Goal: Task Accomplishment & Management: Manage account settings

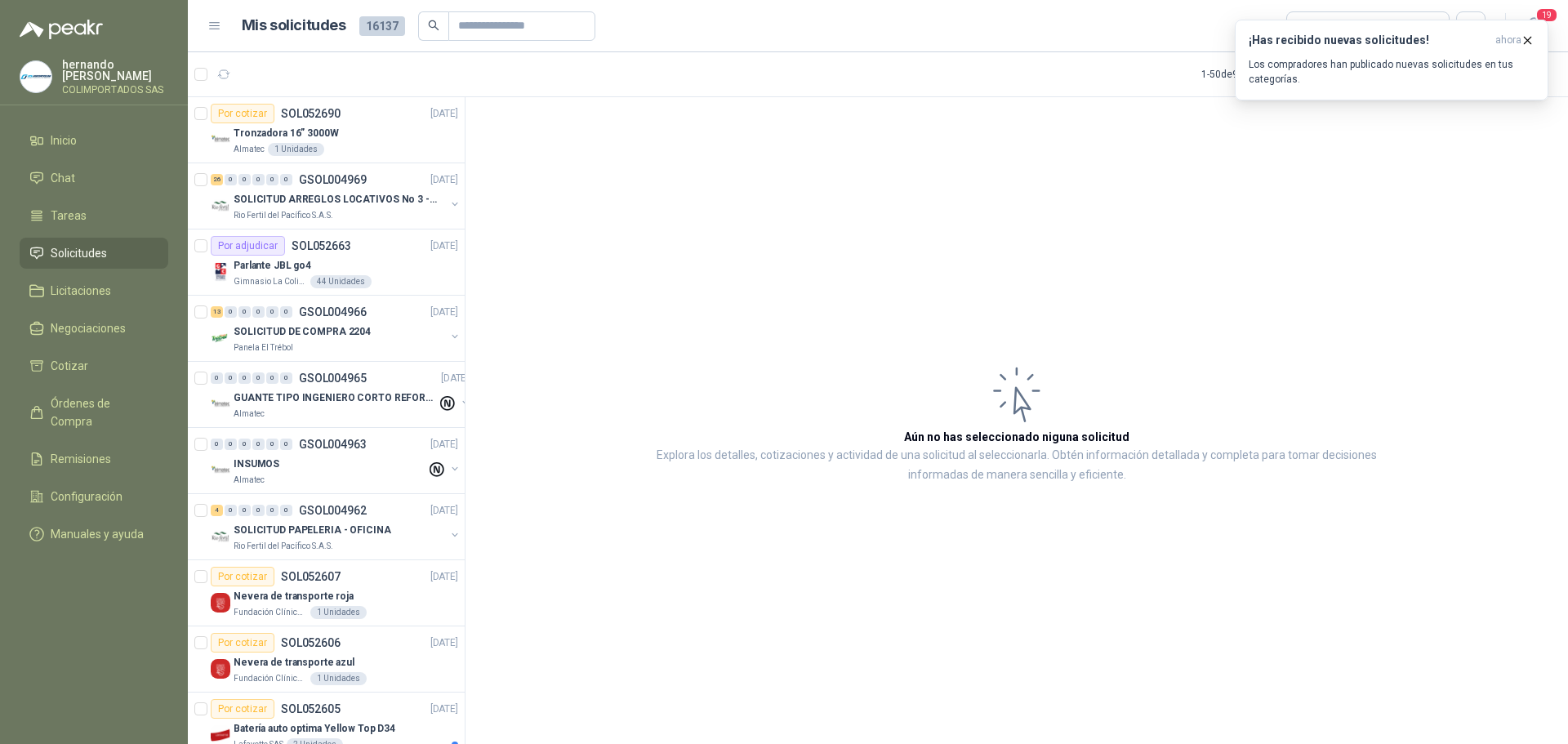
click at [91, 252] on span "Solicitudes" at bounding box center [79, 253] width 57 height 18
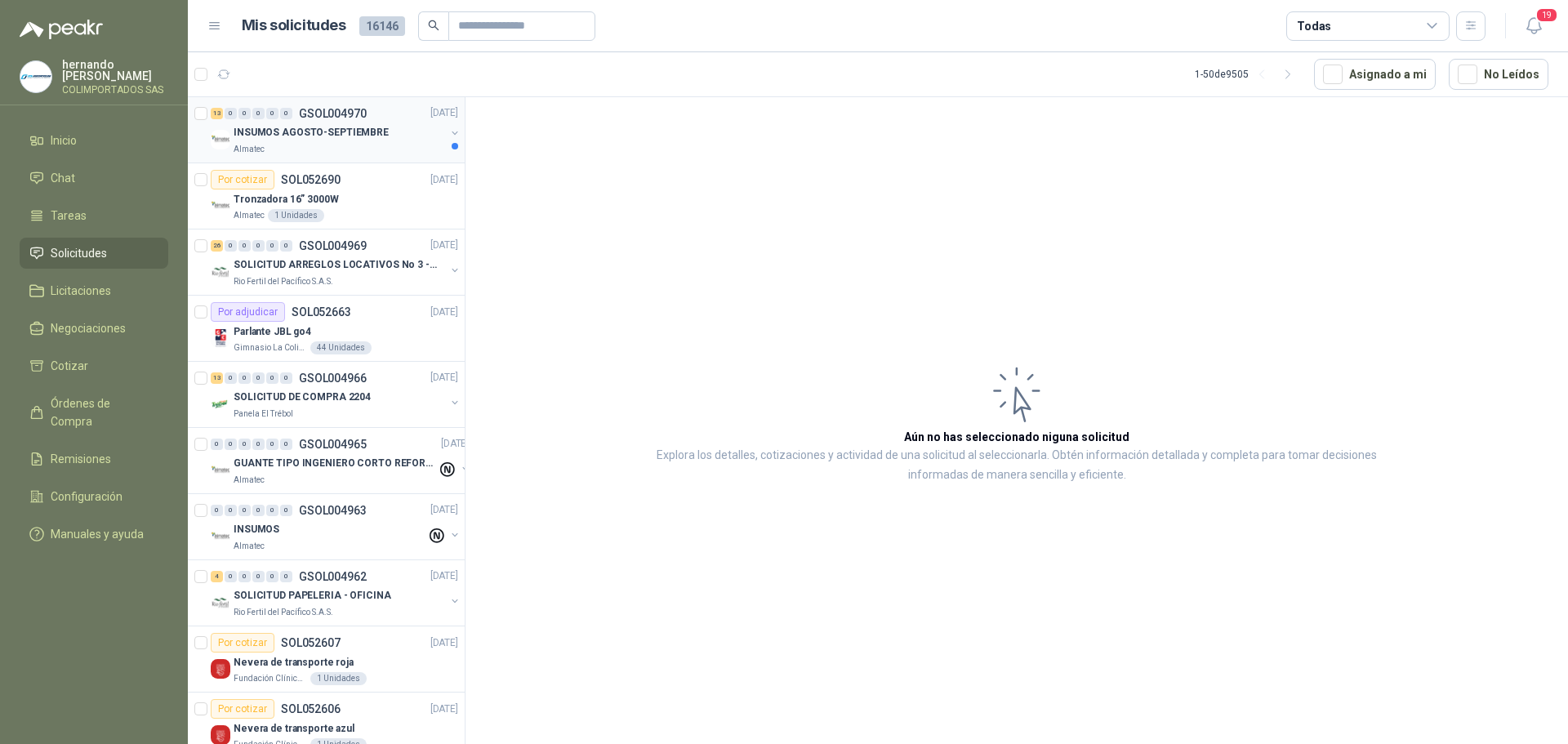
click at [365, 143] on div "Almatec" at bounding box center [339, 148] width 212 height 13
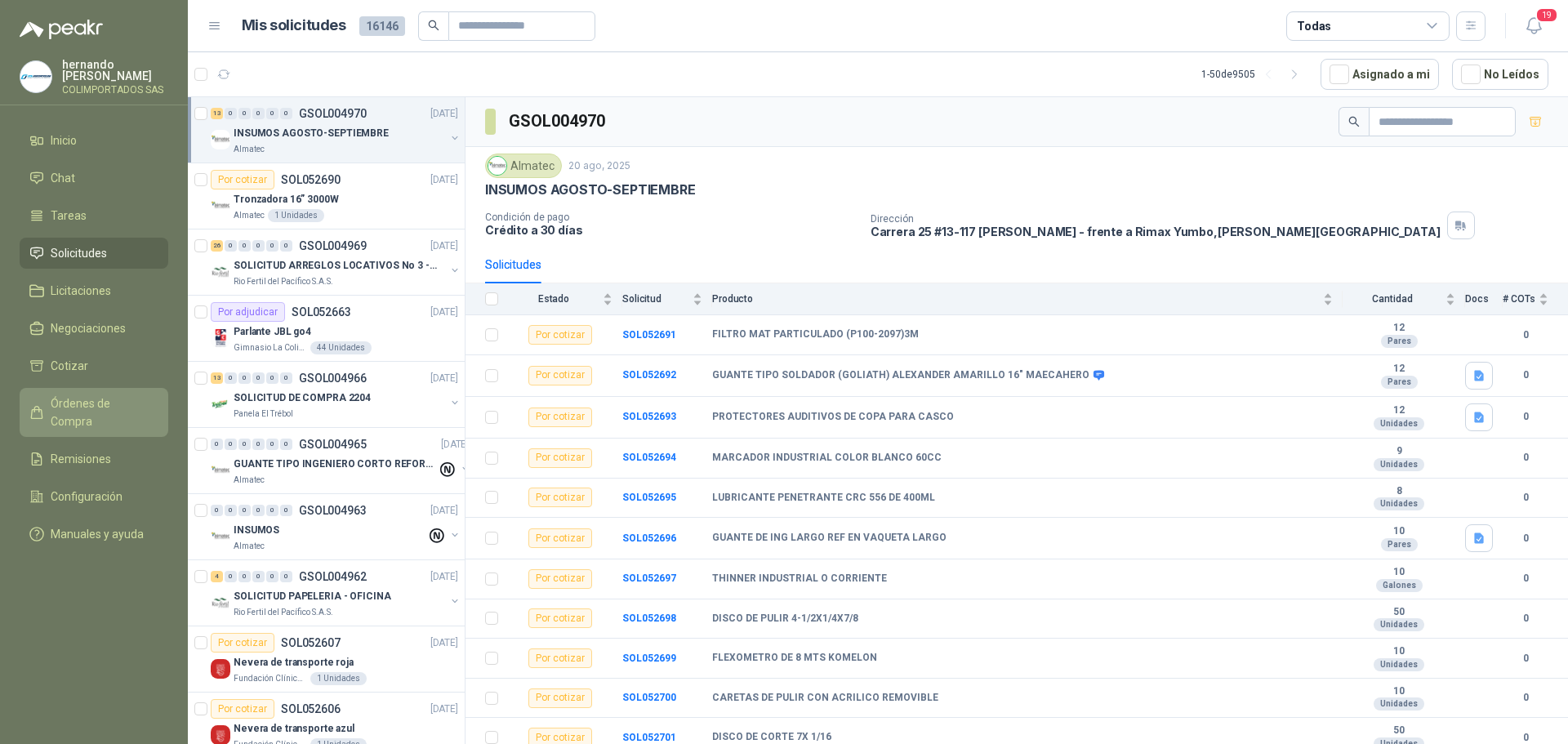
click at [88, 402] on span "Órdenes de Compra" at bounding box center [101, 412] width 102 height 36
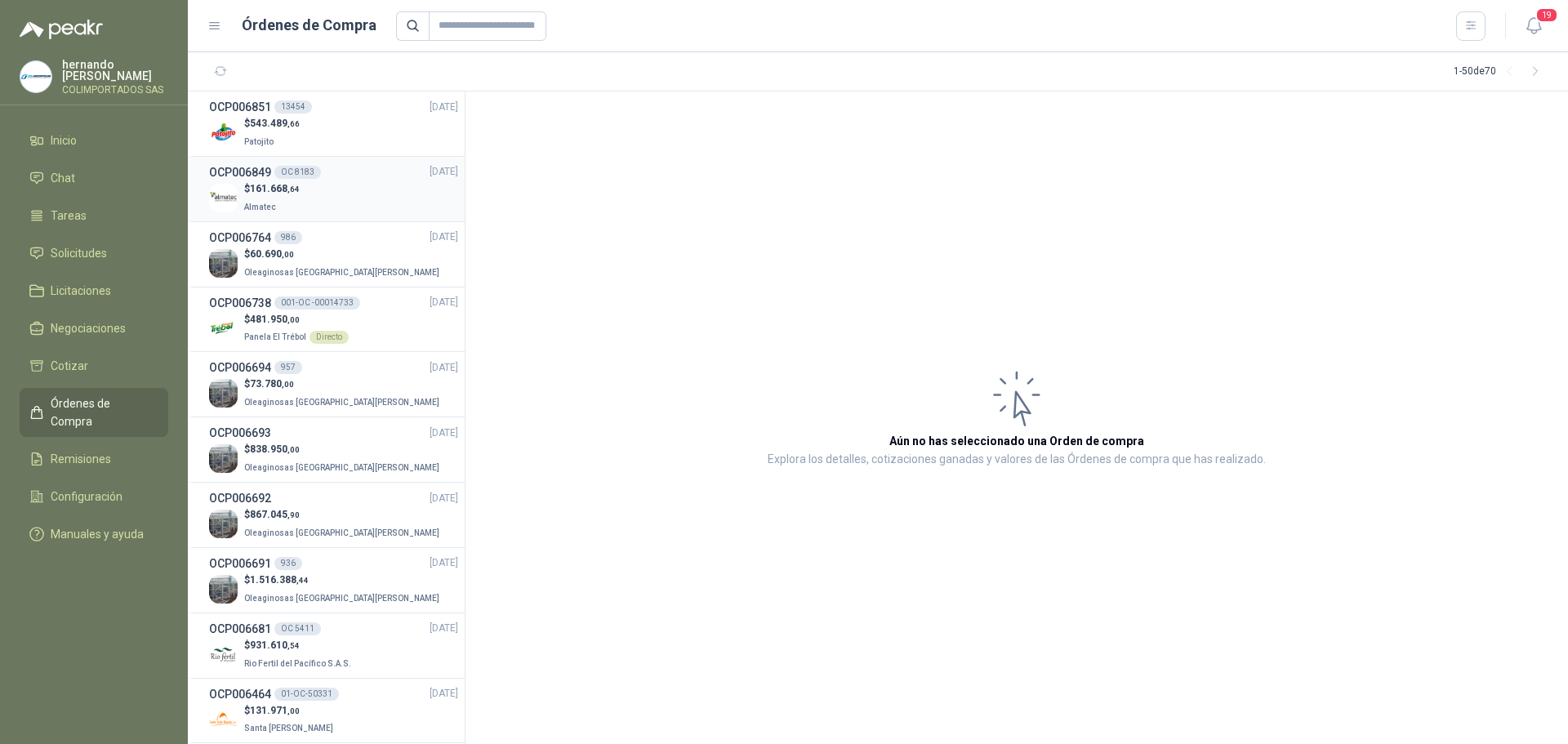
click at [336, 198] on div "$ 161.668 ,64 Almatec" at bounding box center [333, 198] width 249 height 33
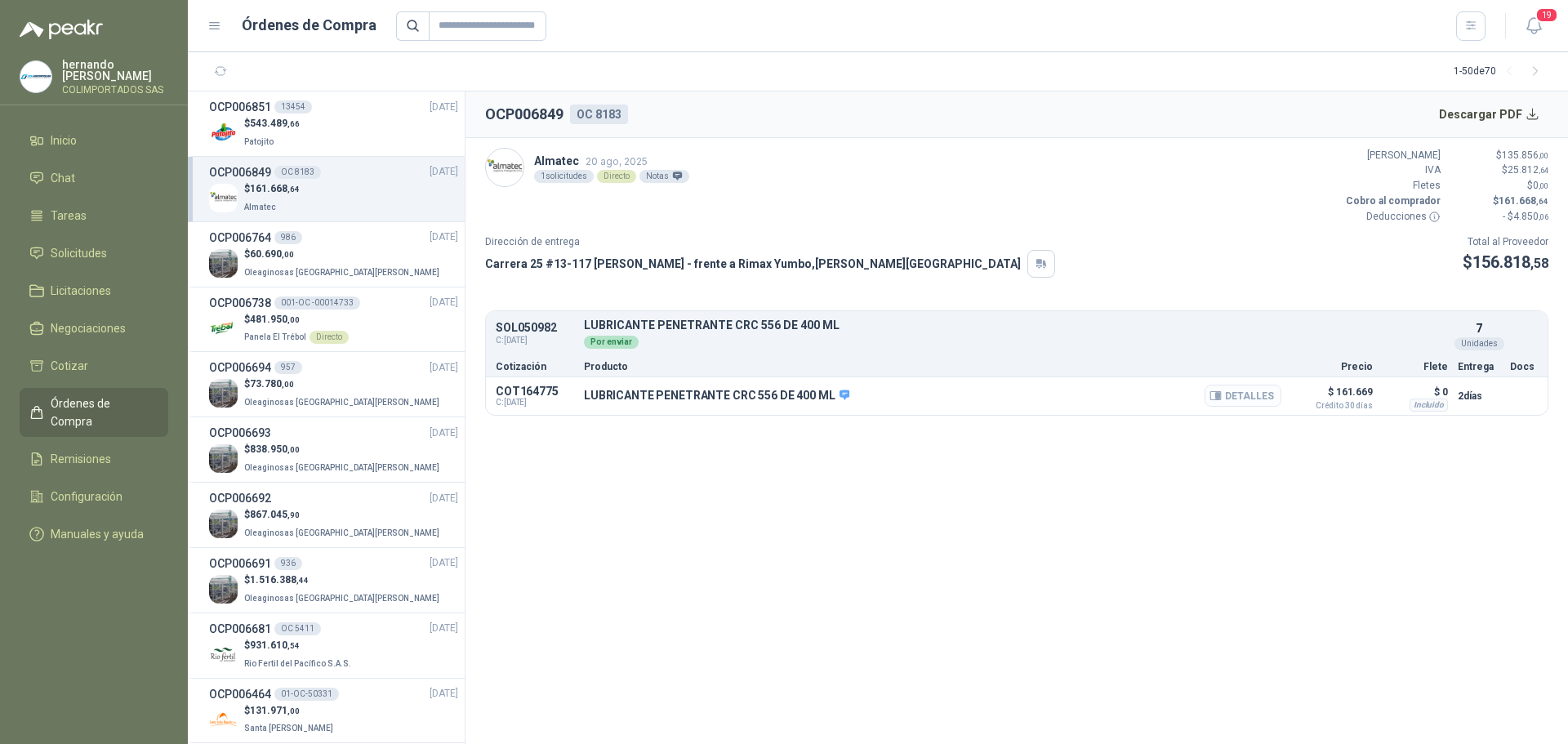
click at [1241, 393] on button "Detalles" at bounding box center [1242, 395] width 77 height 22
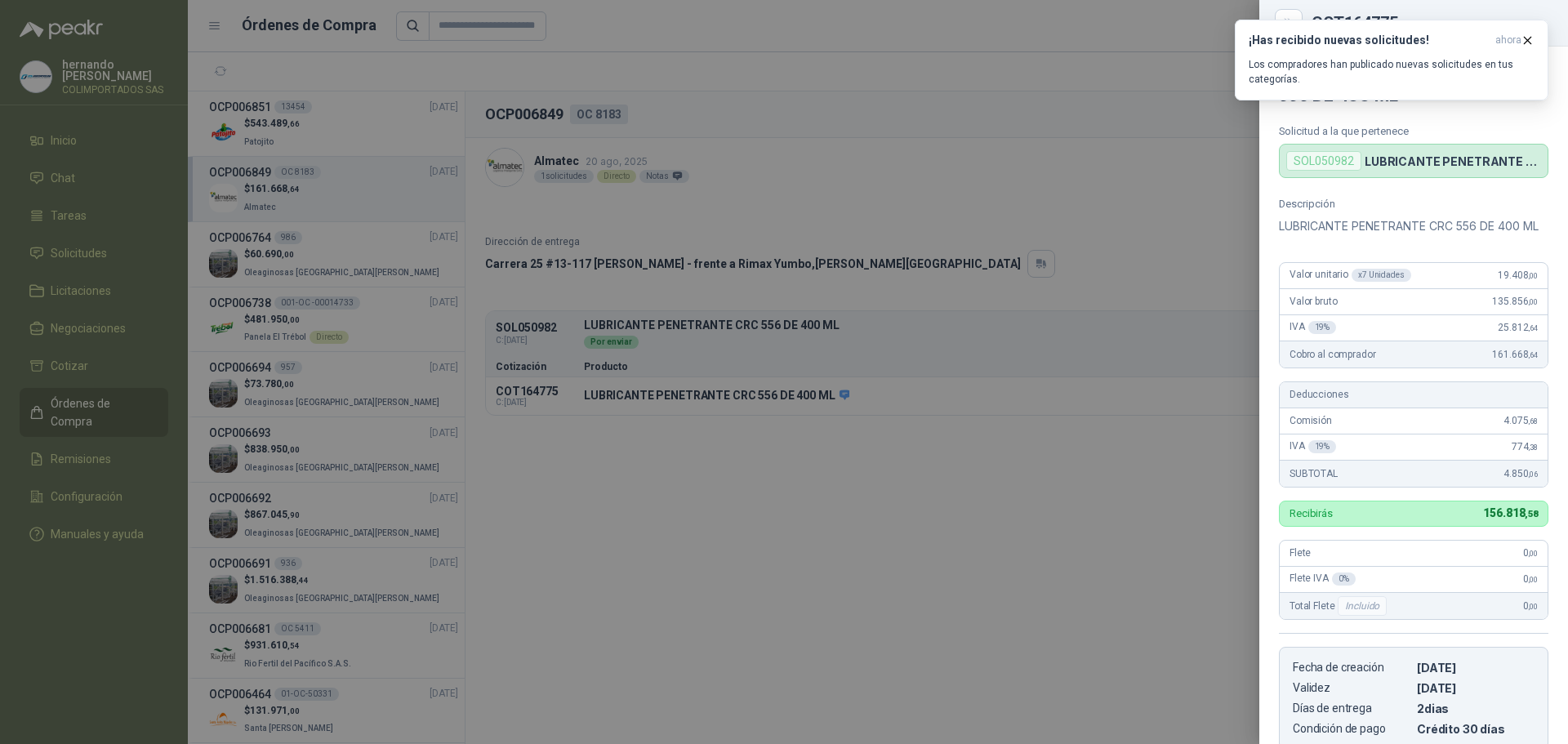
click at [645, 566] on div at bounding box center [784, 372] width 1568 height 744
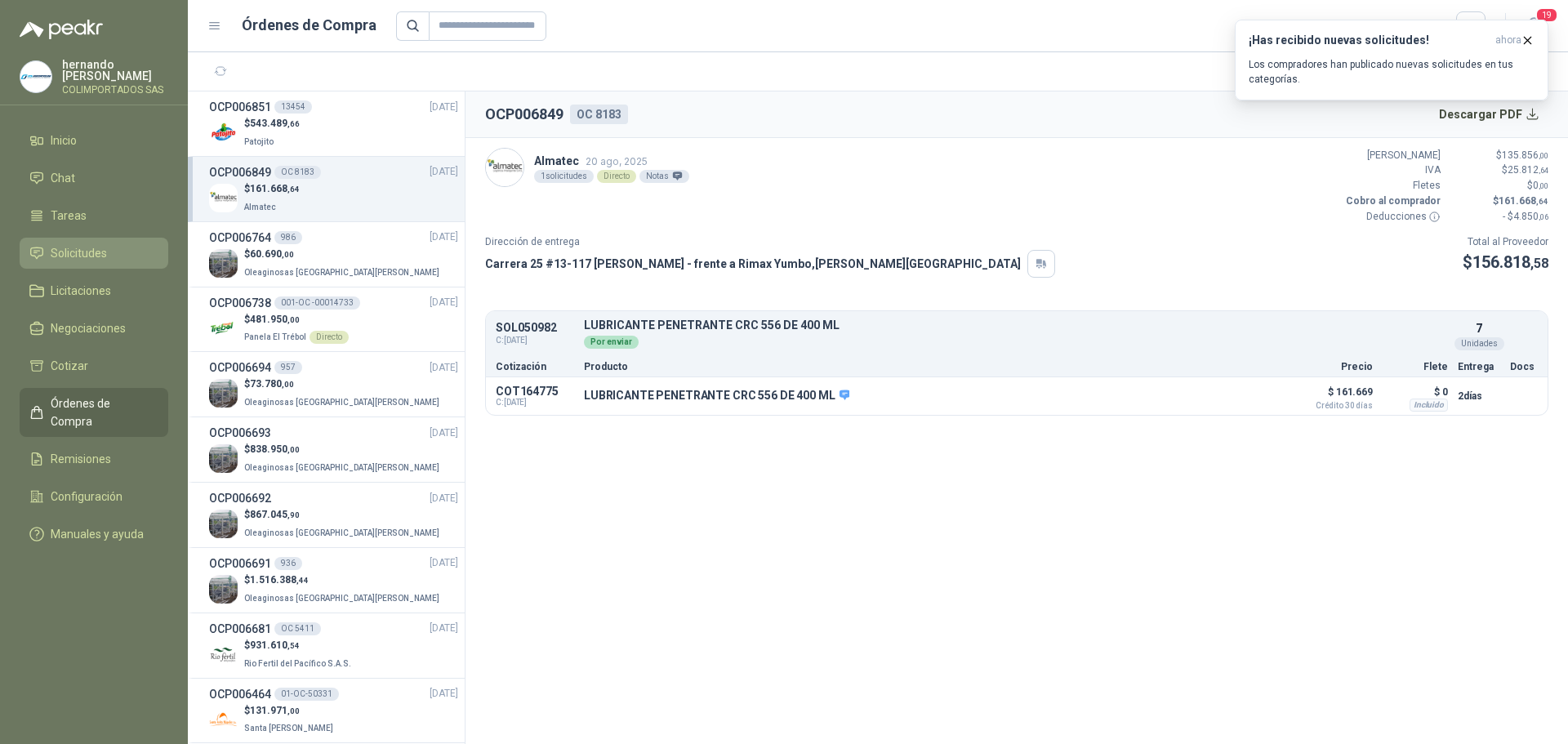
click at [89, 248] on span "Solicitudes" at bounding box center [79, 253] width 57 height 18
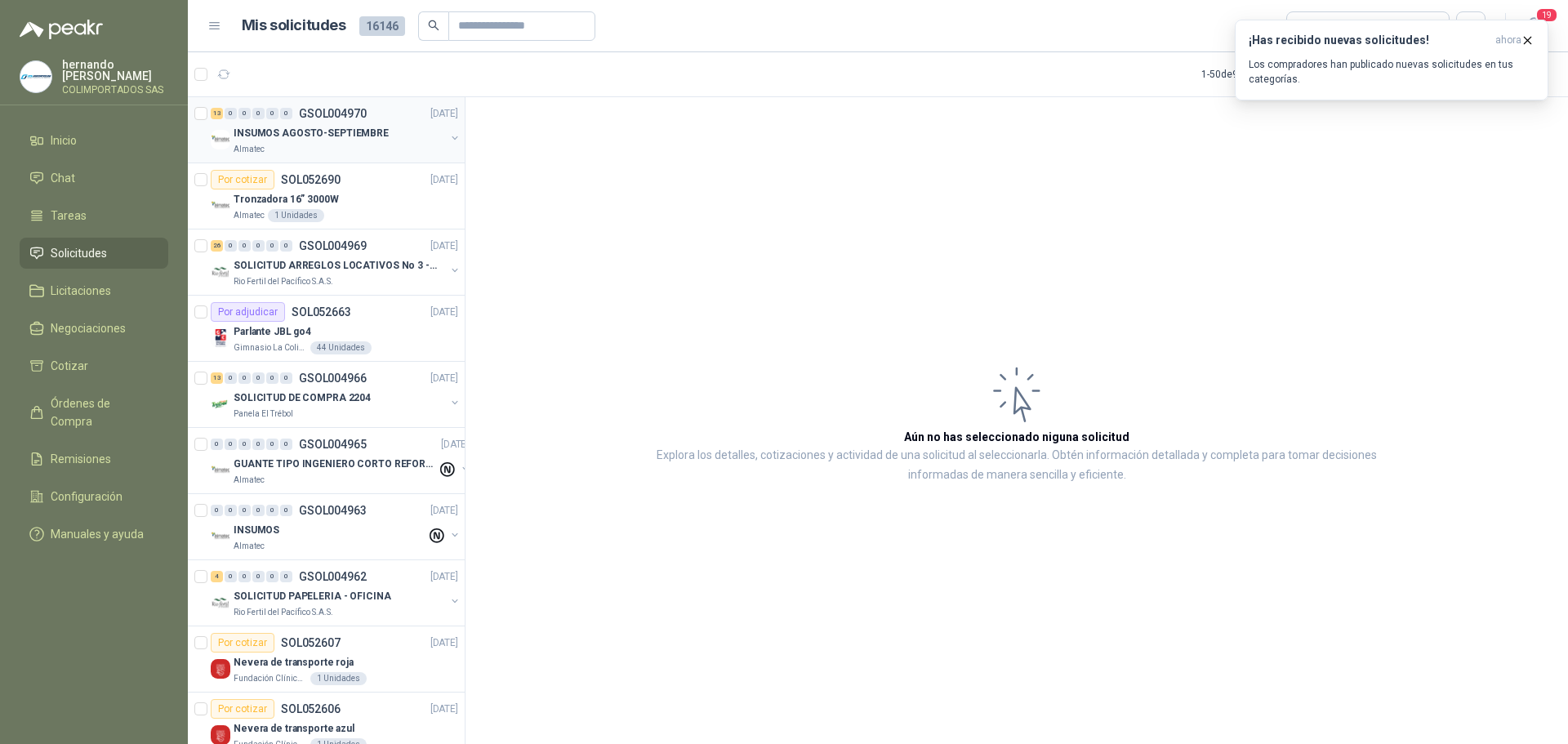
click at [342, 147] on div "Almatec" at bounding box center [339, 148] width 212 height 13
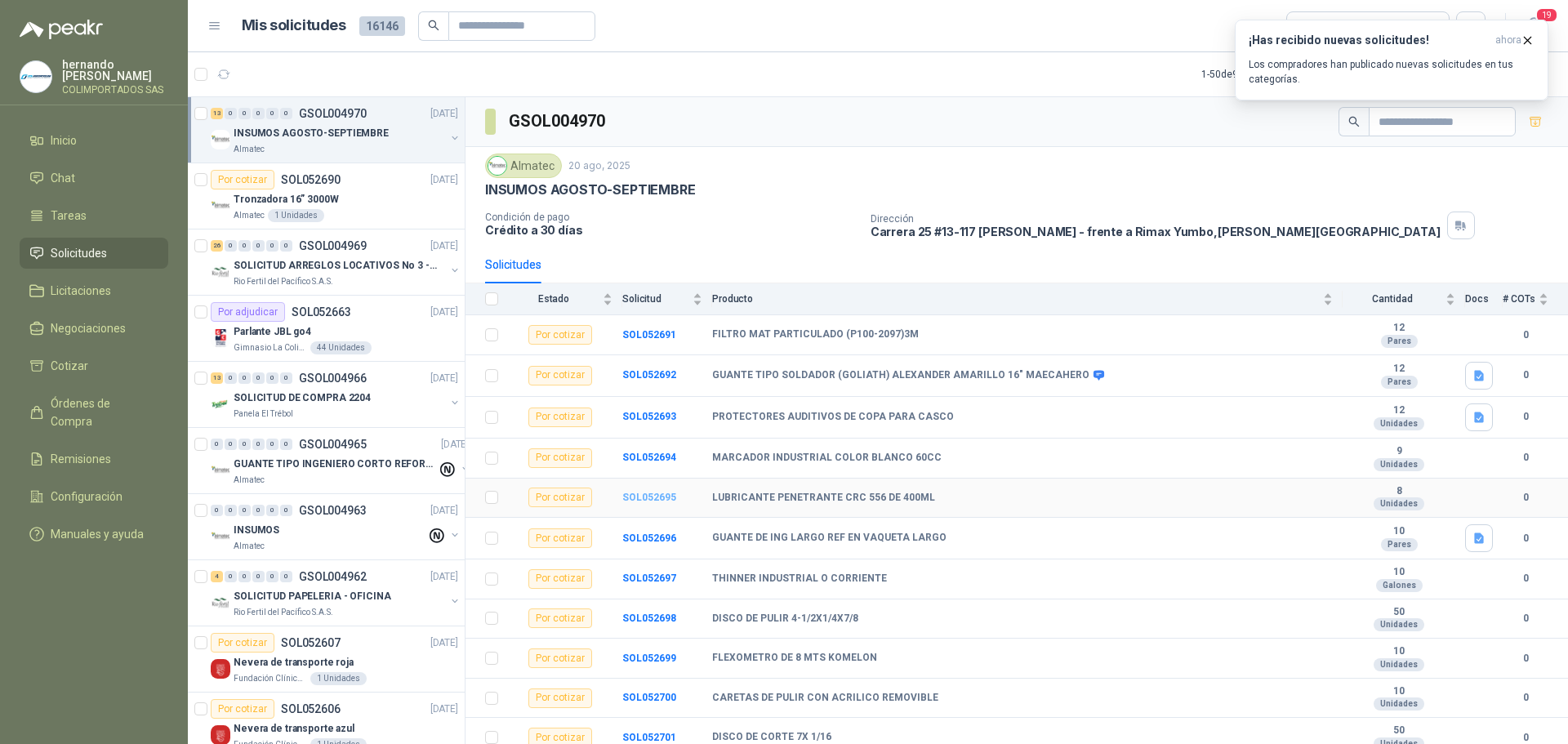
click at [657, 499] on b "SOL052695" at bounding box center [649, 498] width 54 height 12
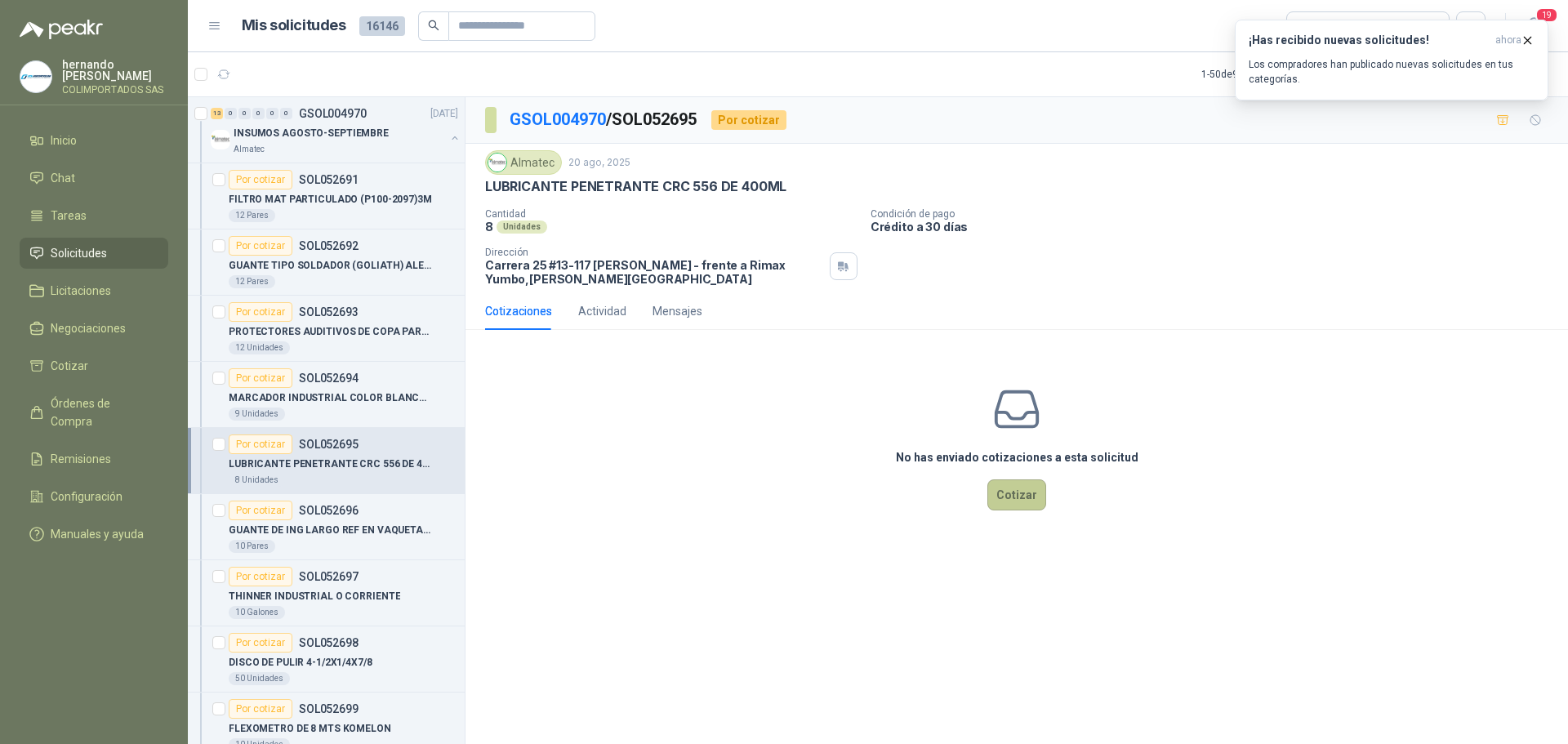
click at [1015, 496] on button "Cotizar" at bounding box center [1017, 495] width 59 height 31
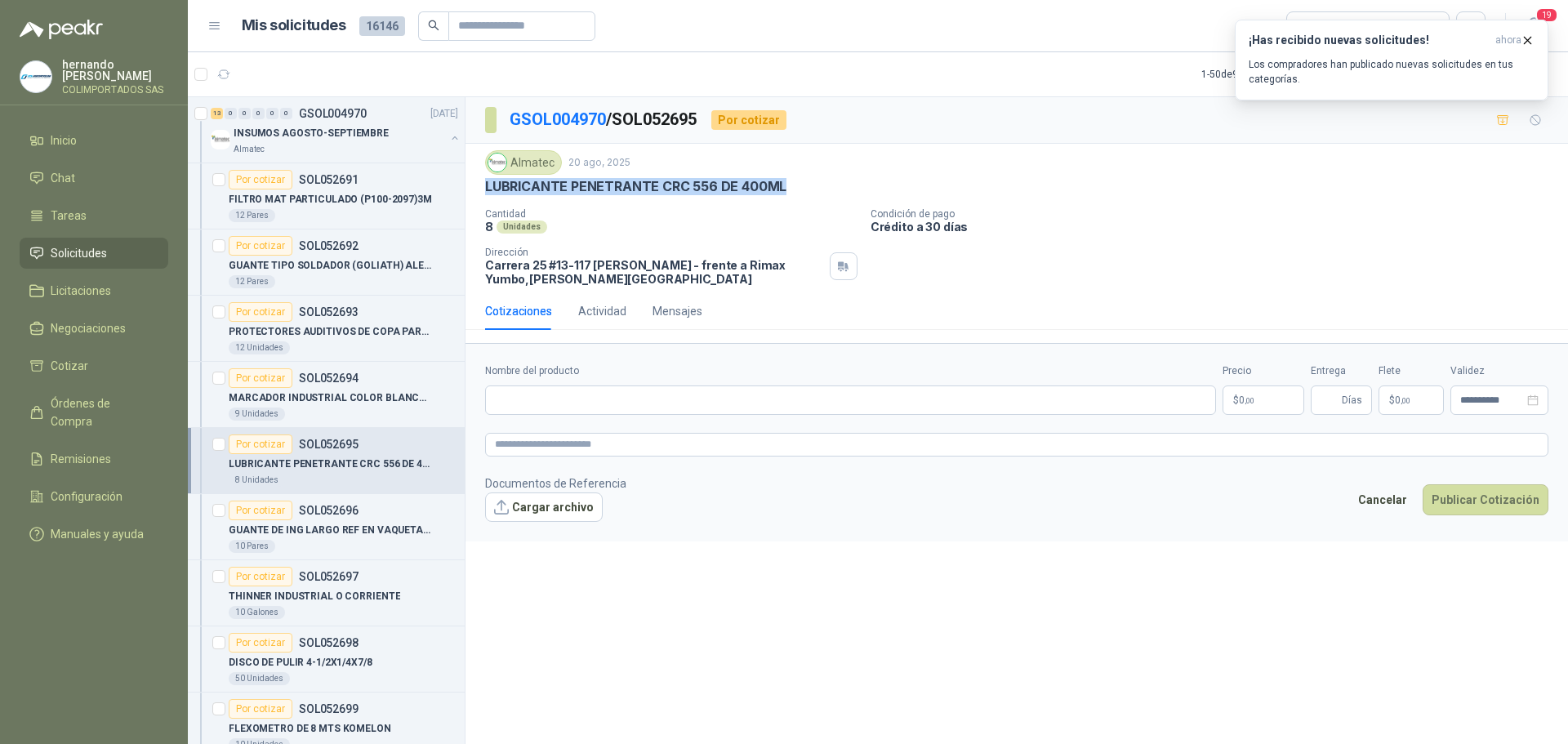
drag, startPoint x: 790, startPoint y: 183, endPoint x: 488, endPoint y: 193, distance: 302.2
click at [488, 193] on div "LUBRICANTE PENETRANTE CRC 556 DE 400ML" at bounding box center [1017, 186] width 1064 height 18
copy p "LUBRICANTE PENETRANTE CRC 556 DE 400ML"
click at [621, 398] on input "Nombre del producto" at bounding box center [850, 400] width 731 height 29
paste input "**********"
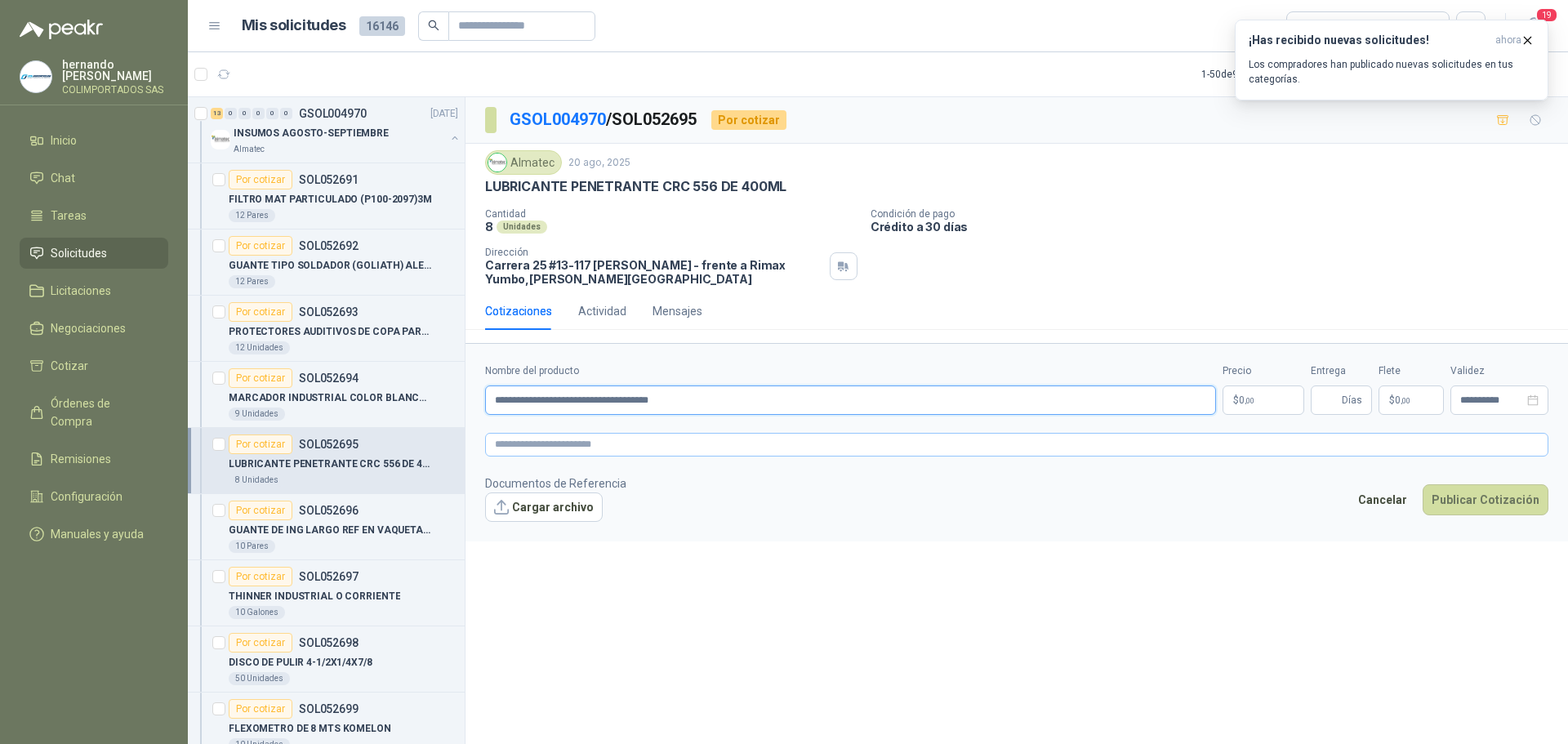
type input "**********"
click at [627, 445] on textarea at bounding box center [1017, 445] width 1064 height 23
paste textarea "**********"
type textarea "**********"
click at [1246, 403] on body "hernando agudelo villegas COLIMPORTADOS SAS Inicio Chat Tareas Solicitudes Lici…" at bounding box center [784, 372] width 1568 height 744
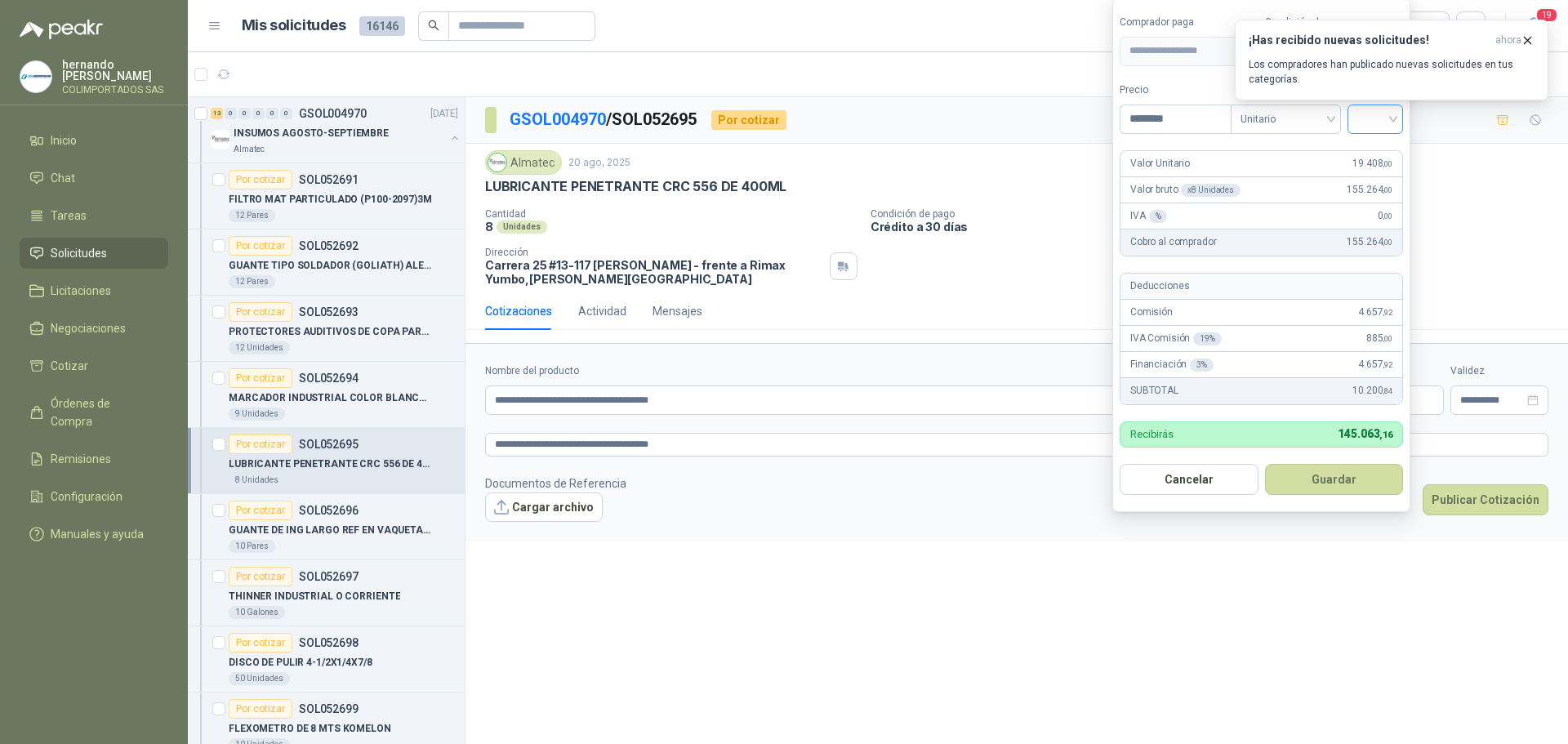
type input "********"
click at [1393, 123] on input "search" at bounding box center [1375, 117] width 36 height 24
click at [1372, 153] on div "19%" at bounding box center [1379, 152] width 30 height 18
click at [1529, 35] on icon "button" at bounding box center [1527, 40] width 14 height 14
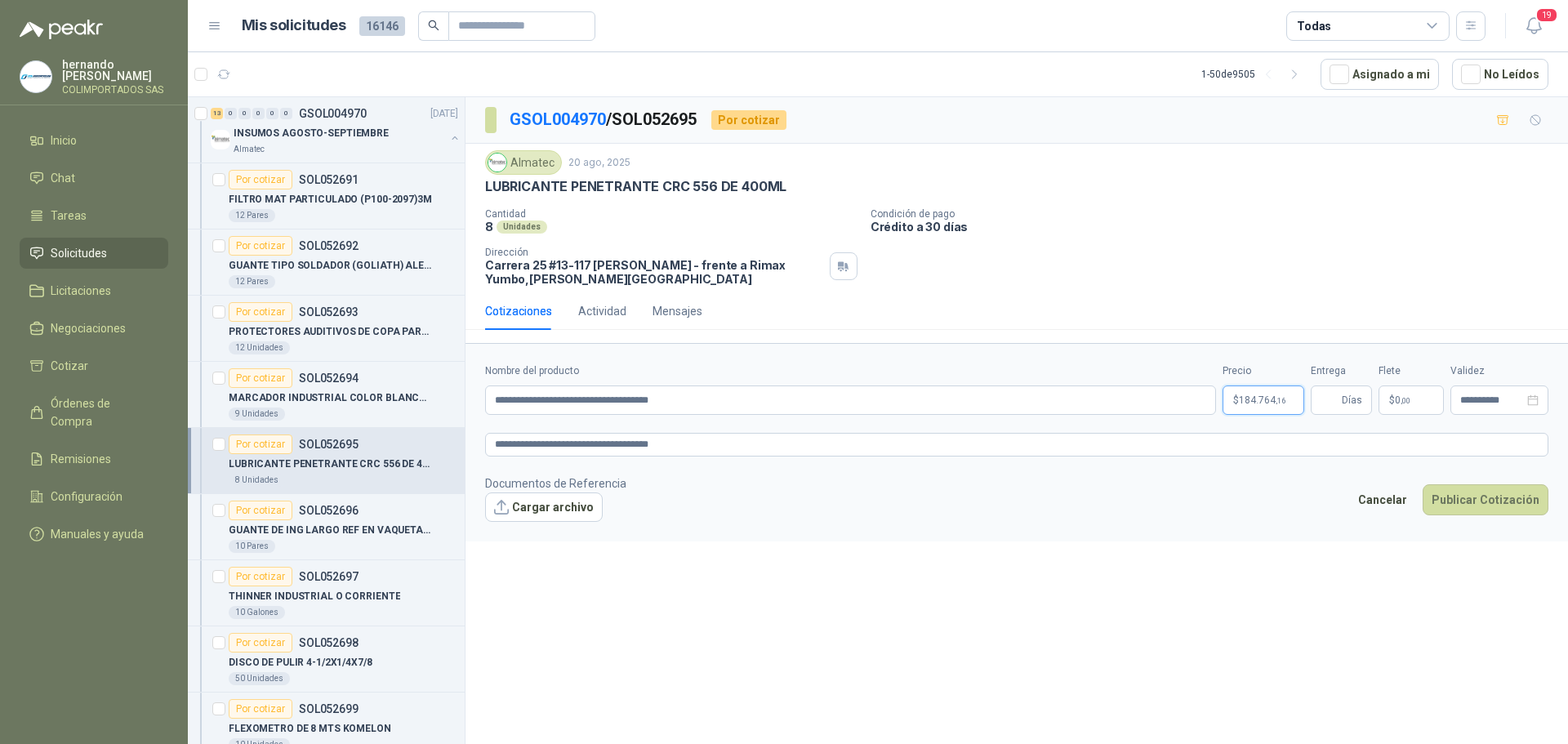
click at [1245, 400] on body "hernando agudelo villegas COLIMPORTADOS SAS Inicio Chat Tareas Solicitudes Lici…" at bounding box center [784, 372] width 1568 height 744
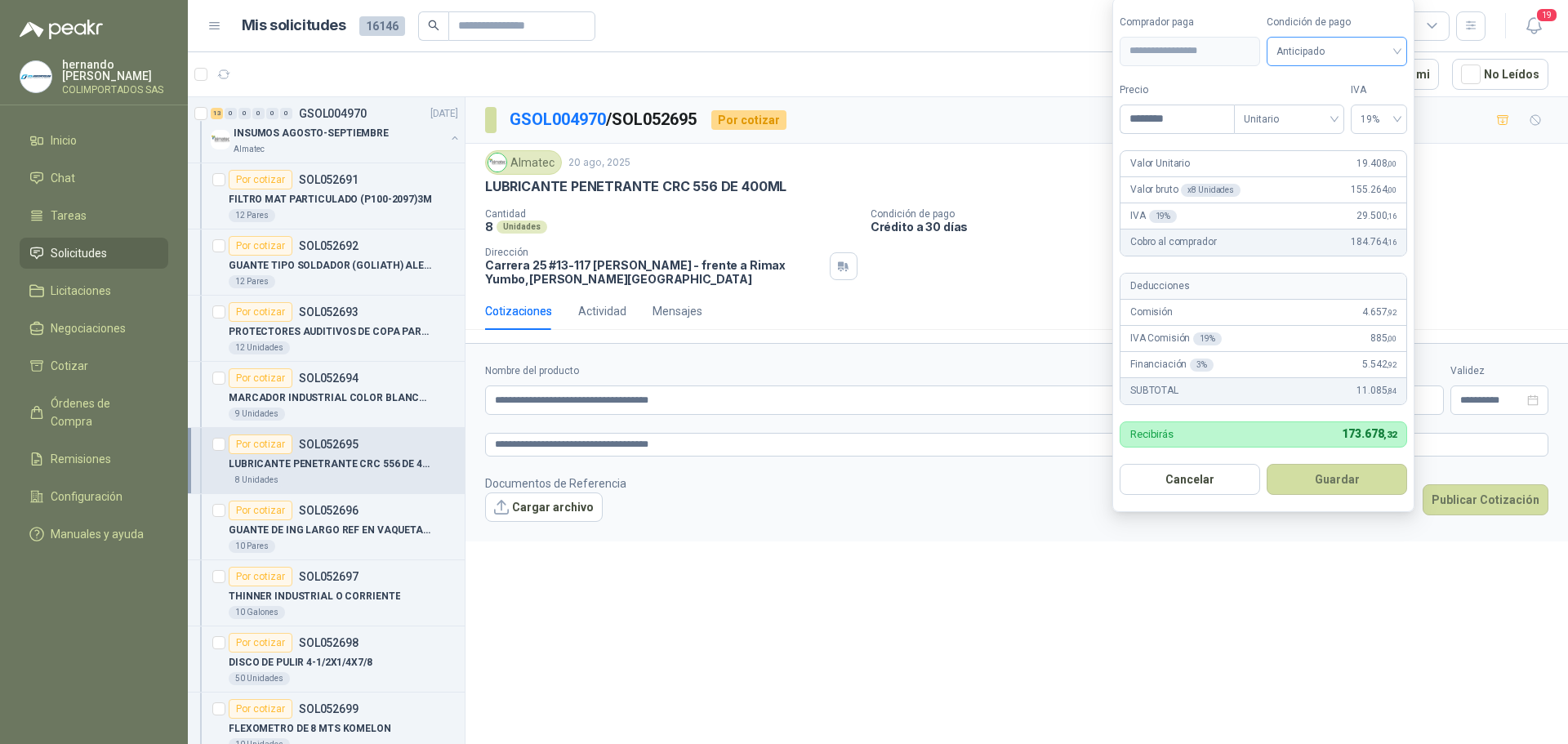
click at [1398, 49] on div "Anticipado" at bounding box center [1337, 52] width 141 height 29
click at [1333, 112] on div "Crédito a 30 días" at bounding box center [1336, 111] width 114 height 18
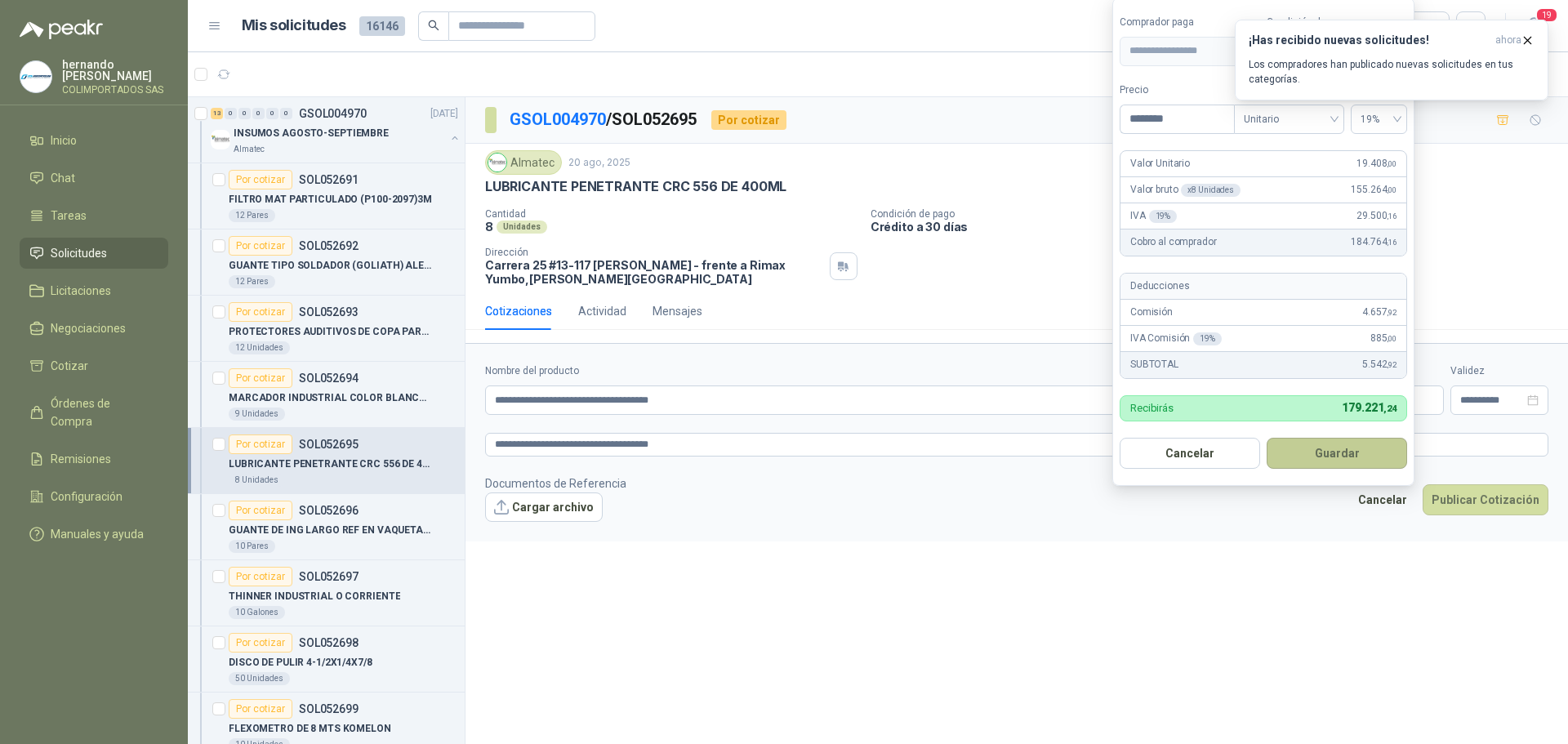
click at [1316, 452] on button "Guardar" at bounding box center [1337, 454] width 141 height 31
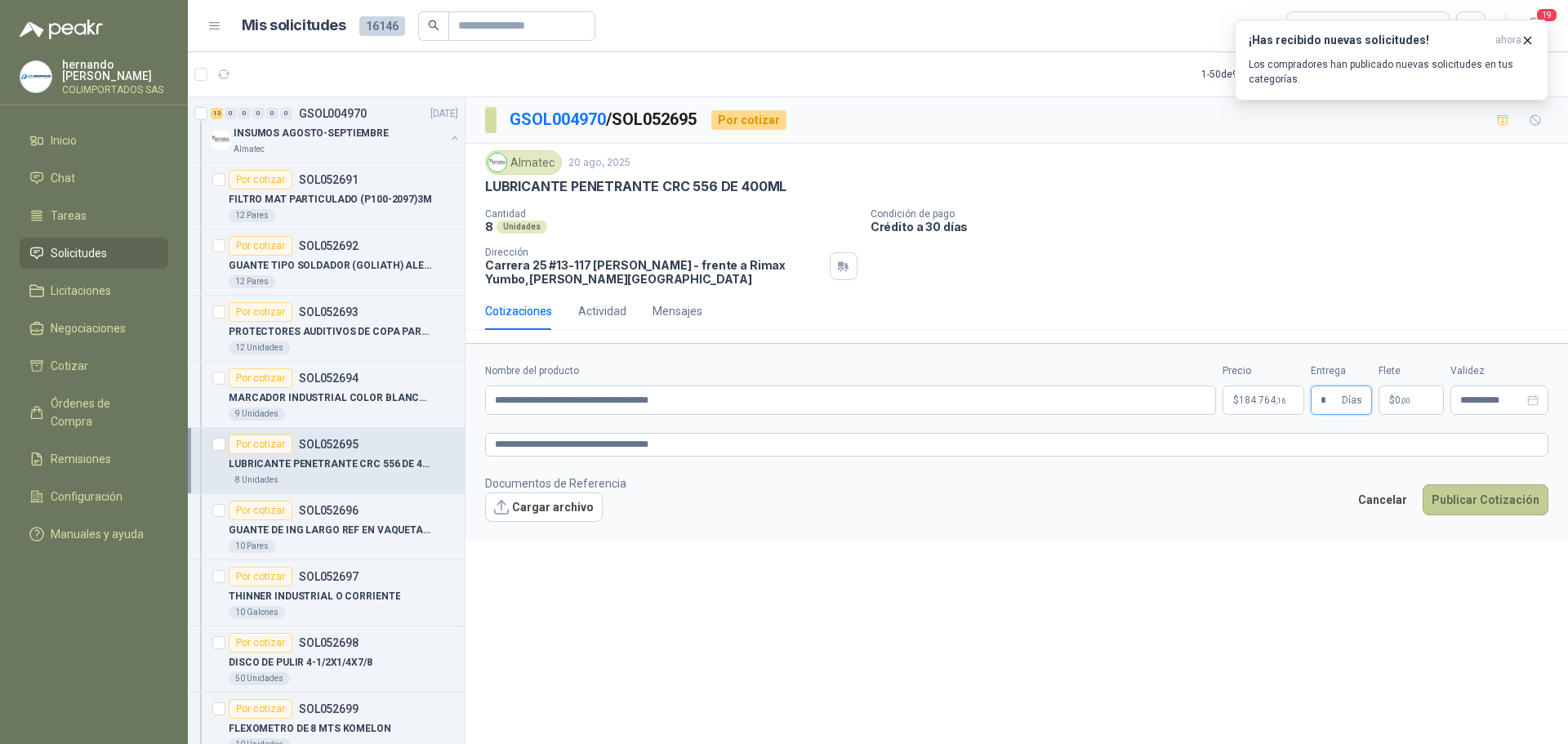
type input "*"
click at [1477, 503] on button "Publicar Cotización" at bounding box center [1485, 500] width 126 height 31
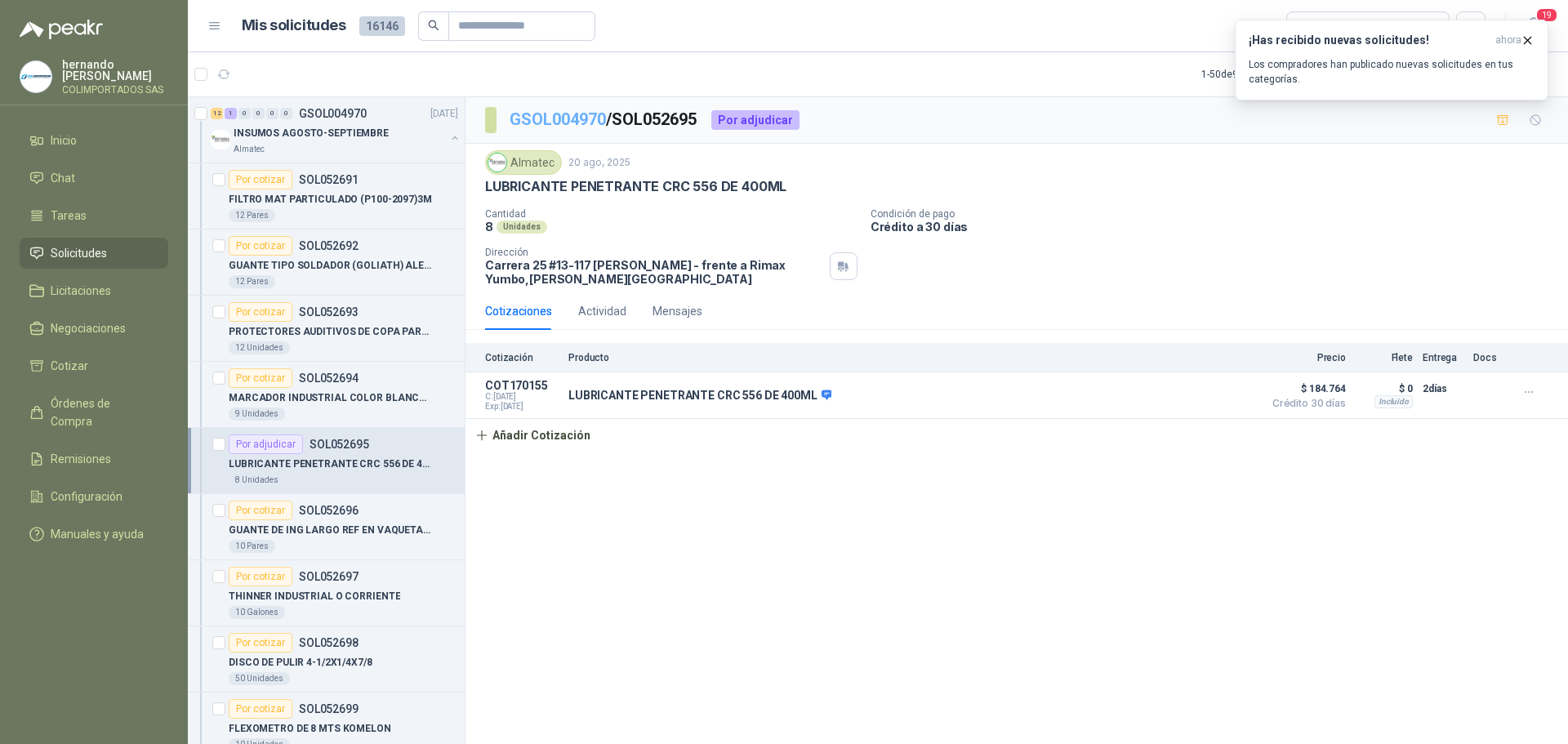
click at [555, 118] on link "GSOL004970" at bounding box center [557, 119] width 97 height 20
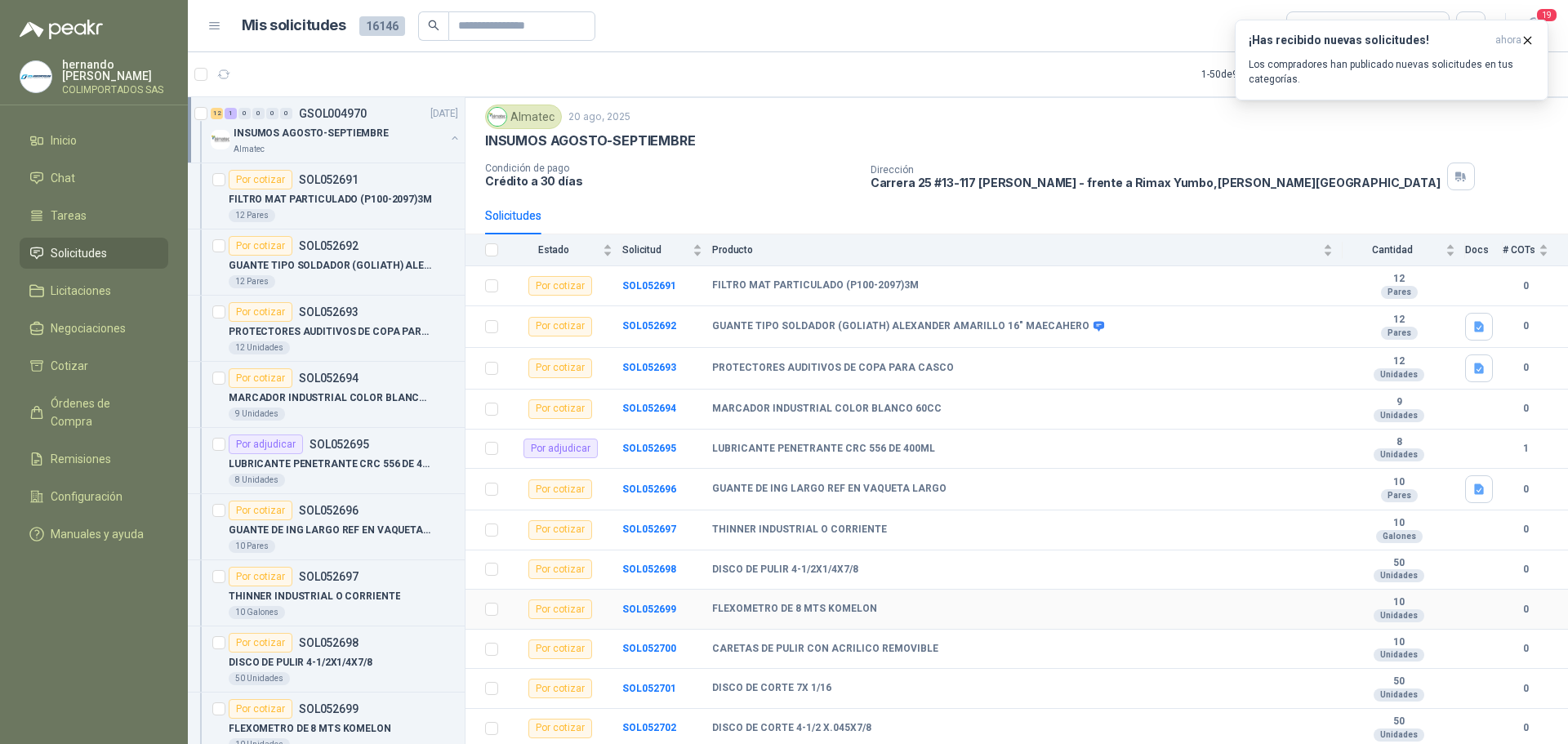
scroll to position [88, 0]
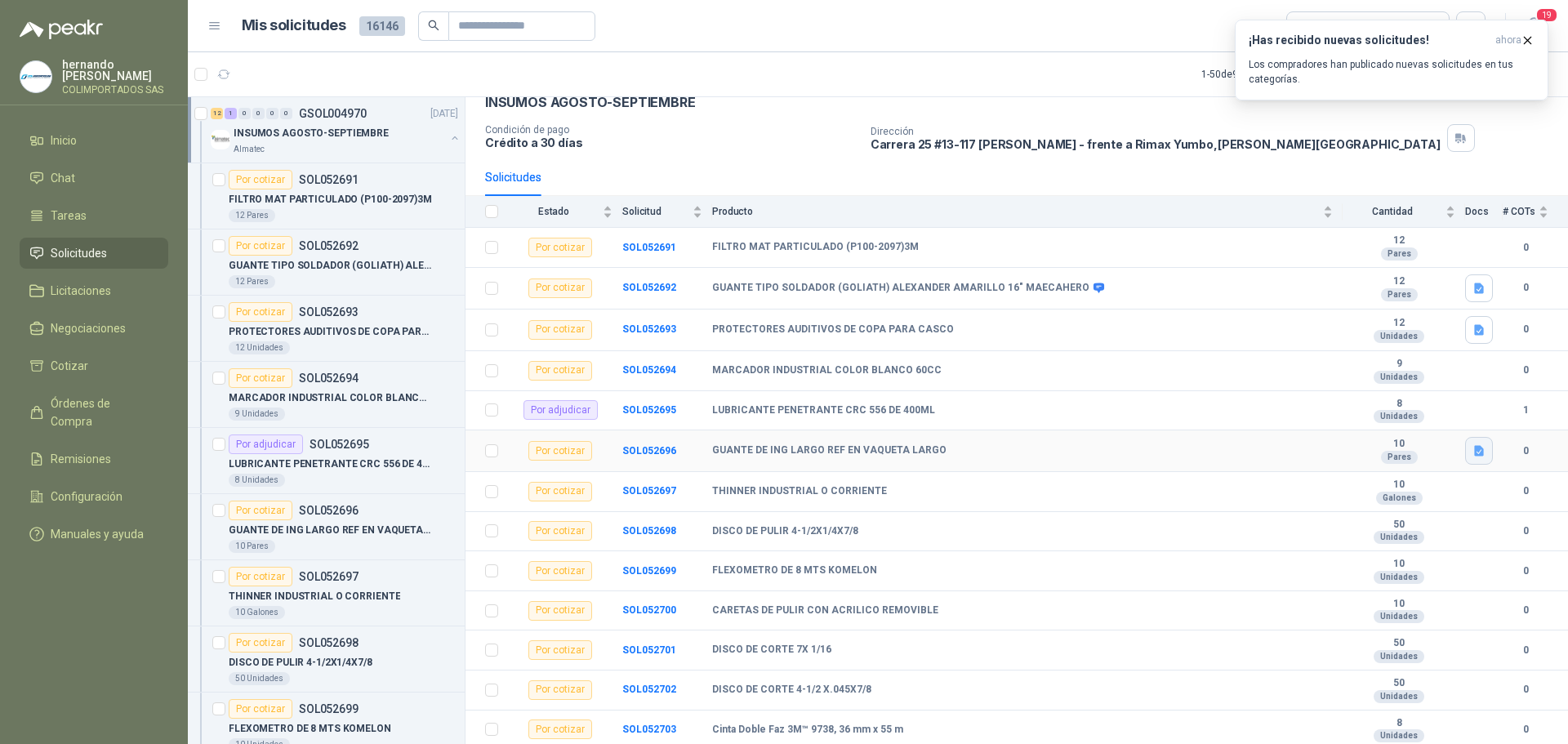
click at [1474, 448] on icon "button" at bounding box center [1479, 450] width 10 height 11
click at [1442, 414] on button "7-1929.png" at bounding box center [1431, 415] width 73 height 18
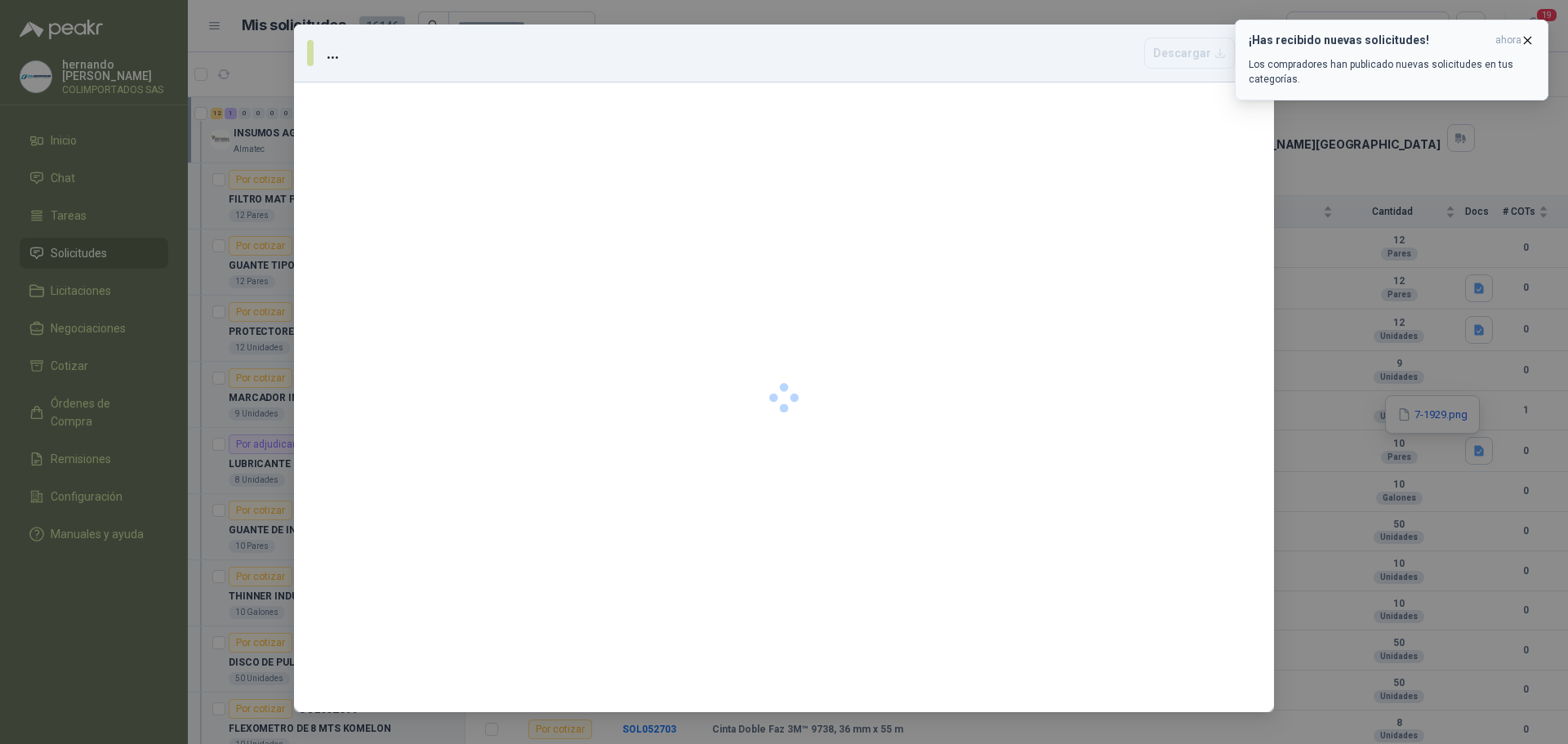
click at [1528, 37] on icon "button" at bounding box center [1527, 40] width 14 height 14
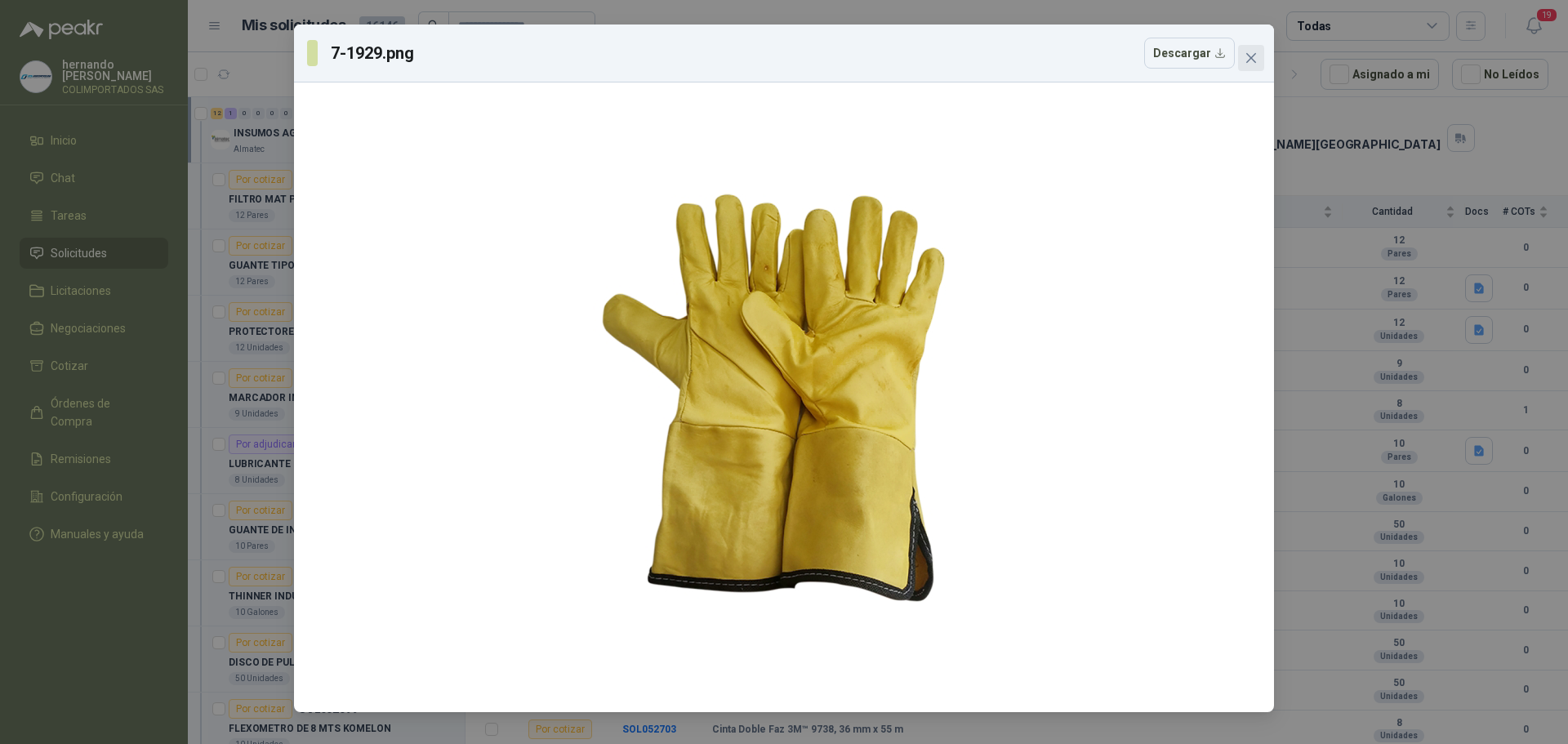
click at [1253, 57] on icon "close" at bounding box center [1251, 58] width 10 height 10
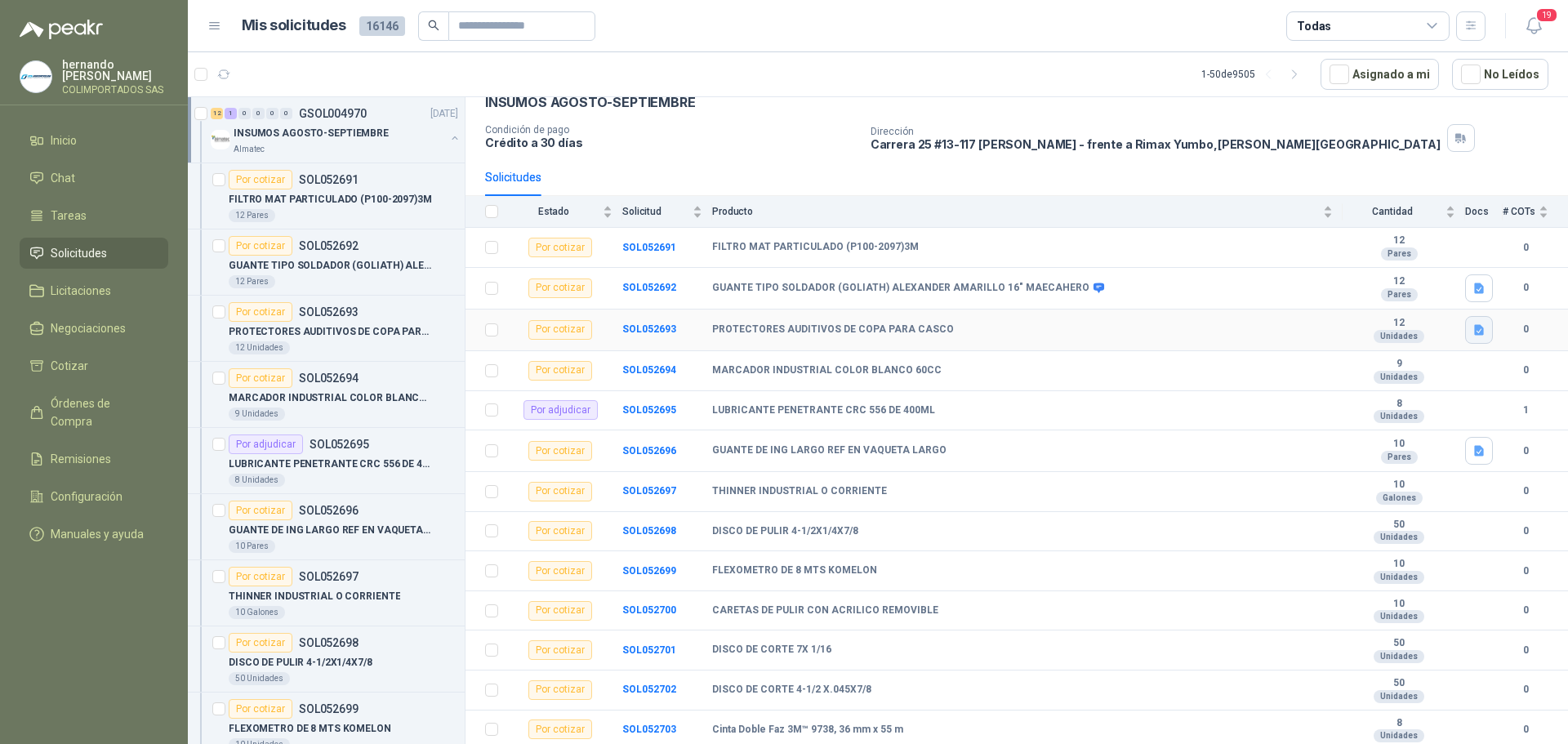
click at [1465, 329] on button "button" at bounding box center [1478, 330] width 27 height 27
click at [1362, 285] on button "11882030-800x450-copy-2.jpg" at bounding box center [1387, 294] width 163 height 18
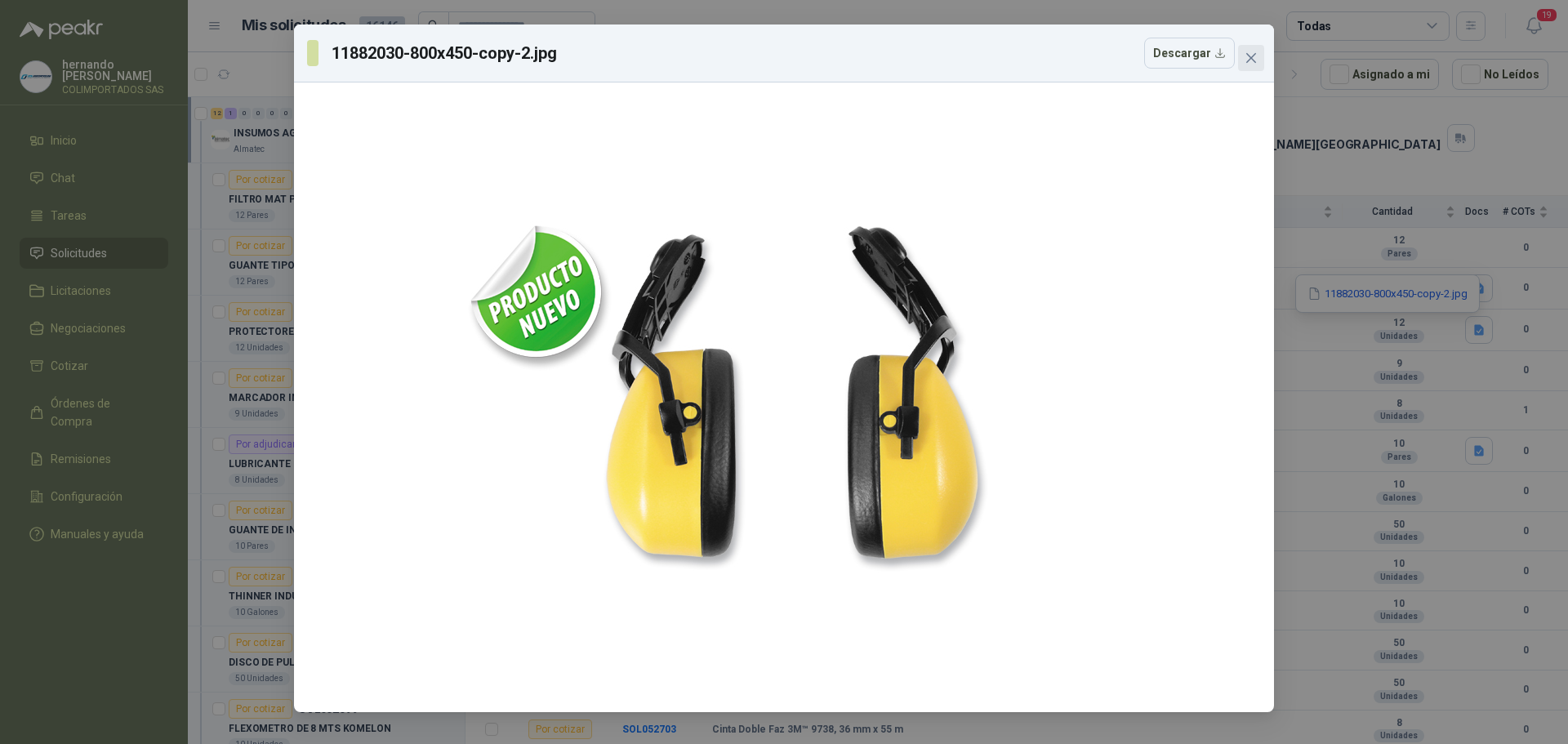
click at [1252, 57] on icon "close" at bounding box center [1251, 58] width 10 height 10
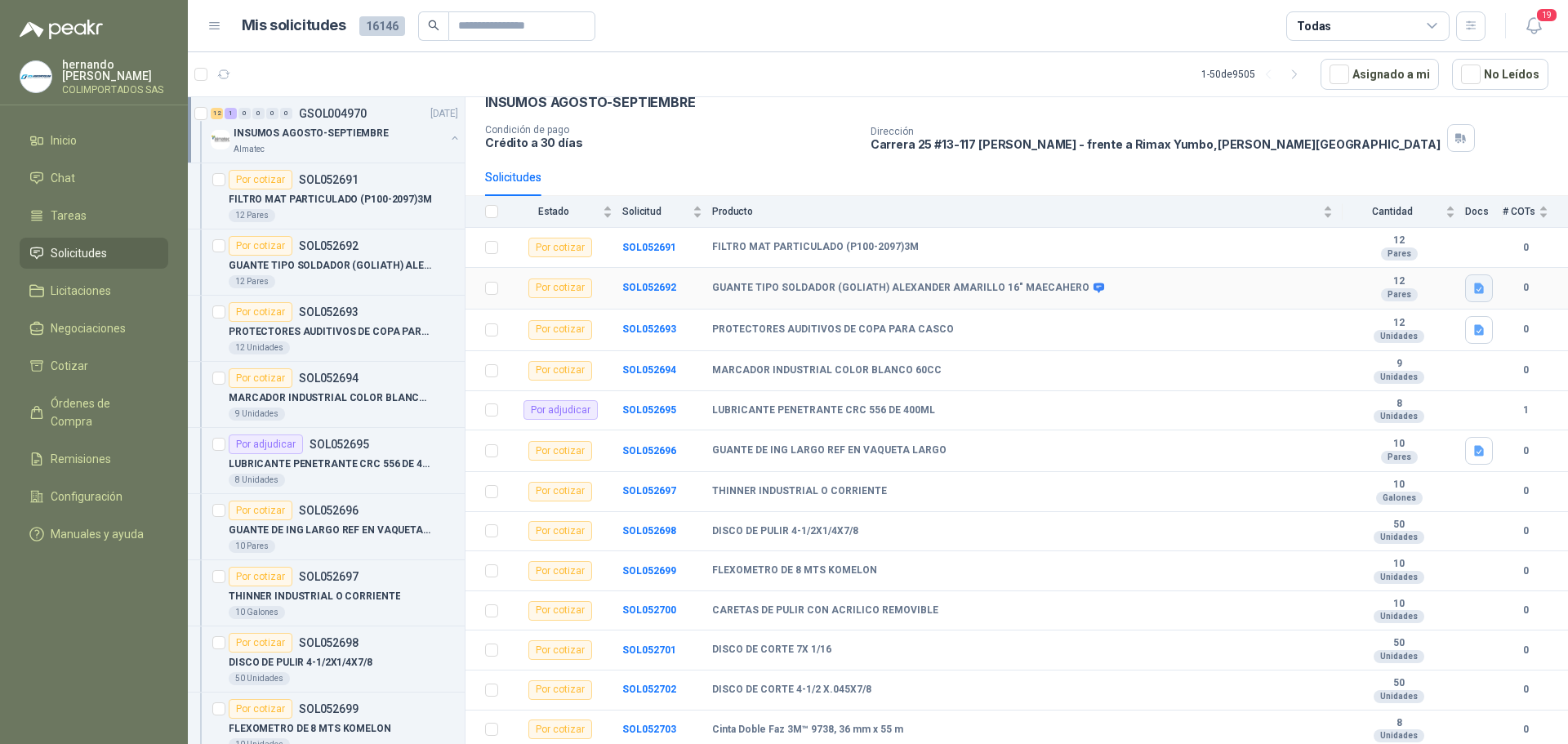
click at [1472, 288] on icon "button" at bounding box center [1479, 289] width 14 height 14
click at [1312, 250] on button "WhatsApp Image 2025-08-20 at 10.48.11 AM.jpeg" at bounding box center [1358, 252] width 221 height 18
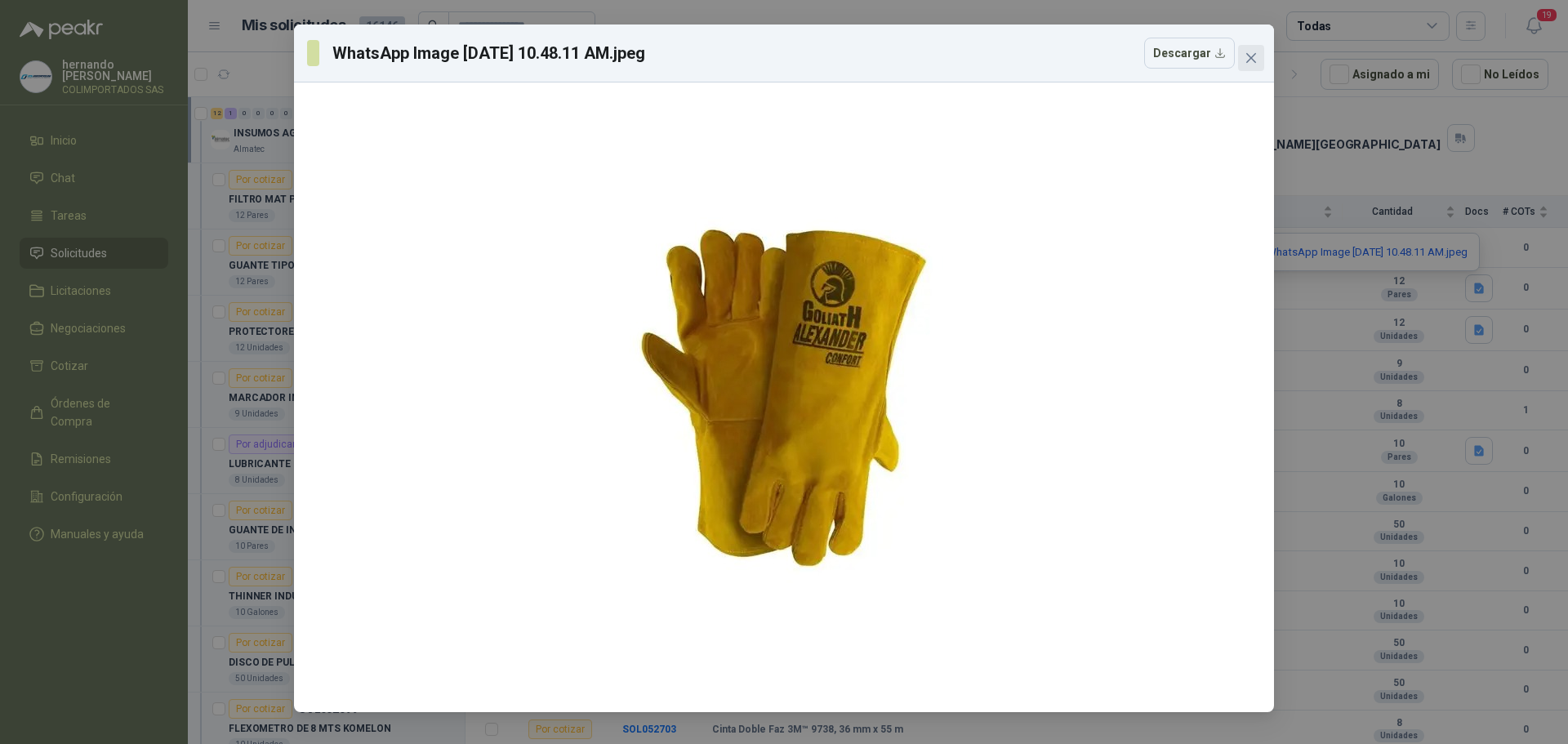
click at [1252, 53] on icon "close" at bounding box center [1251, 58] width 13 height 13
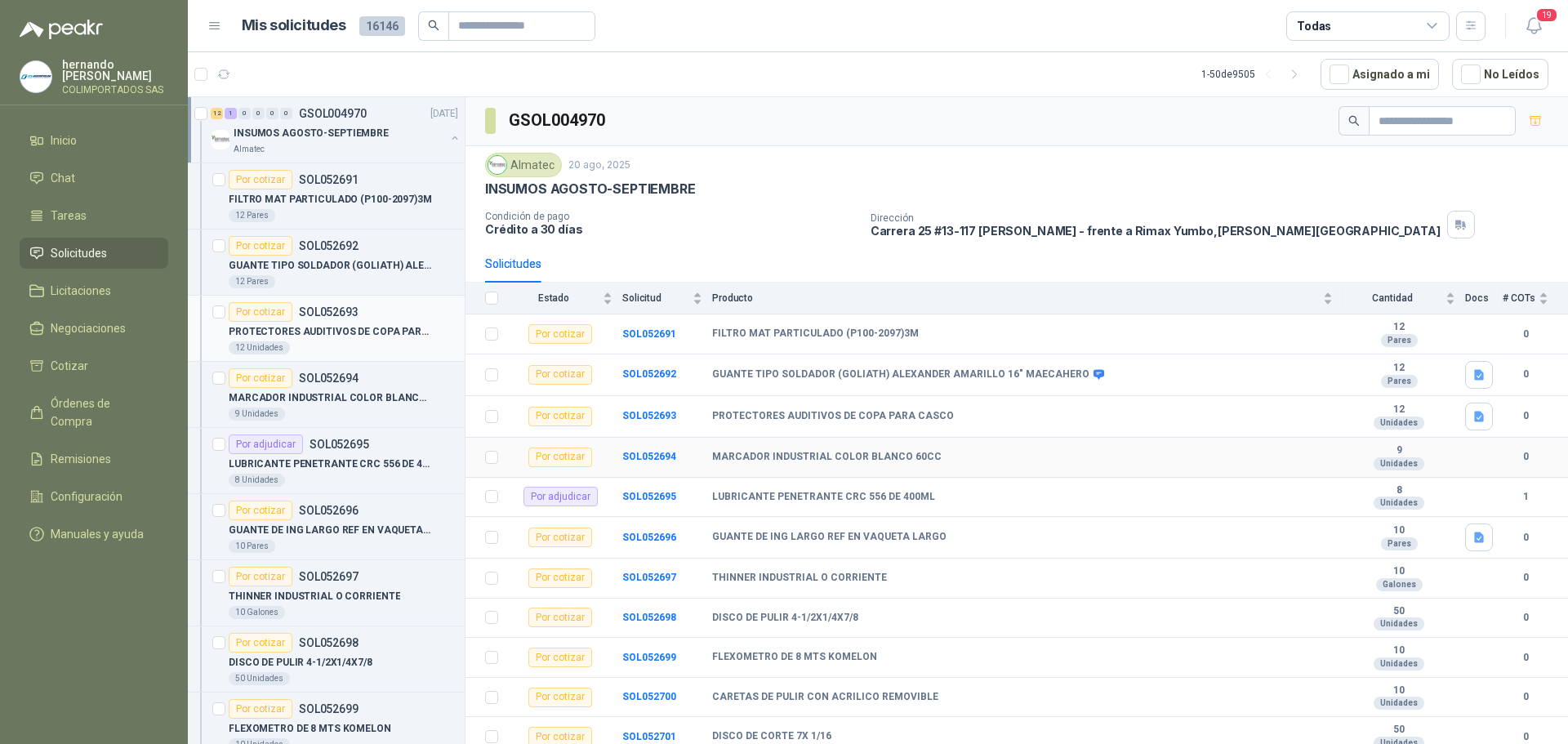
scroll to position [0, 0]
click at [448, 138] on button "button" at bounding box center [454, 138] width 13 height 13
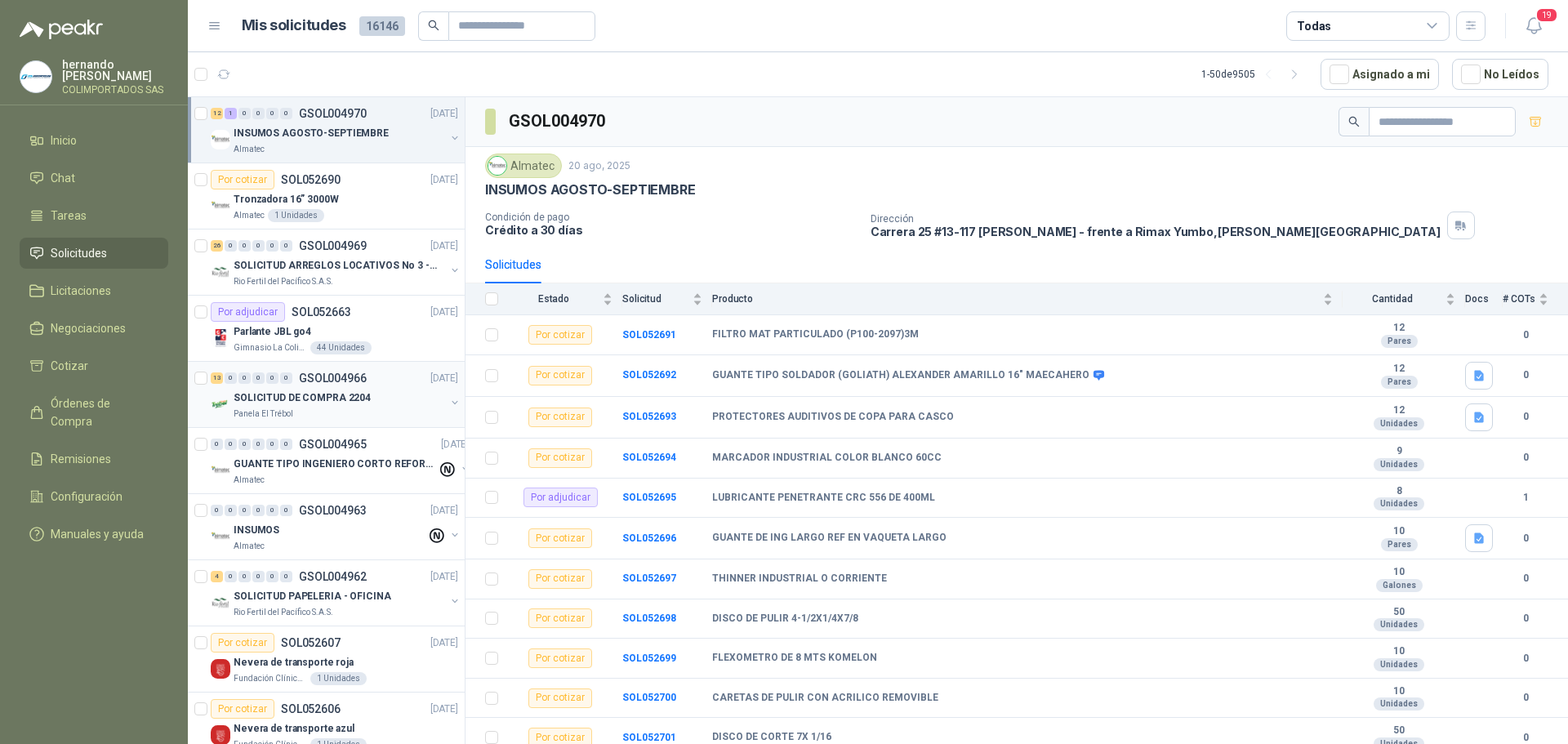
scroll to position [6, 0]
click at [355, 277] on div "Rio Fertil del Pacífico S.A.S." at bounding box center [339, 281] width 212 height 13
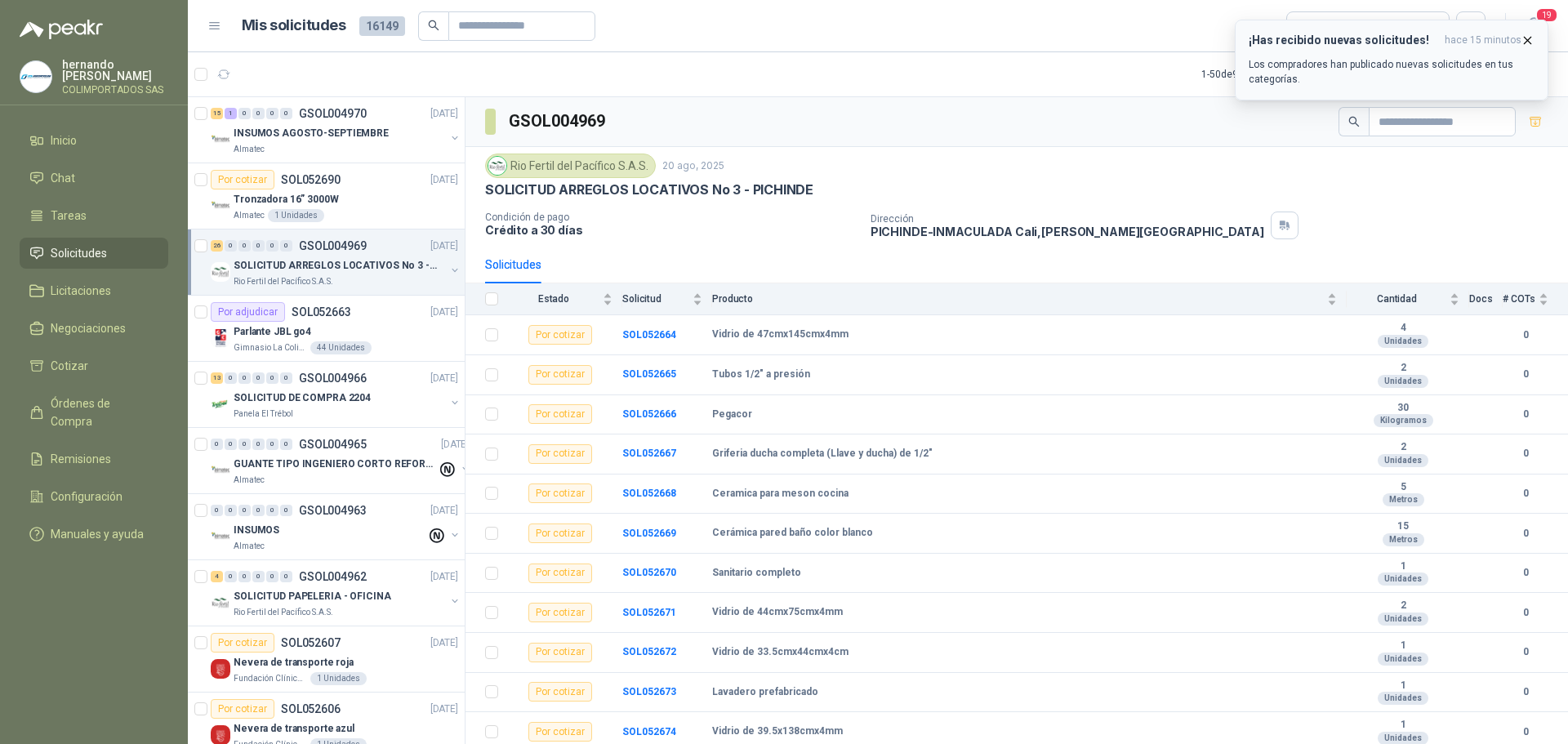
click at [1356, 61] on p "Los compradores han publicado nuevas solicitudes en tus categorías." at bounding box center [1391, 72] width 286 height 29
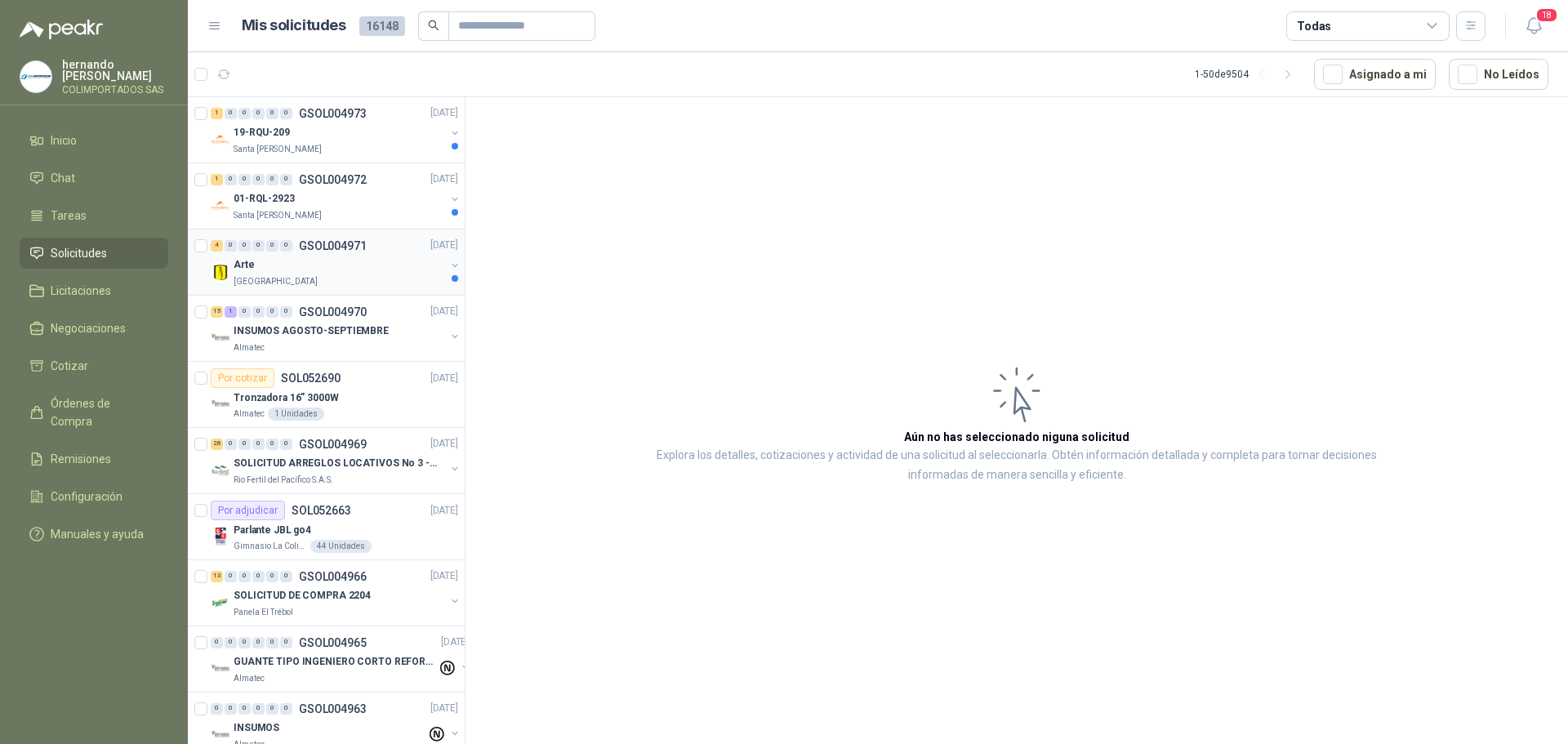
click at [394, 273] on div "Arte" at bounding box center [339, 266] width 212 height 20
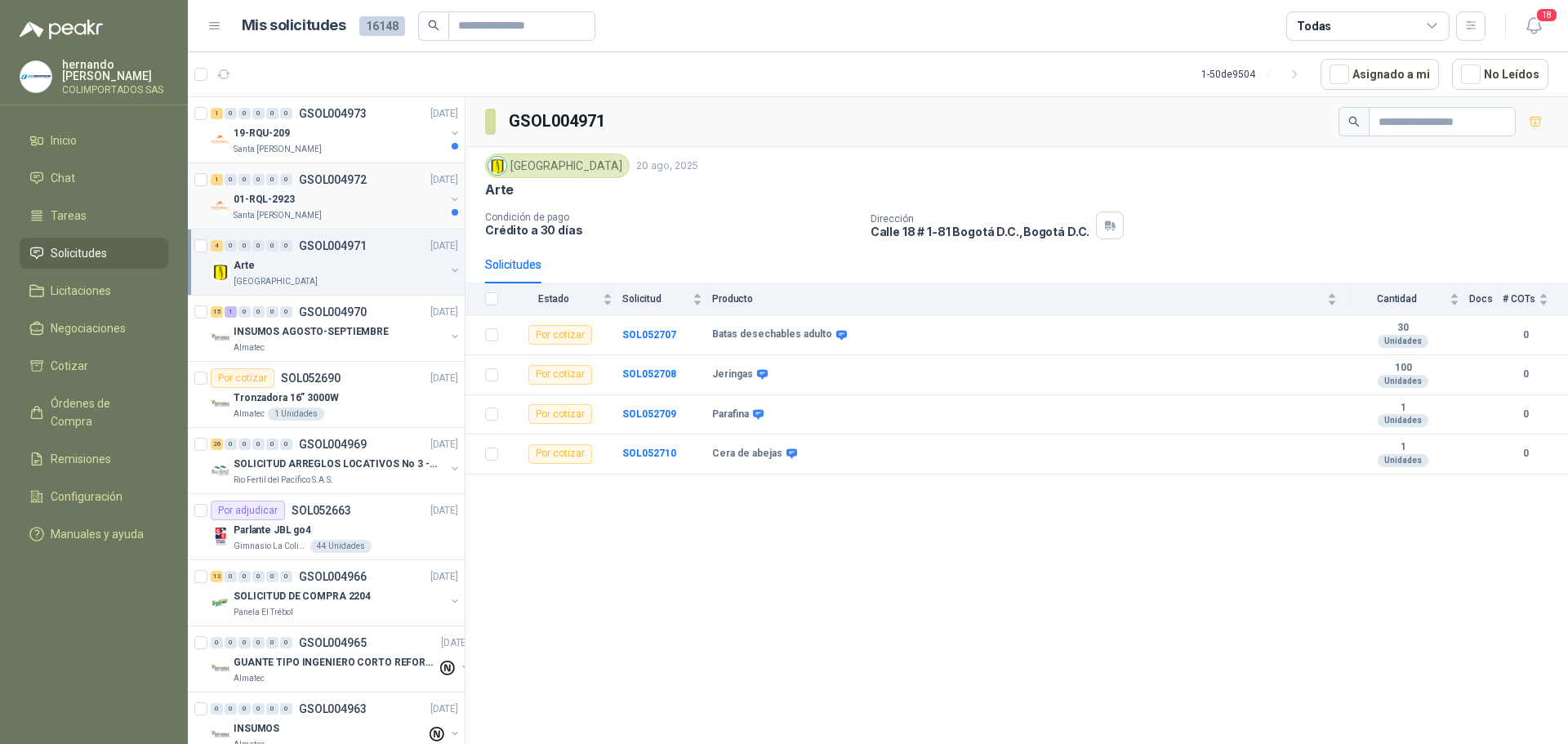
click at [362, 212] on div "Santa [PERSON_NAME]" at bounding box center [339, 215] width 212 height 13
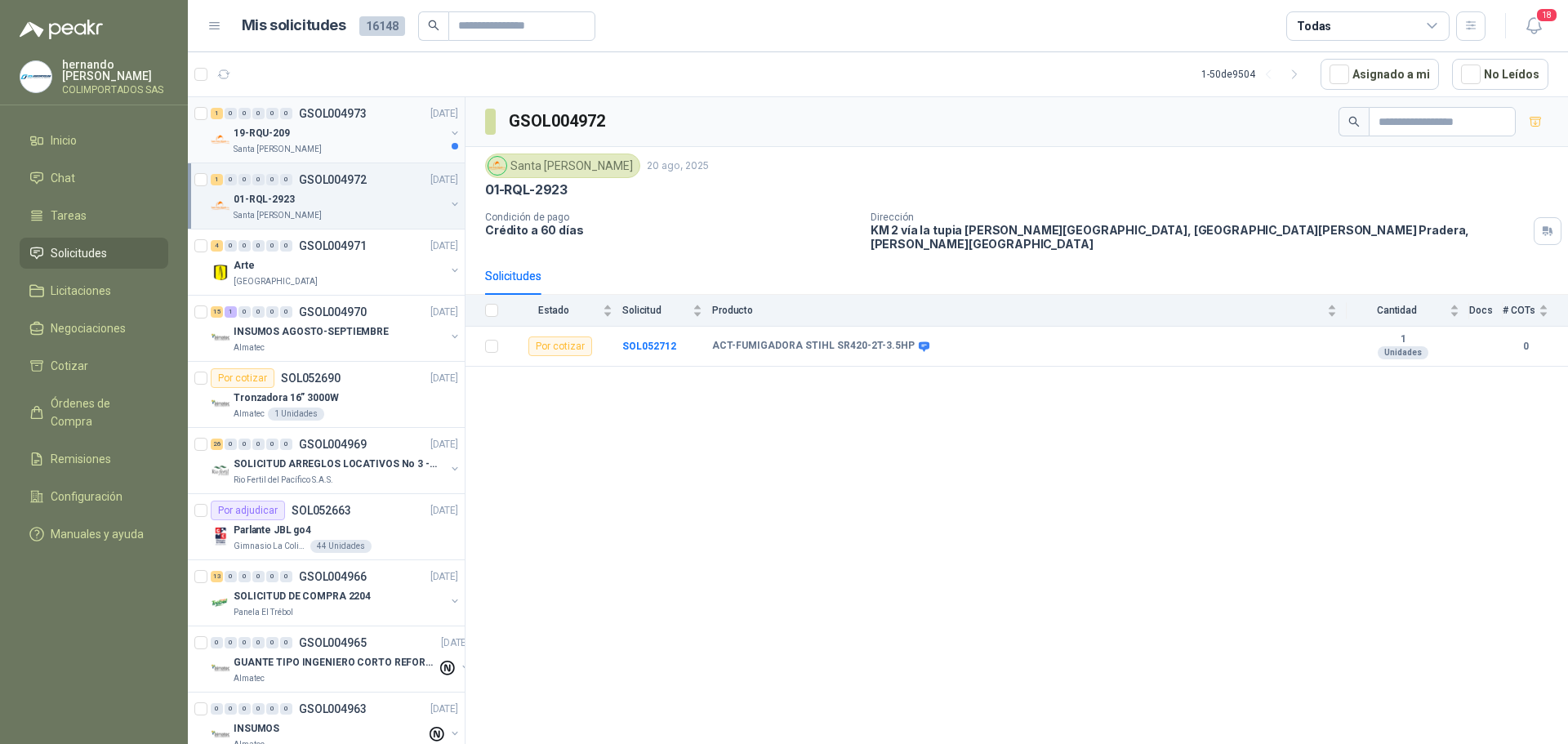
click at [345, 143] on div "19-RQU-209" at bounding box center [339, 133] width 212 height 20
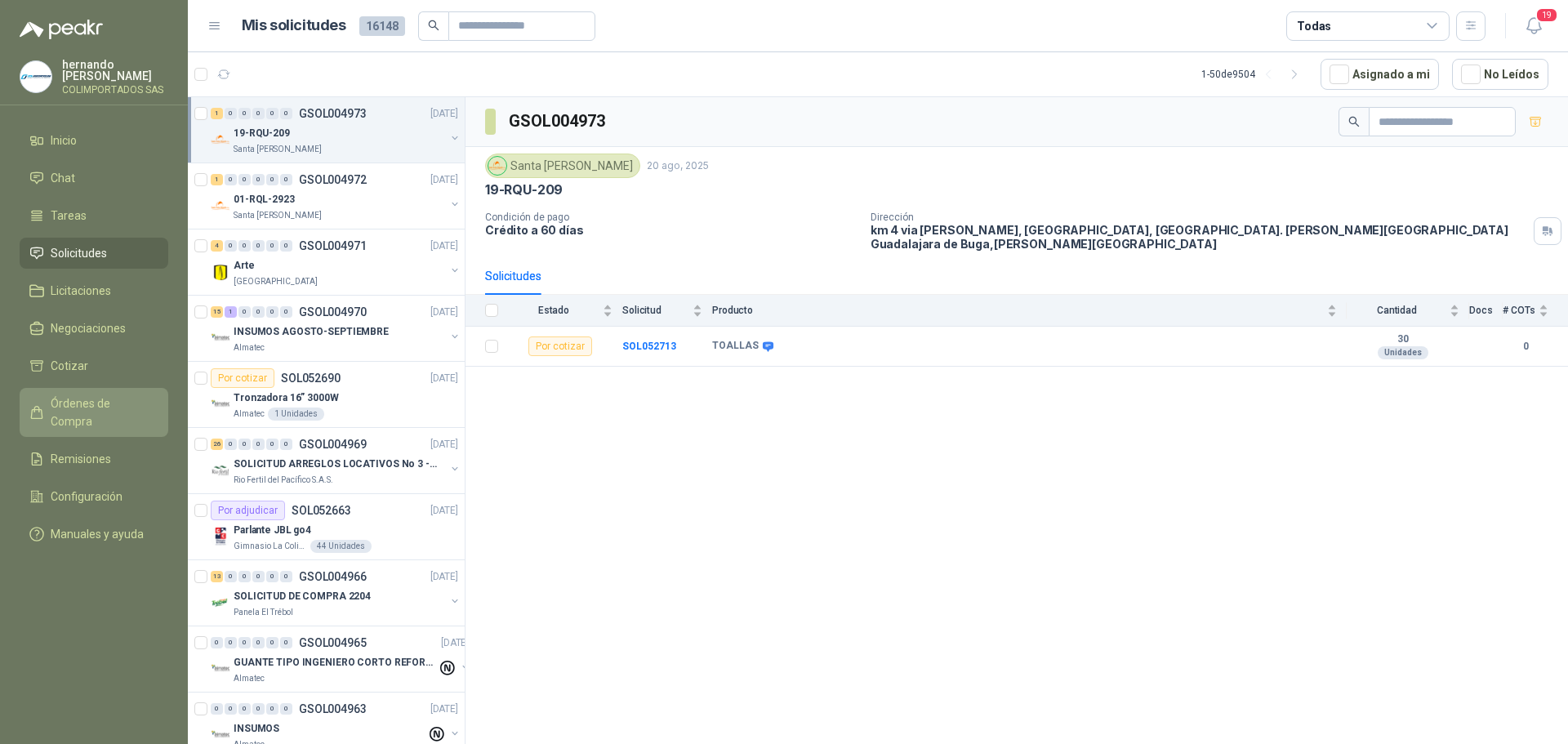
click at [98, 398] on span "Órdenes de Compra" at bounding box center [101, 412] width 102 height 36
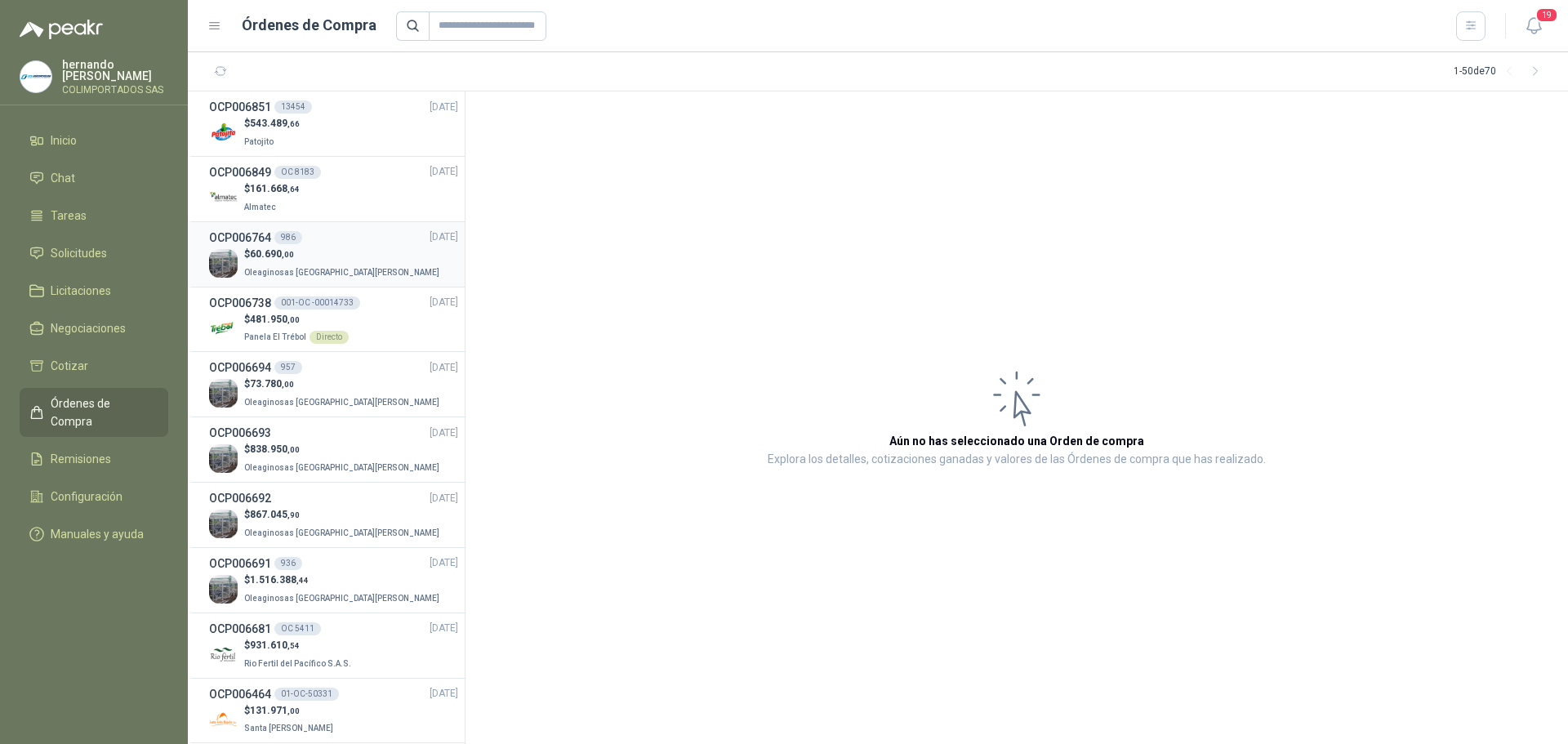
click at [341, 247] on p "$ 60.690 ,00" at bounding box center [342, 255] width 198 height 16
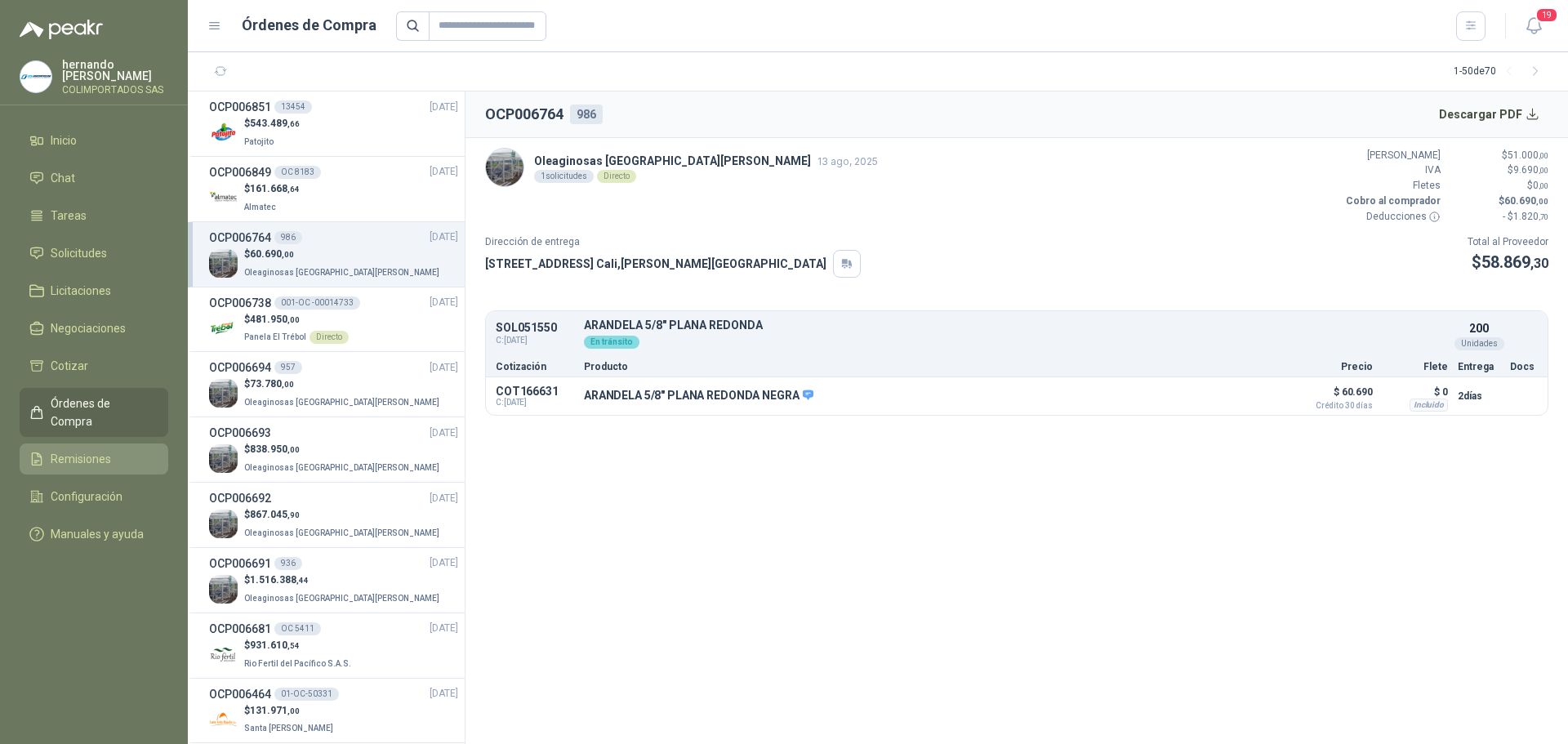
click at [90, 450] on span "Remisiones" at bounding box center [81, 459] width 60 height 18
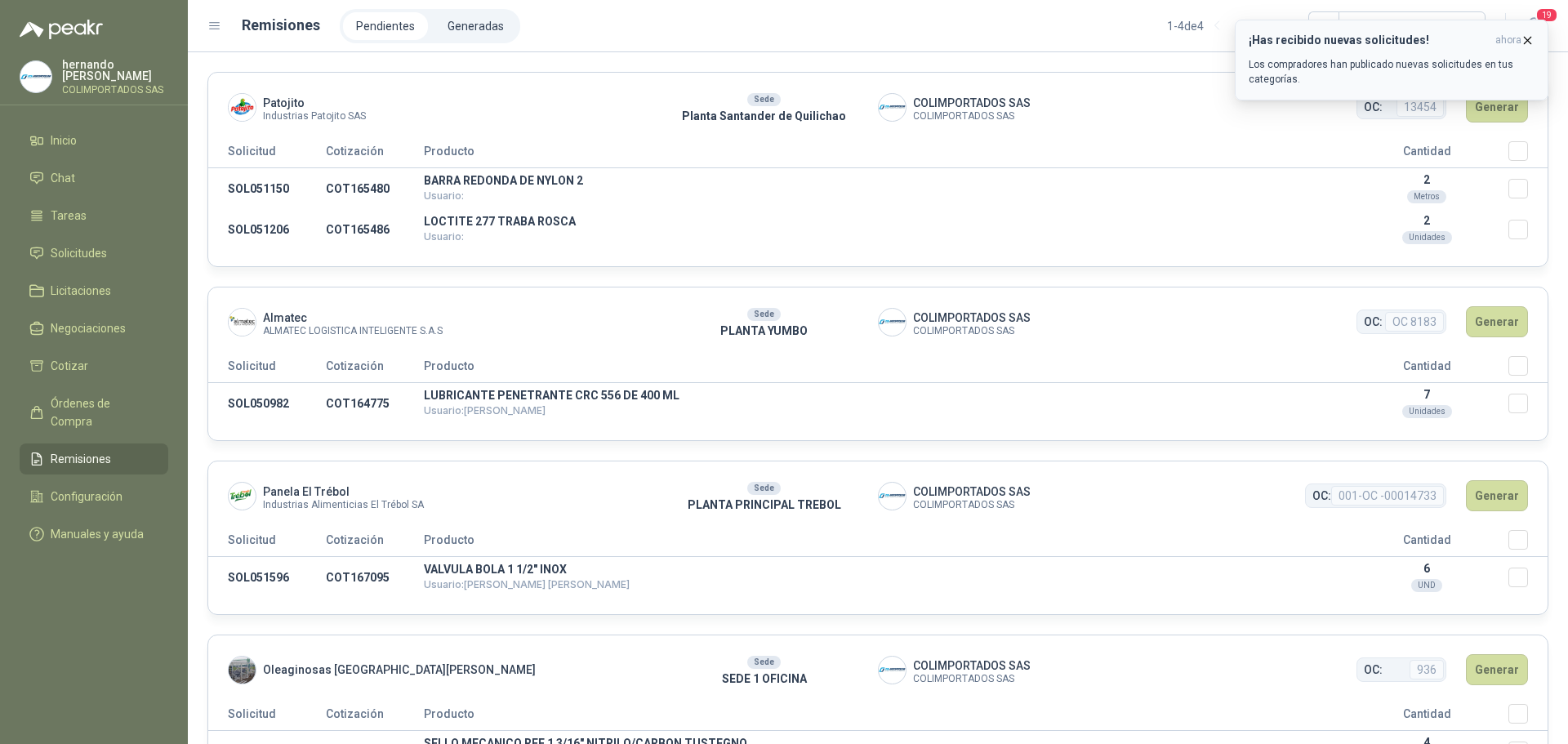
click at [1530, 40] on icon "button" at bounding box center [1527, 40] width 14 height 14
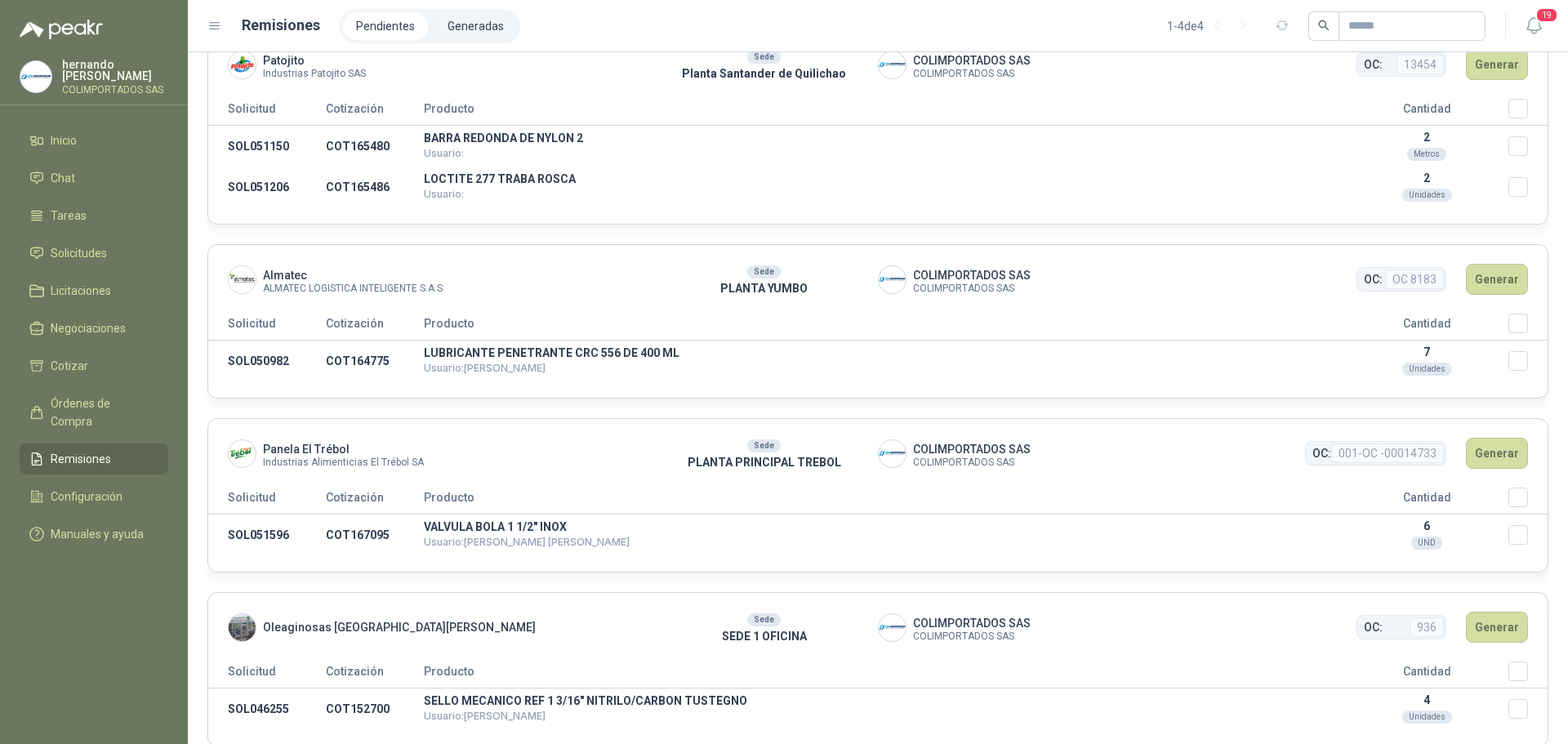
scroll to position [64, 0]
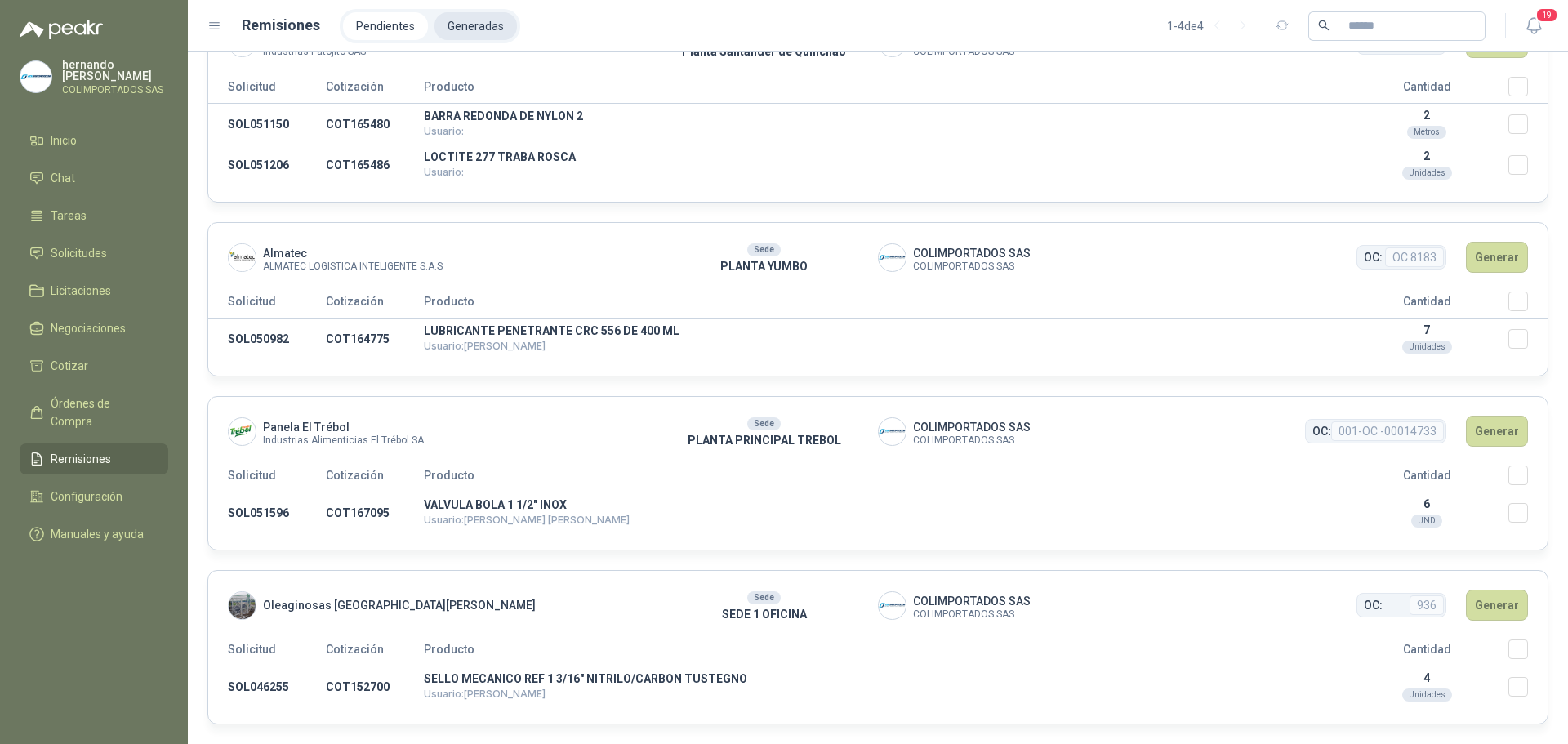
click at [473, 22] on li "Generadas" at bounding box center [475, 26] width 83 height 27
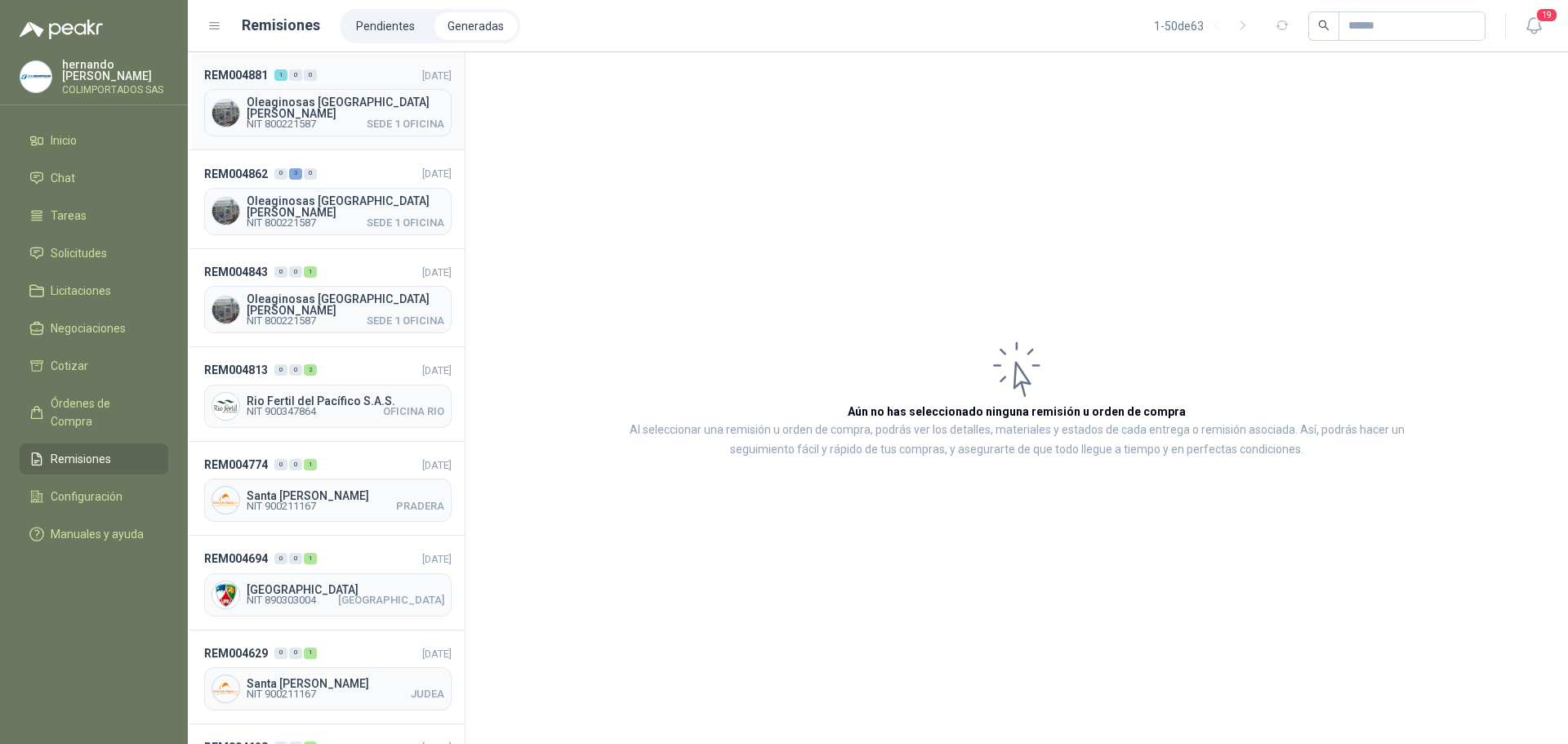
click at [353, 80] on header "REM004881 1 0 0 19/08/2025" at bounding box center [328, 75] width 248 height 18
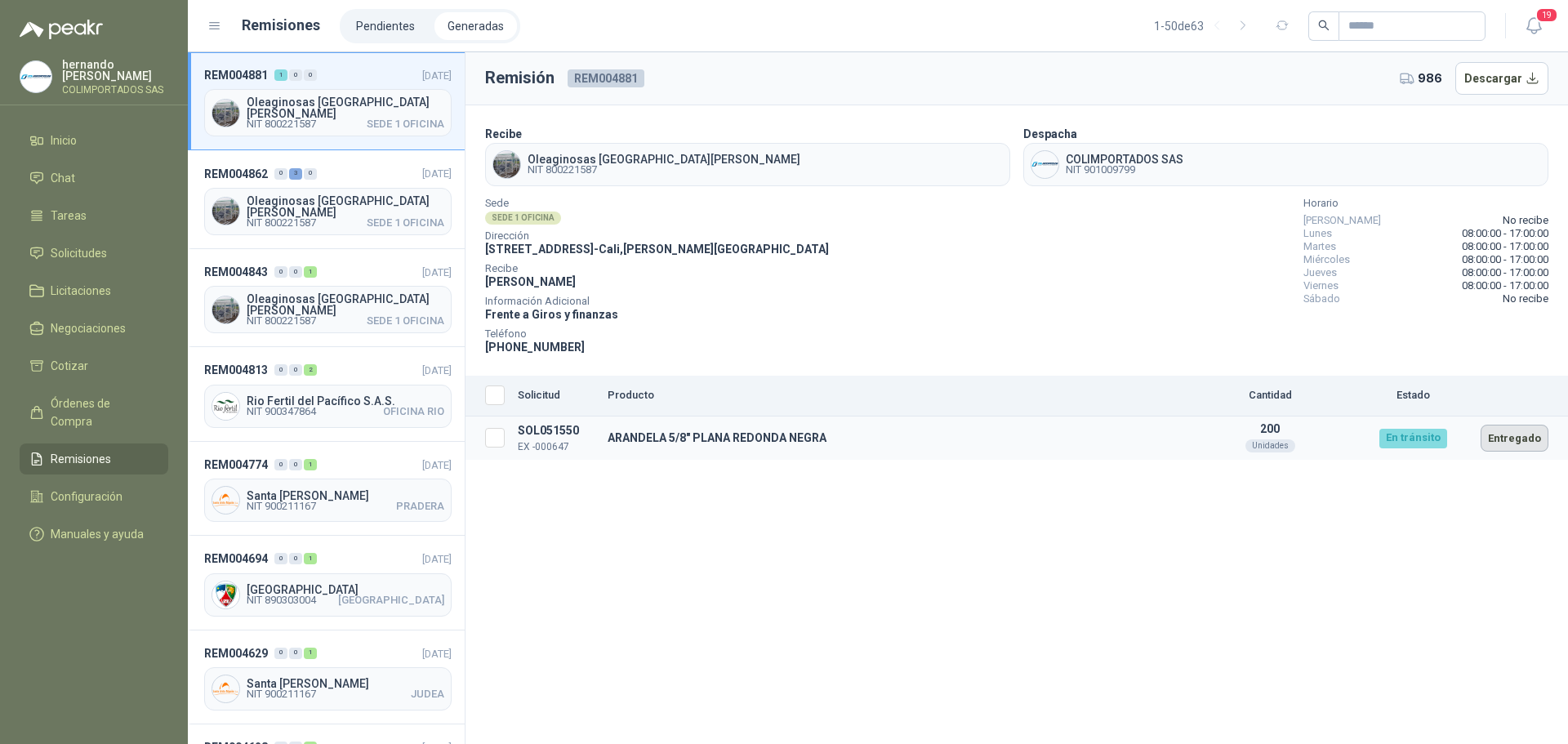
click at [1530, 444] on button "Entregado" at bounding box center [1513, 438] width 67 height 27
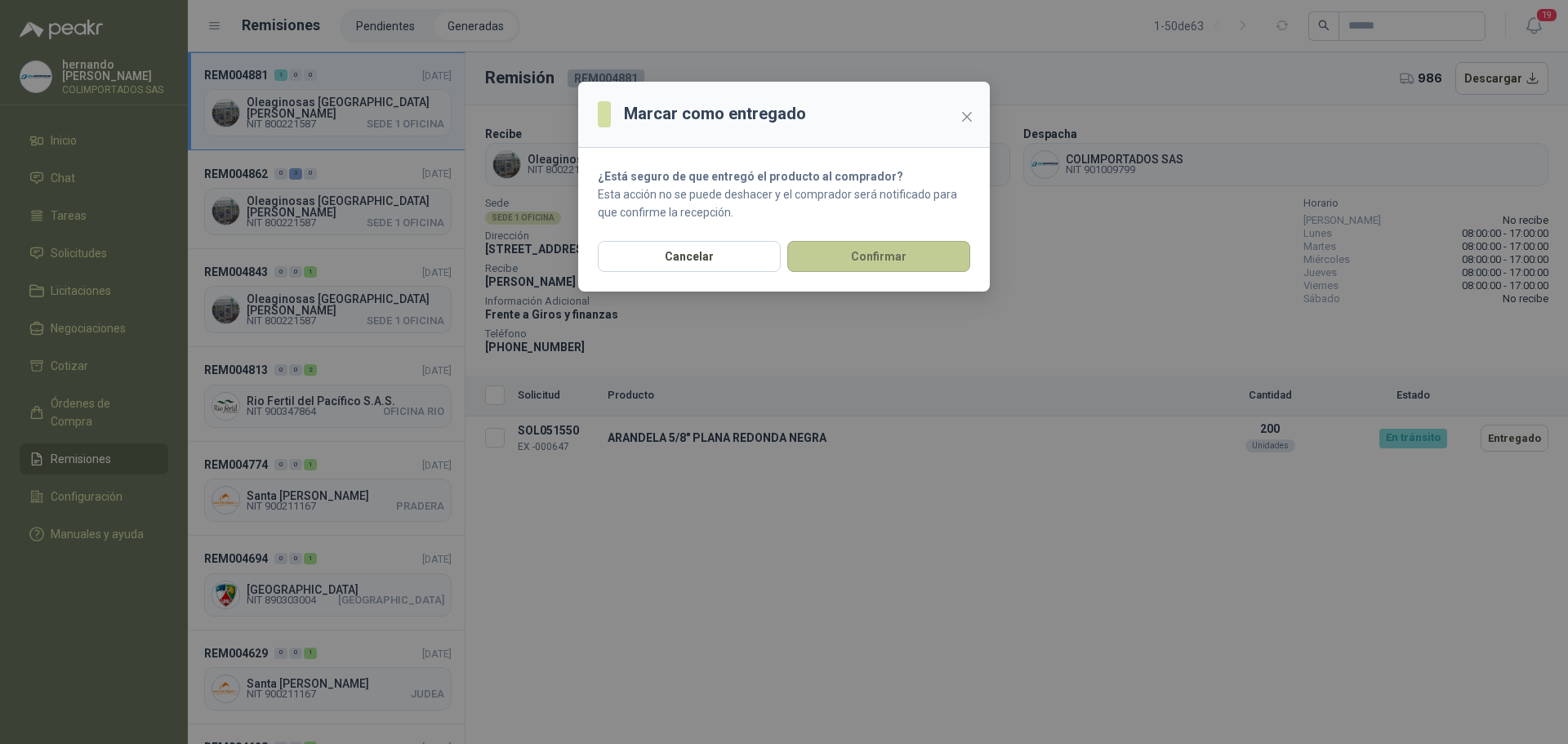
click at [893, 260] on button "Confirmar" at bounding box center [878, 257] width 182 height 31
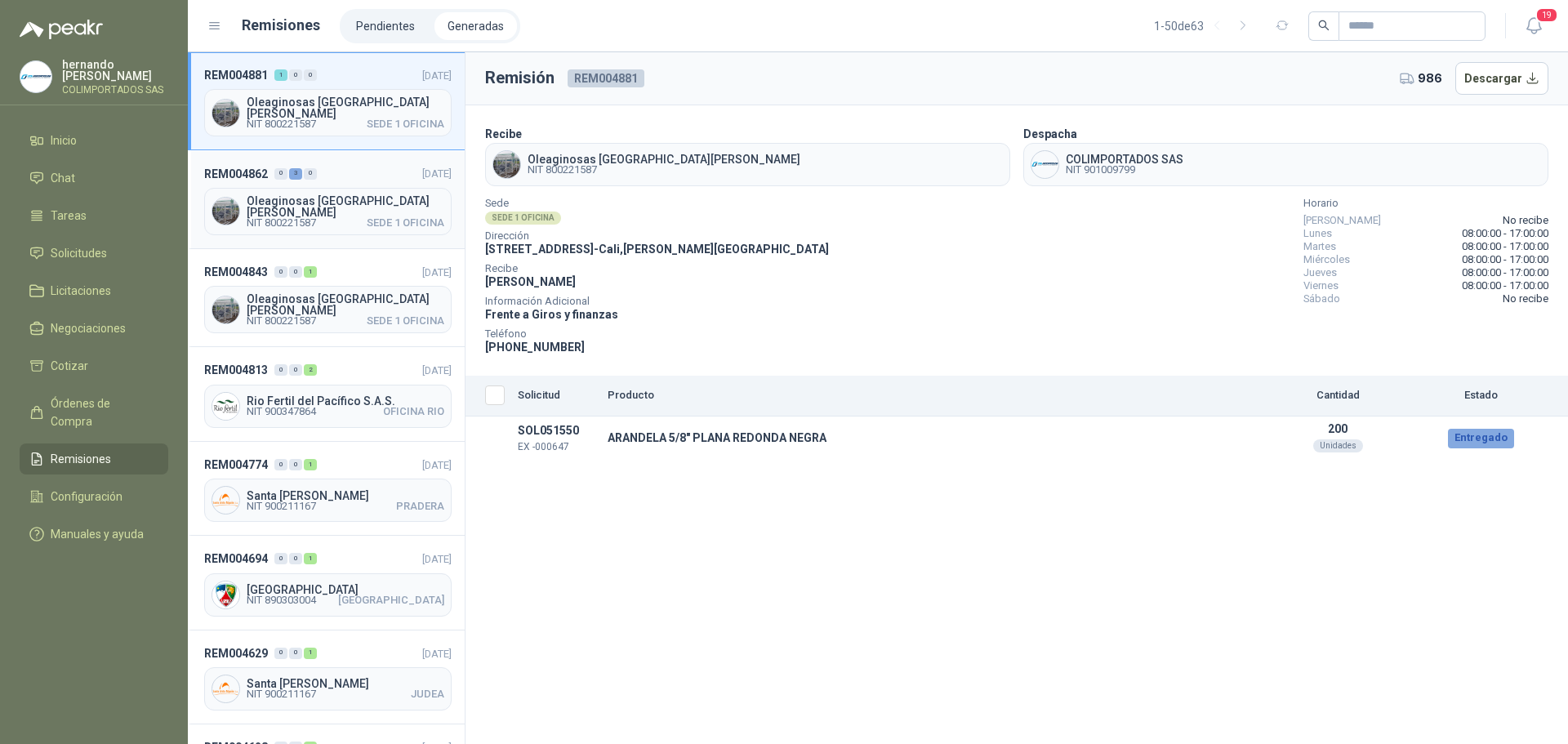
click at [354, 173] on header "REM004862 0 3 0 14/08/2025" at bounding box center [328, 173] width 248 height 18
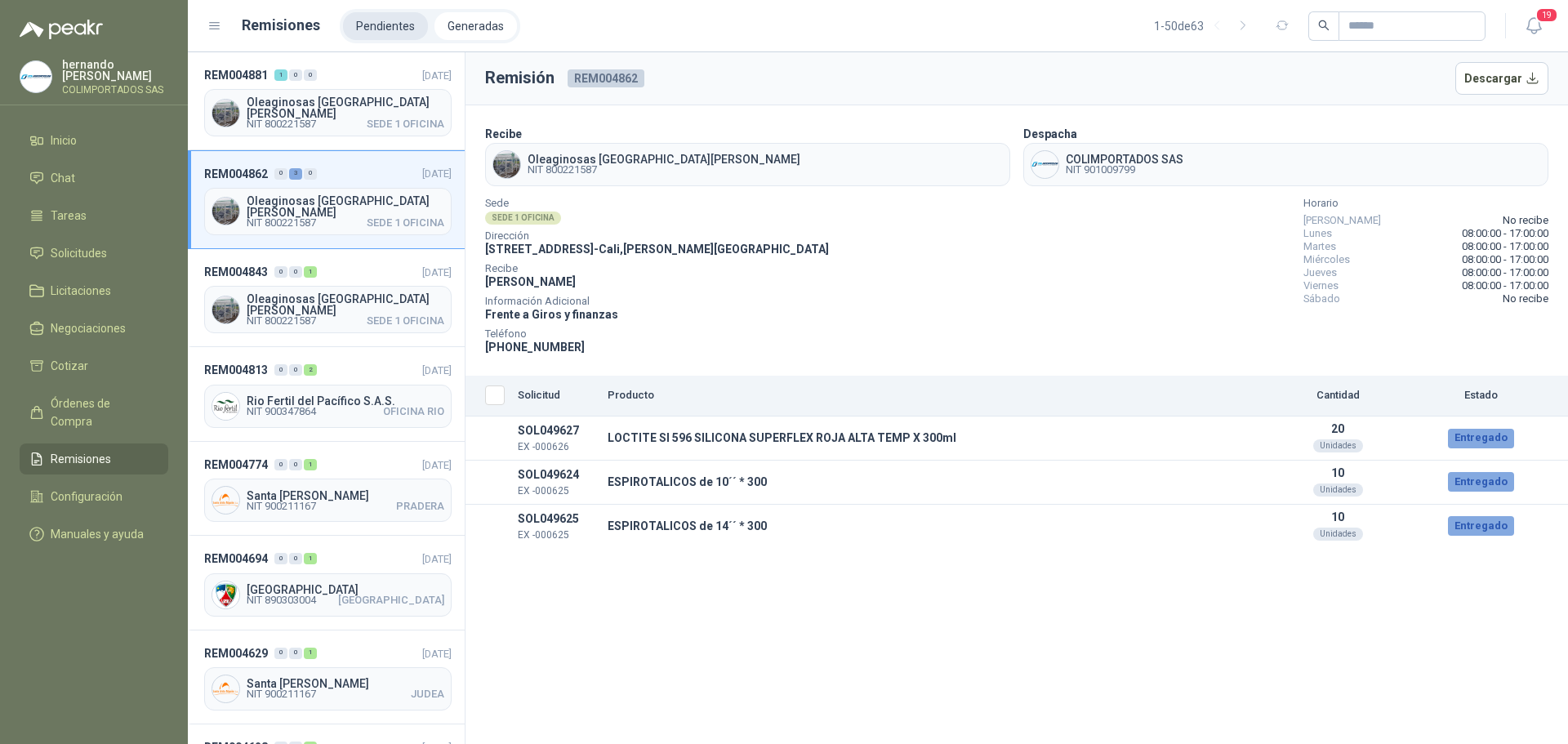
click at [383, 22] on li "Pendientes" at bounding box center [385, 26] width 85 height 27
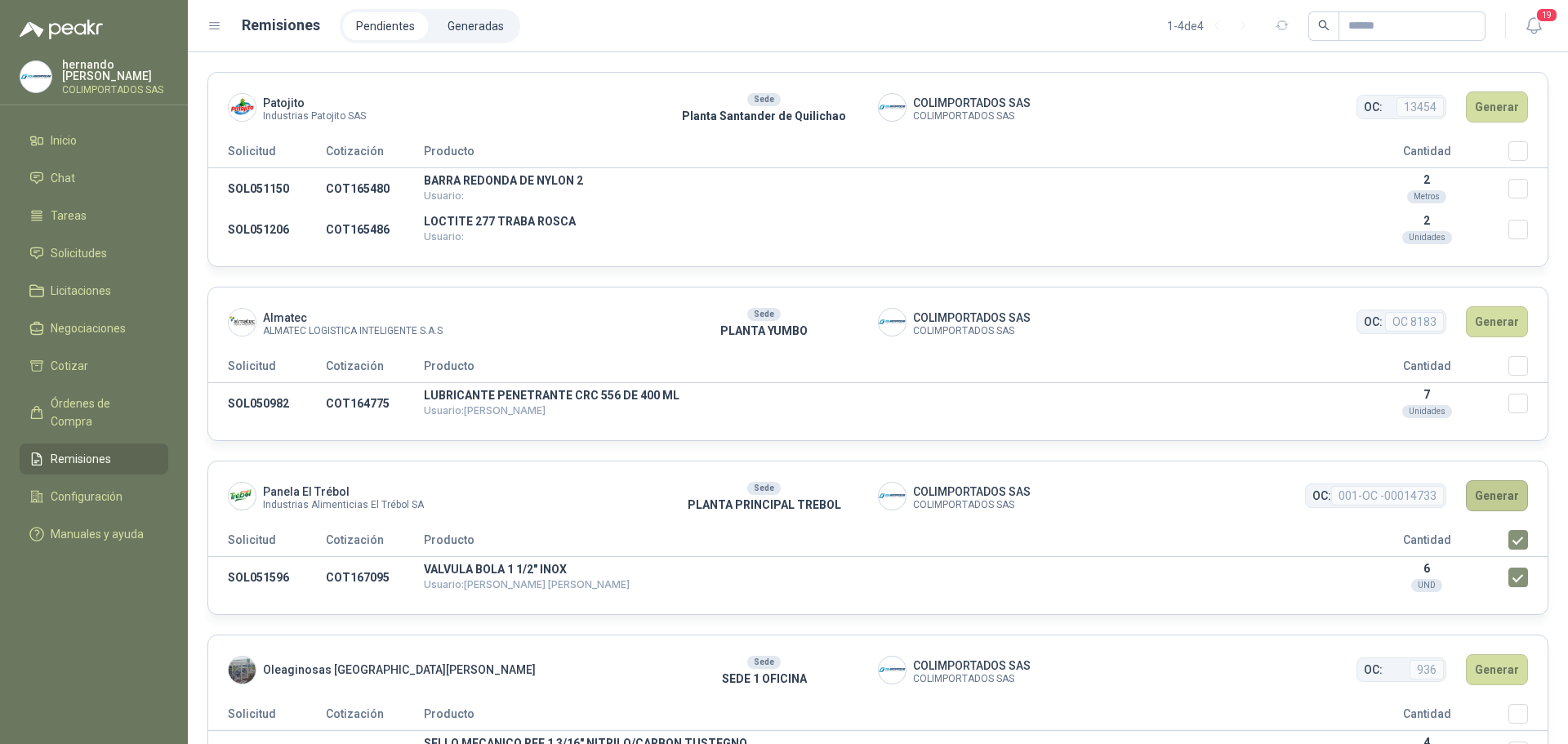
click at [1485, 495] on button "Generar" at bounding box center [1497, 496] width 62 height 31
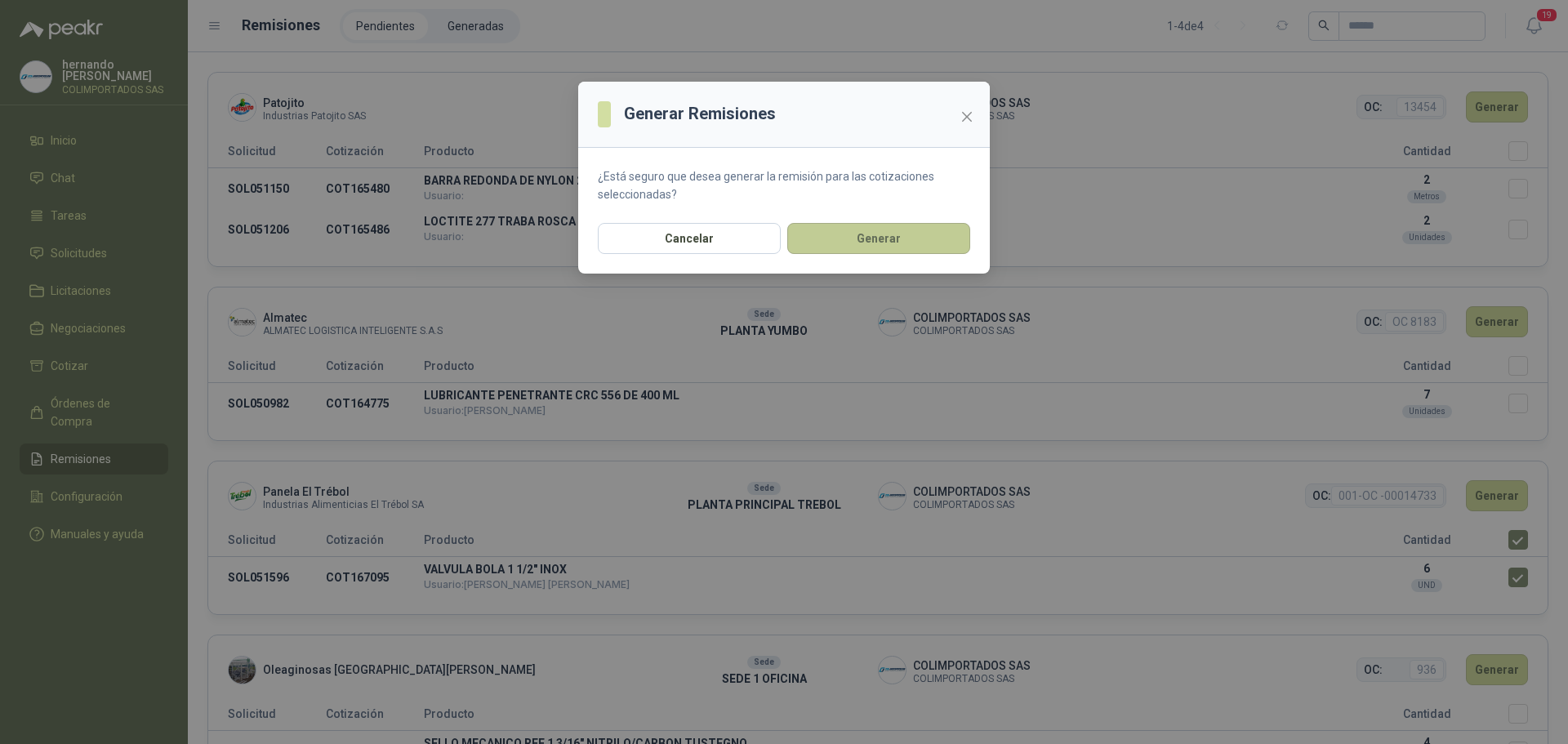
click at [895, 233] on button "Generar" at bounding box center [878, 238] width 182 height 31
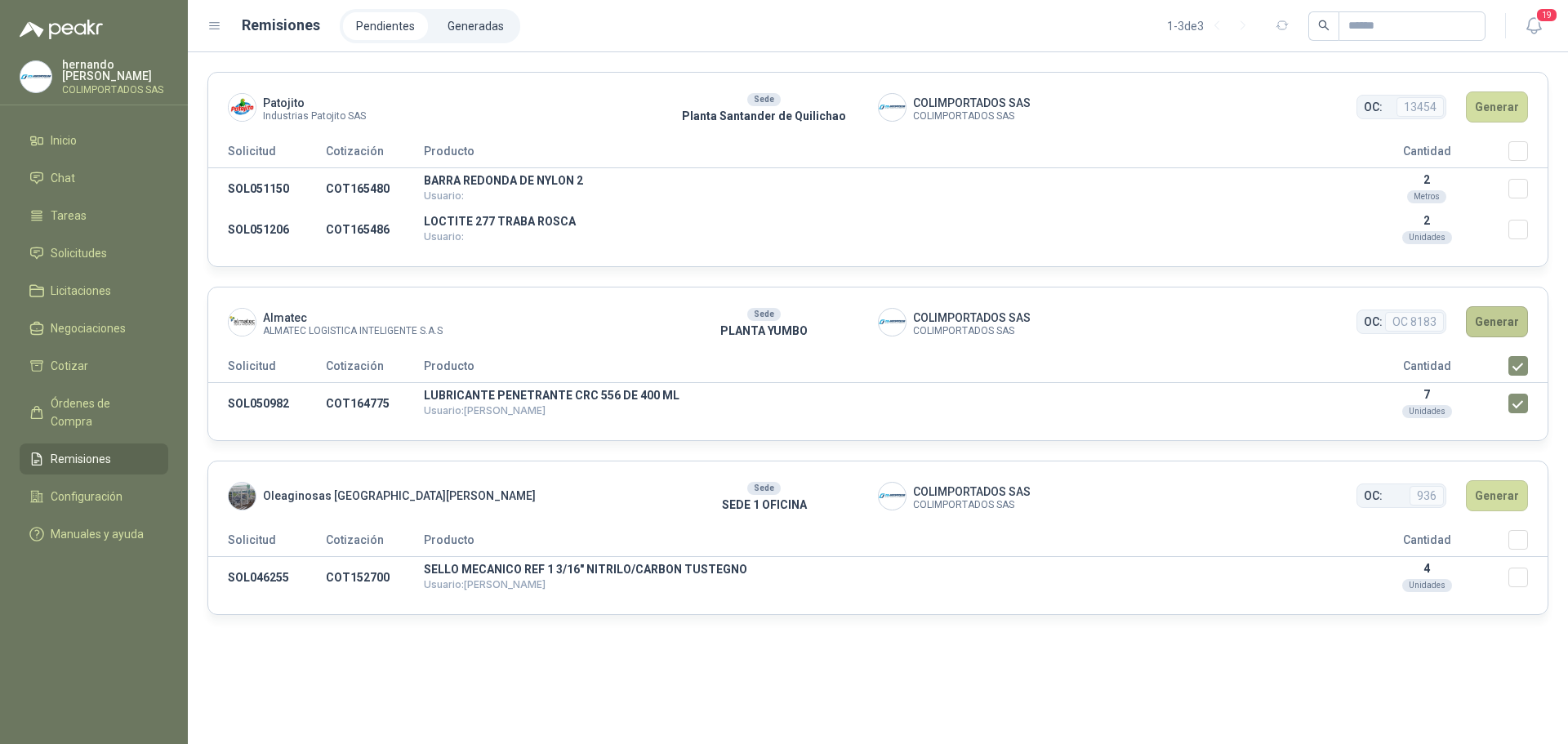
click at [1499, 318] on button "Generar" at bounding box center [1497, 322] width 62 height 31
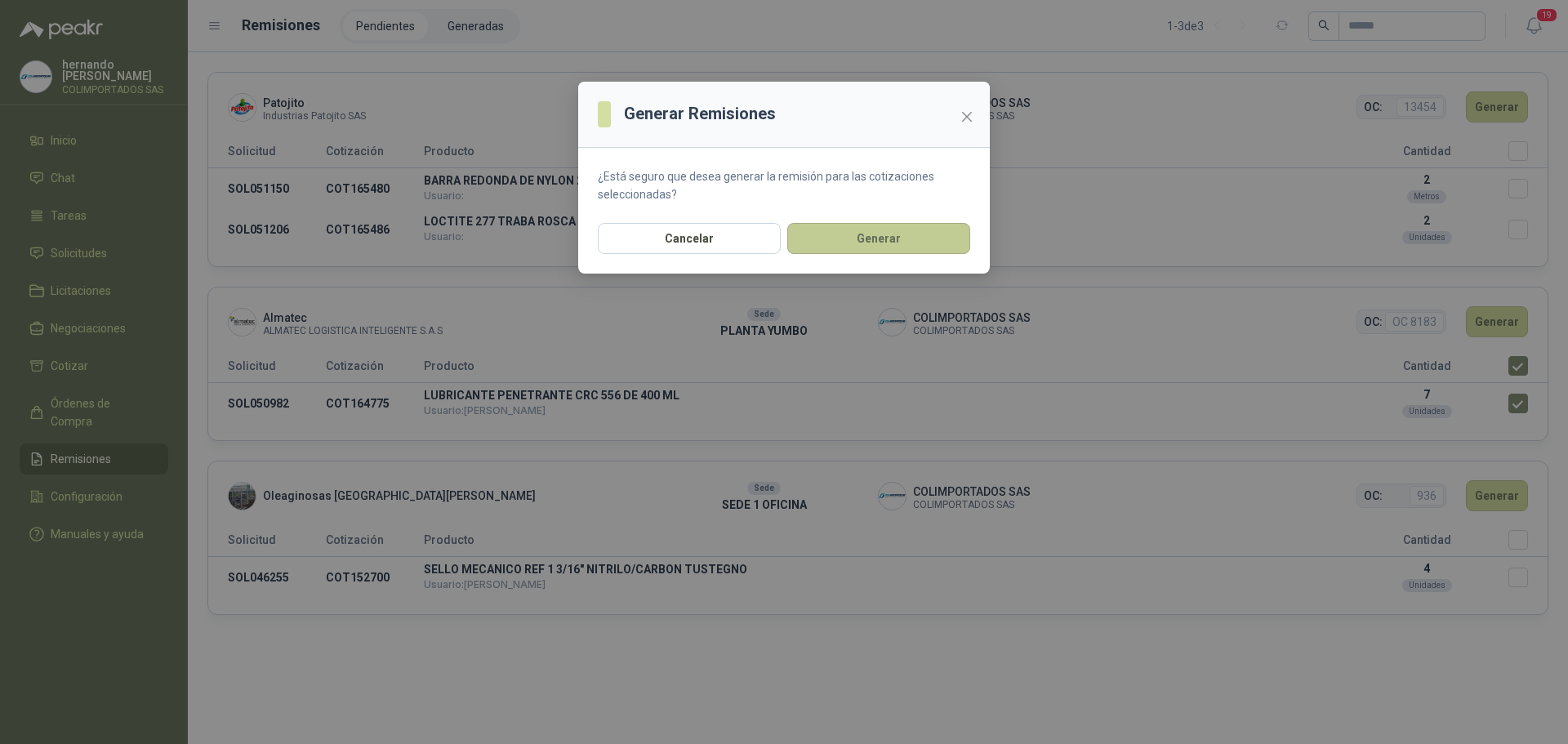
click at [904, 239] on button "Generar" at bounding box center [878, 238] width 182 height 31
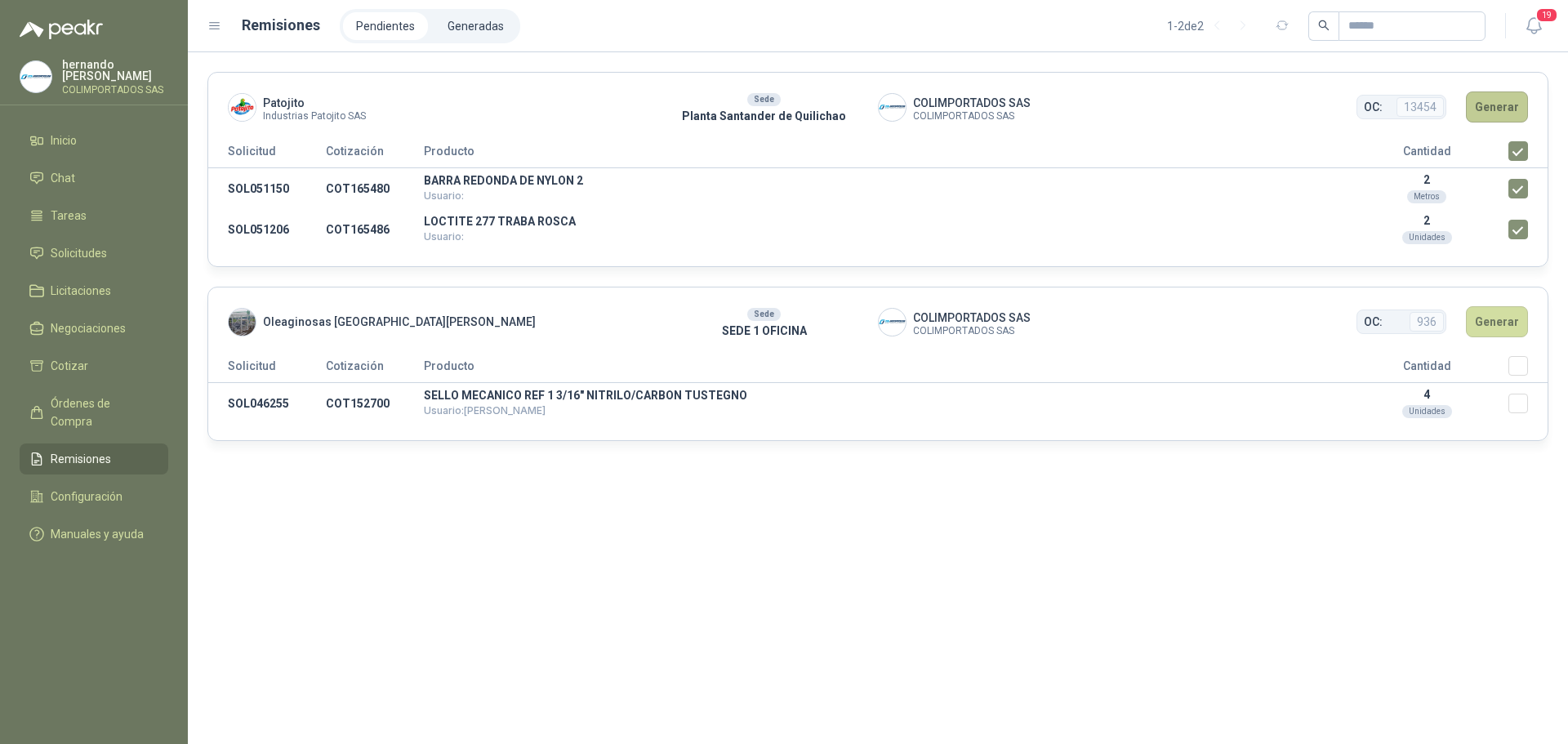
click at [1495, 103] on button "Generar" at bounding box center [1497, 107] width 62 height 31
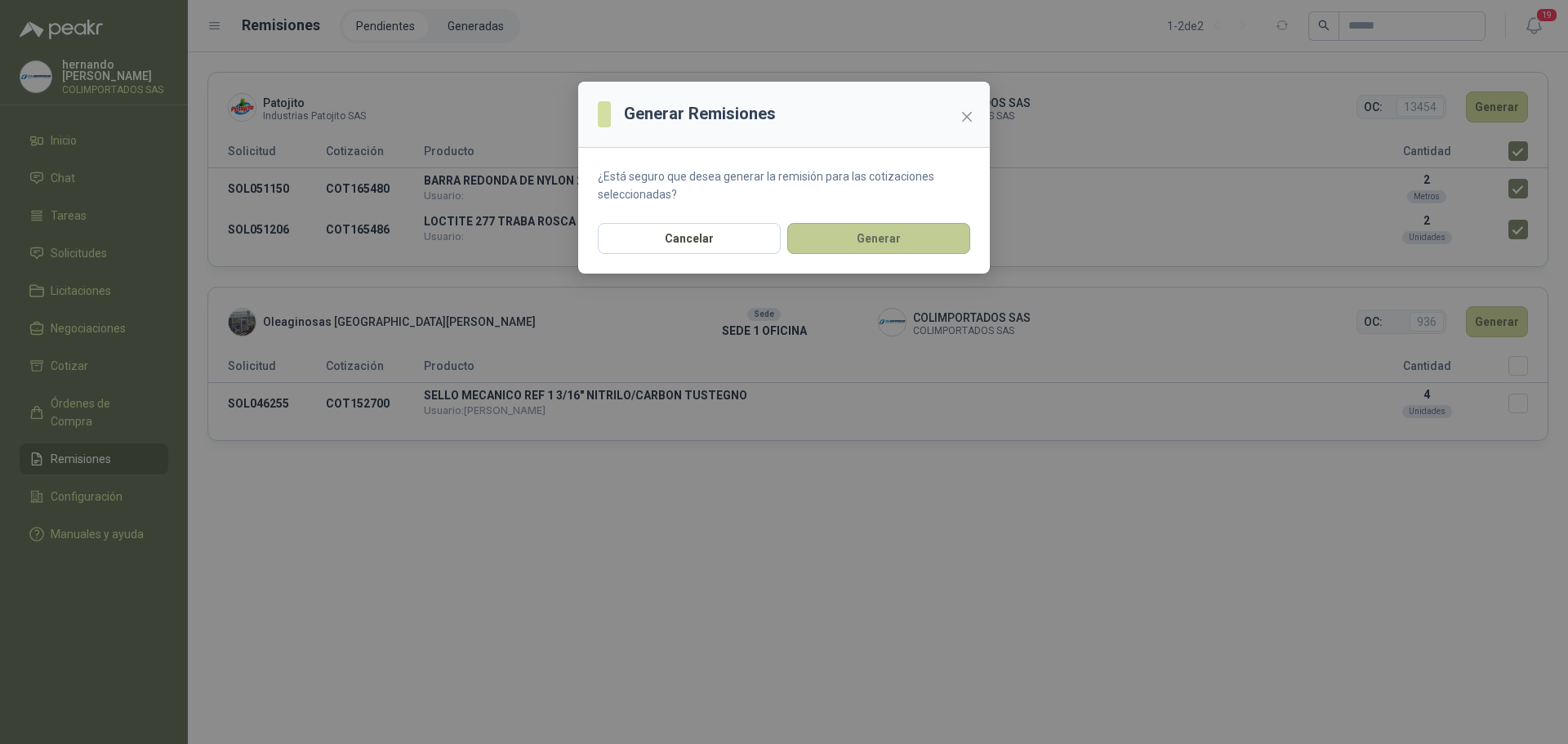
click at [855, 242] on button "Generar" at bounding box center [878, 238] width 182 height 31
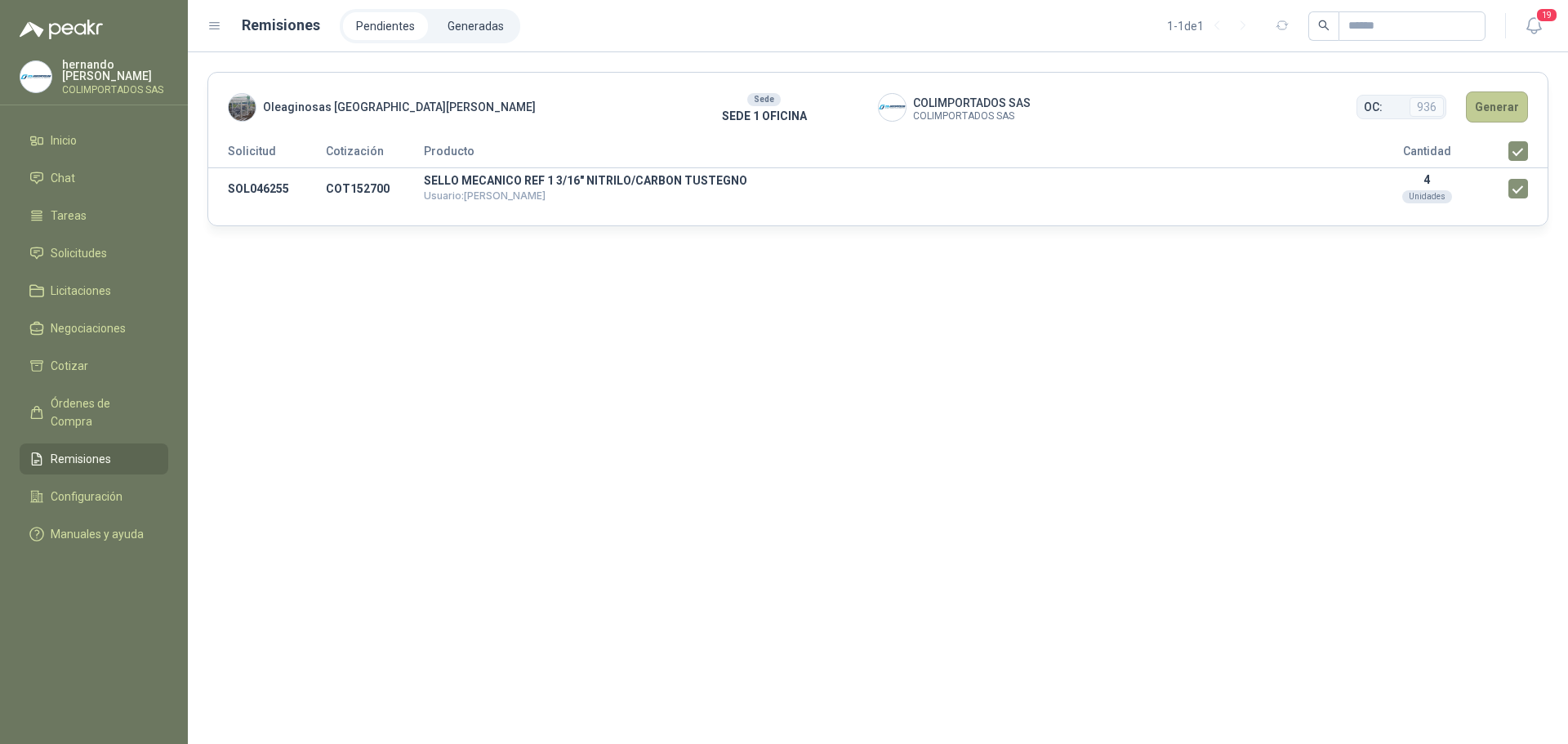
click at [1497, 105] on button "Generar" at bounding box center [1497, 107] width 62 height 31
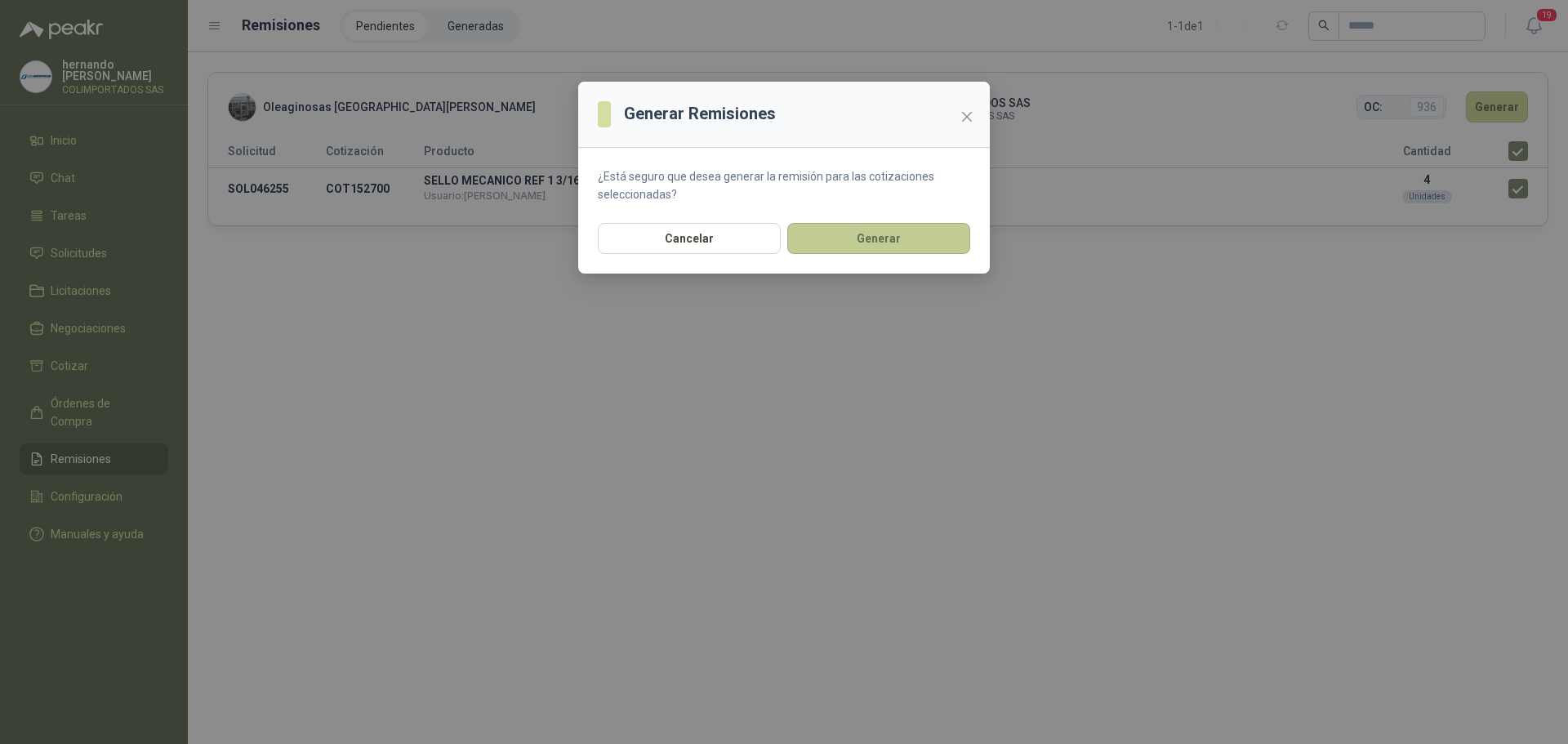
click at [877, 241] on button "Generar" at bounding box center [878, 238] width 182 height 31
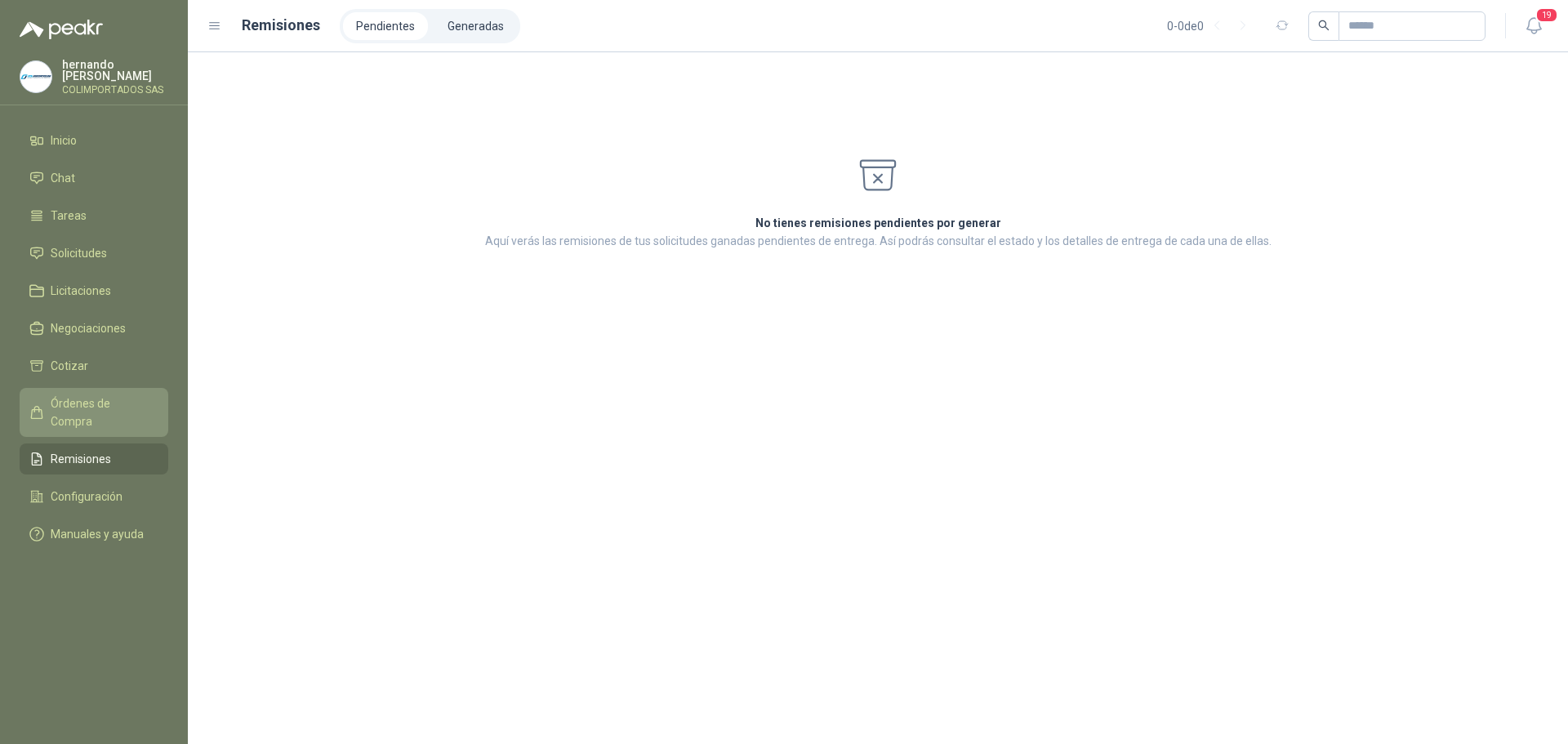
click at [102, 404] on span "Órdenes de Compra" at bounding box center [101, 412] width 102 height 36
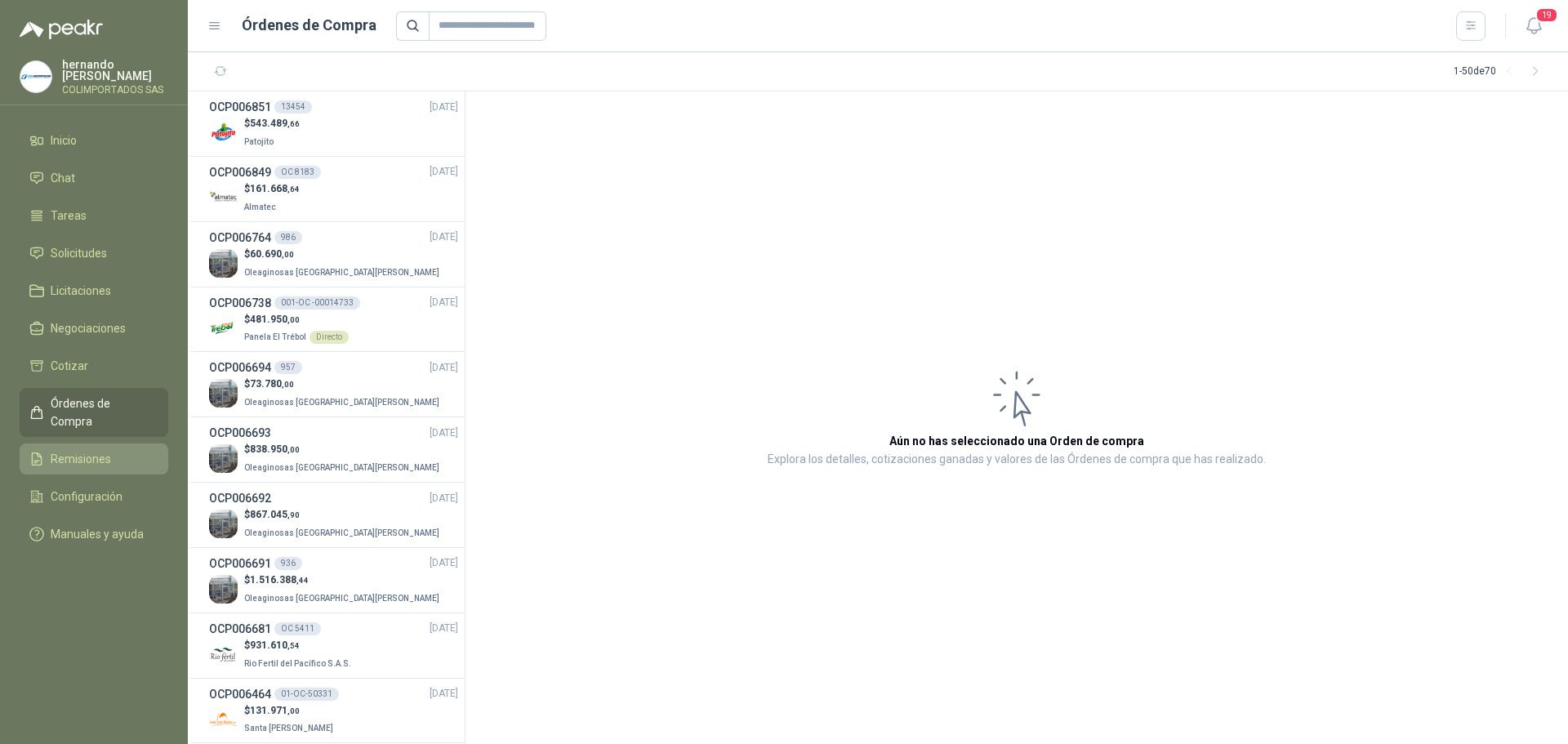
click at [76, 450] on span "Remisiones" at bounding box center [81, 459] width 60 height 18
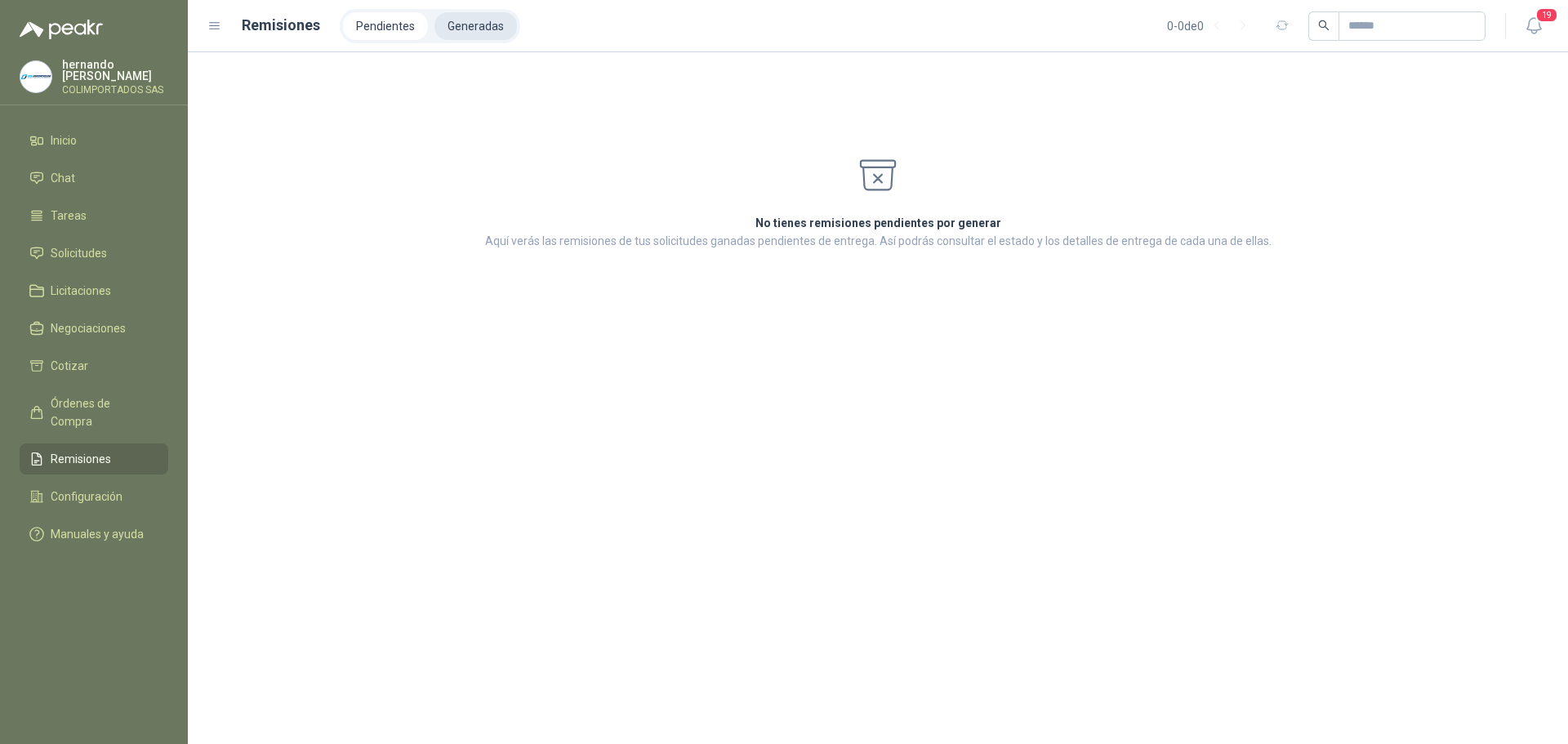
click at [474, 23] on li "Generadas" at bounding box center [475, 26] width 83 height 27
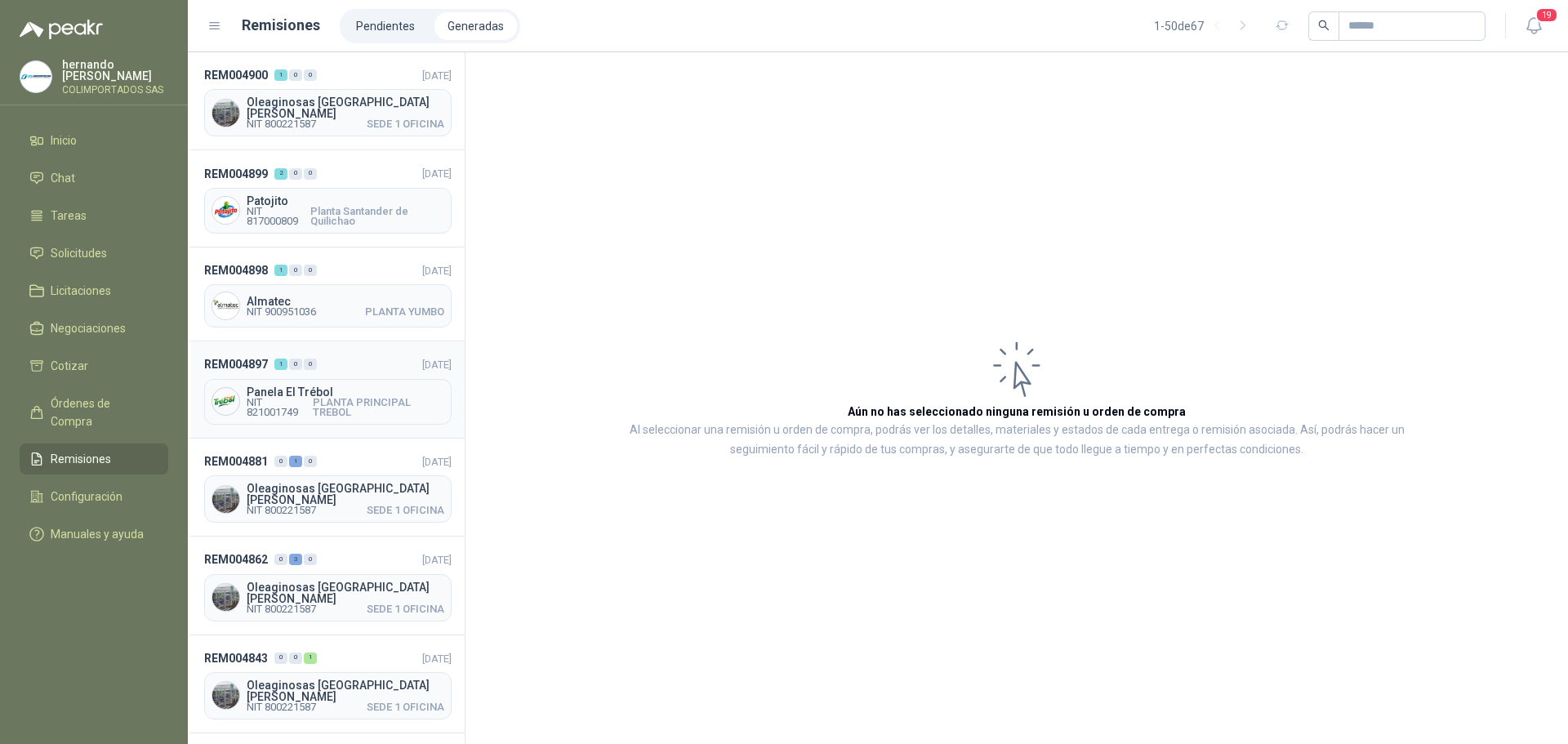
click at [359, 362] on header "REM004897 1 0 0 20/08/2025" at bounding box center [328, 364] width 248 height 18
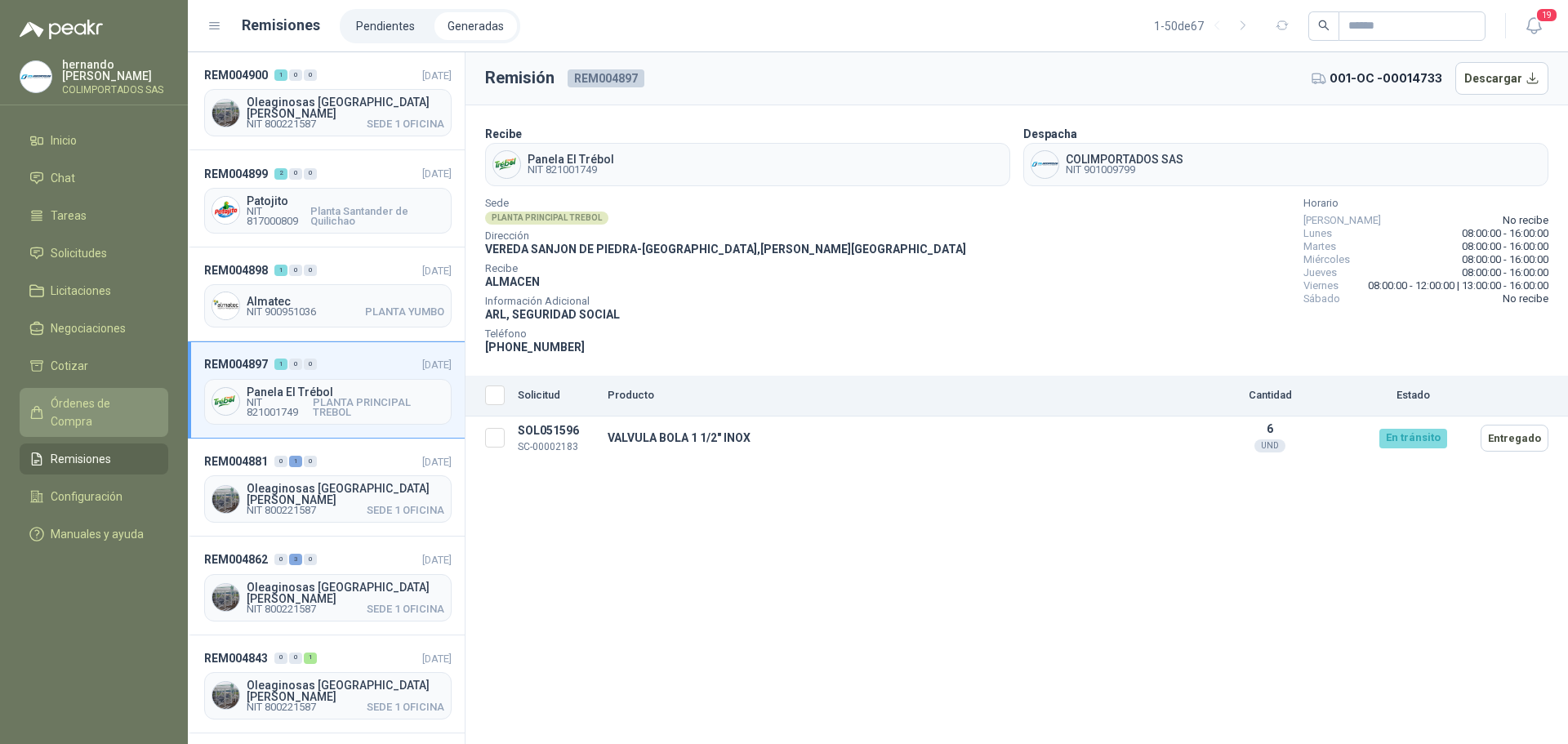
click at [108, 398] on span "Órdenes de Compra" at bounding box center [101, 412] width 102 height 36
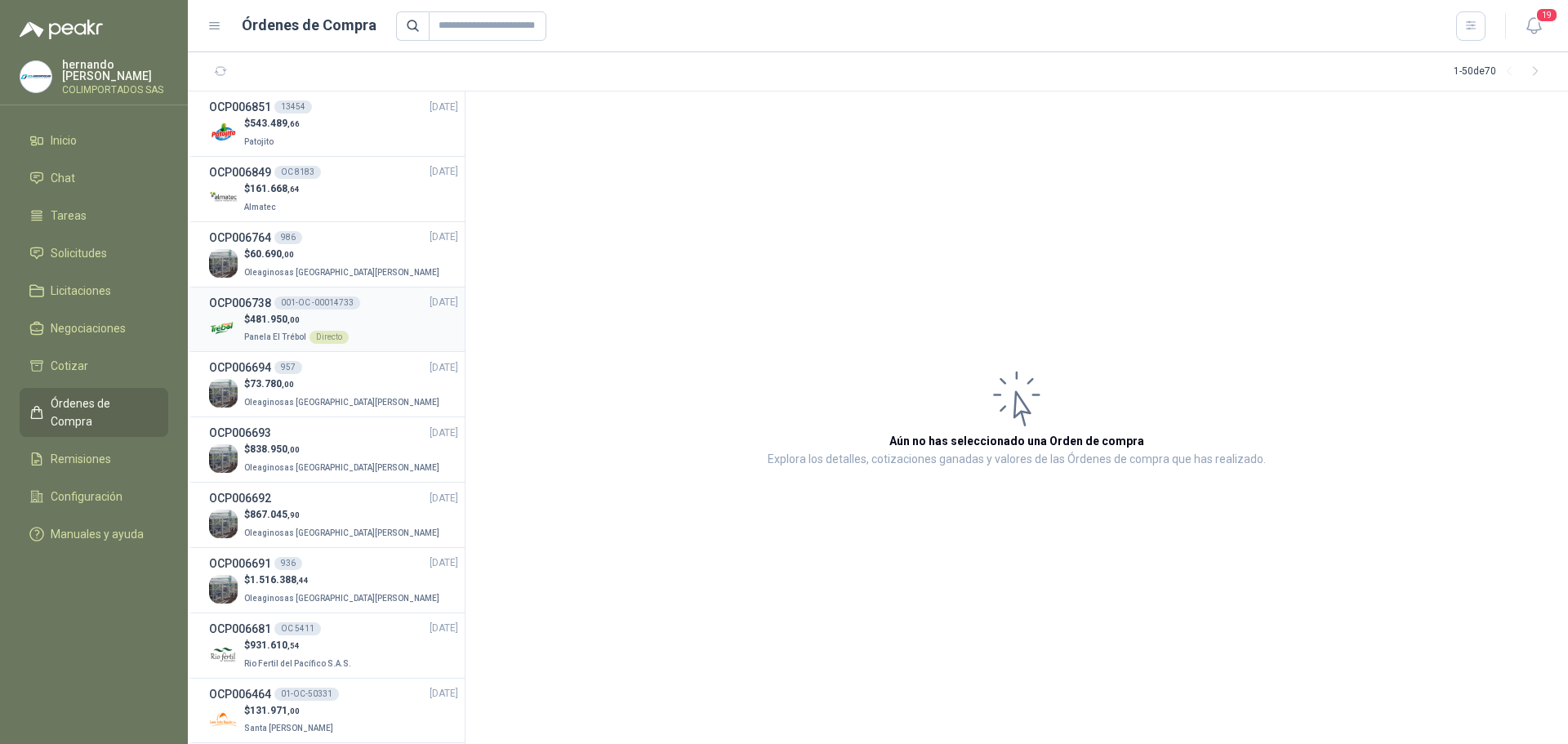
click at [379, 329] on div "$ 481.950 ,00 Panela El Trébol Directo" at bounding box center [333, 329] width 249 height 33
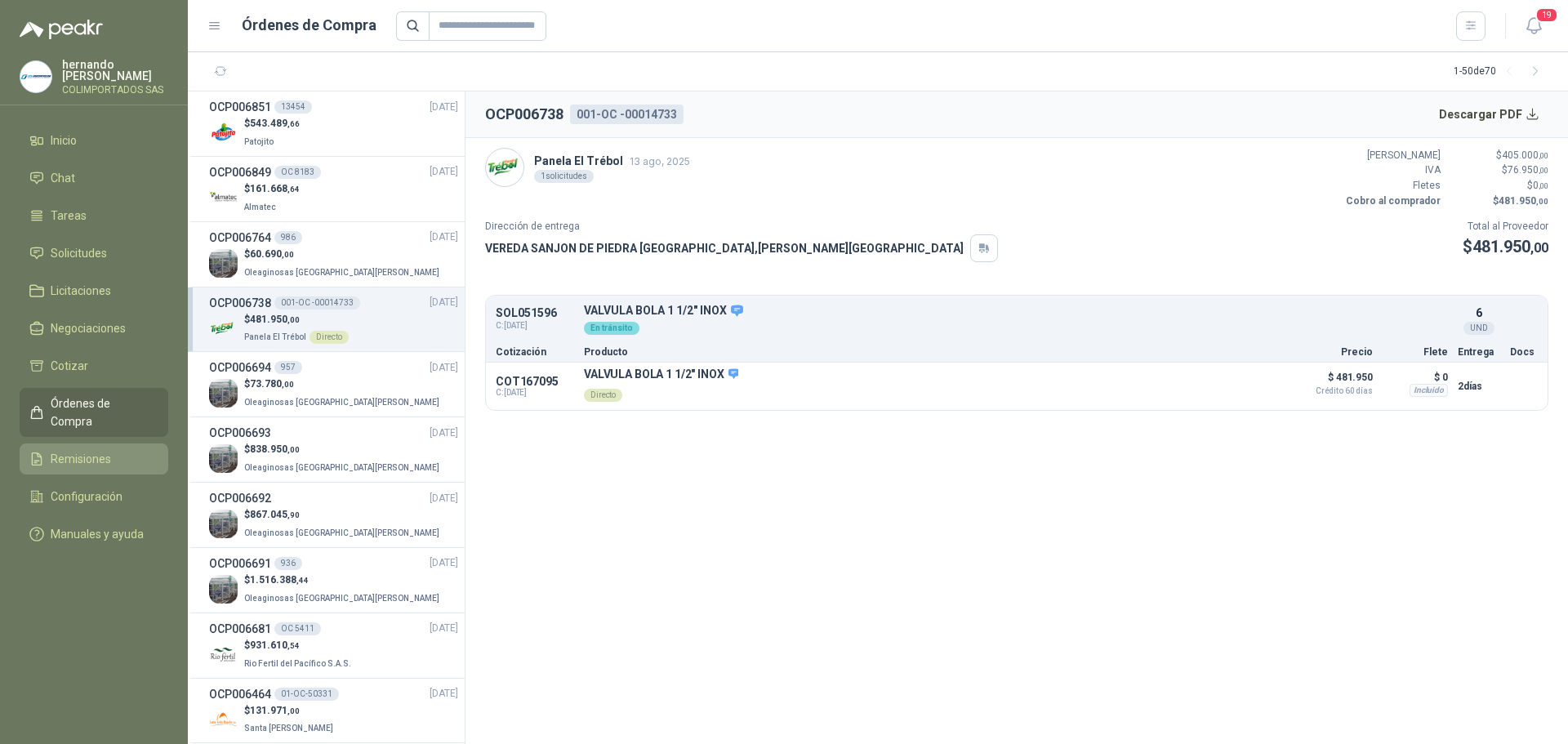
click at [98, 450] on span "Remisiones" at bounding box center [81, 459] width 60 height 18
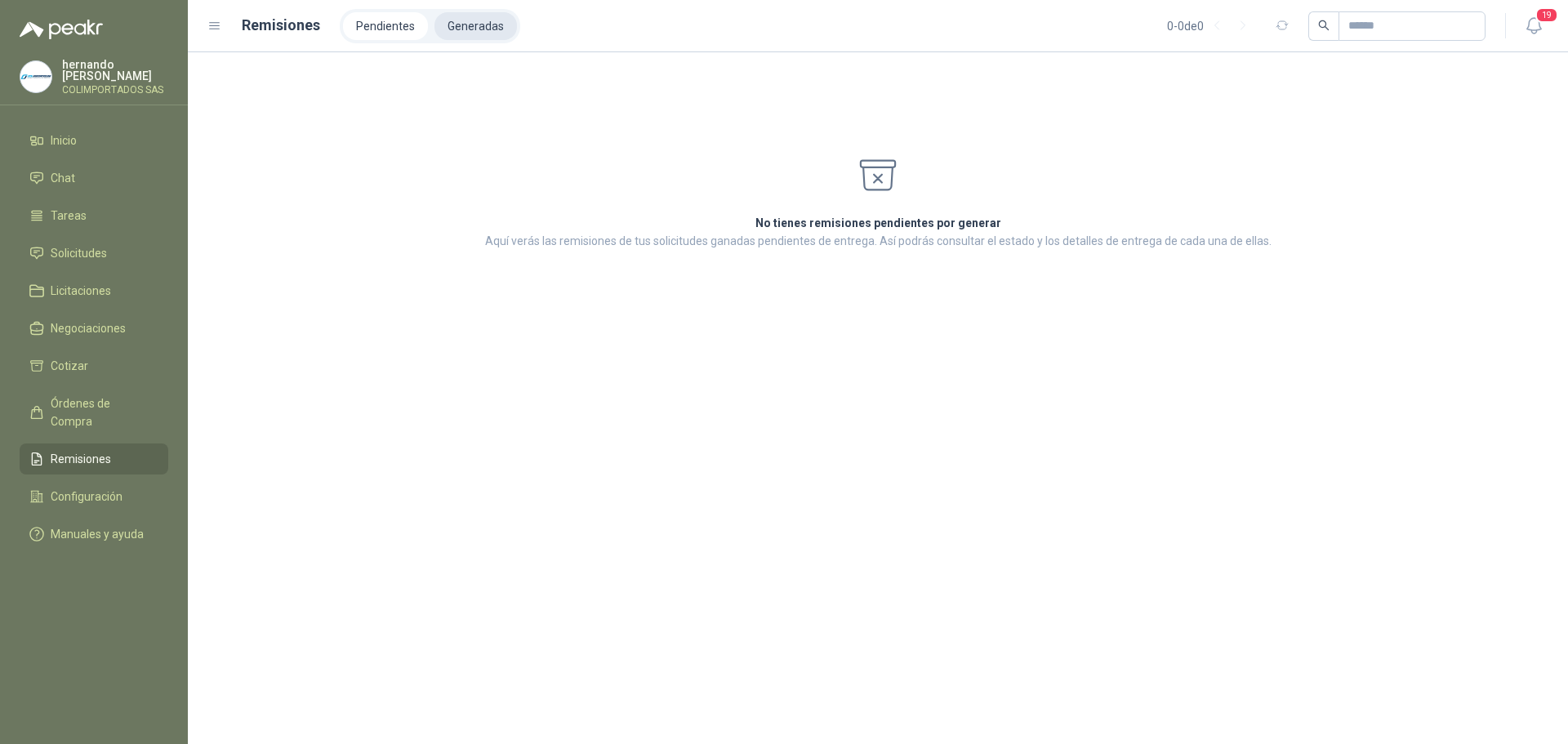
click at [478, 29] on li "Generadas" at bounding box center [475, 26] width 83 height 27
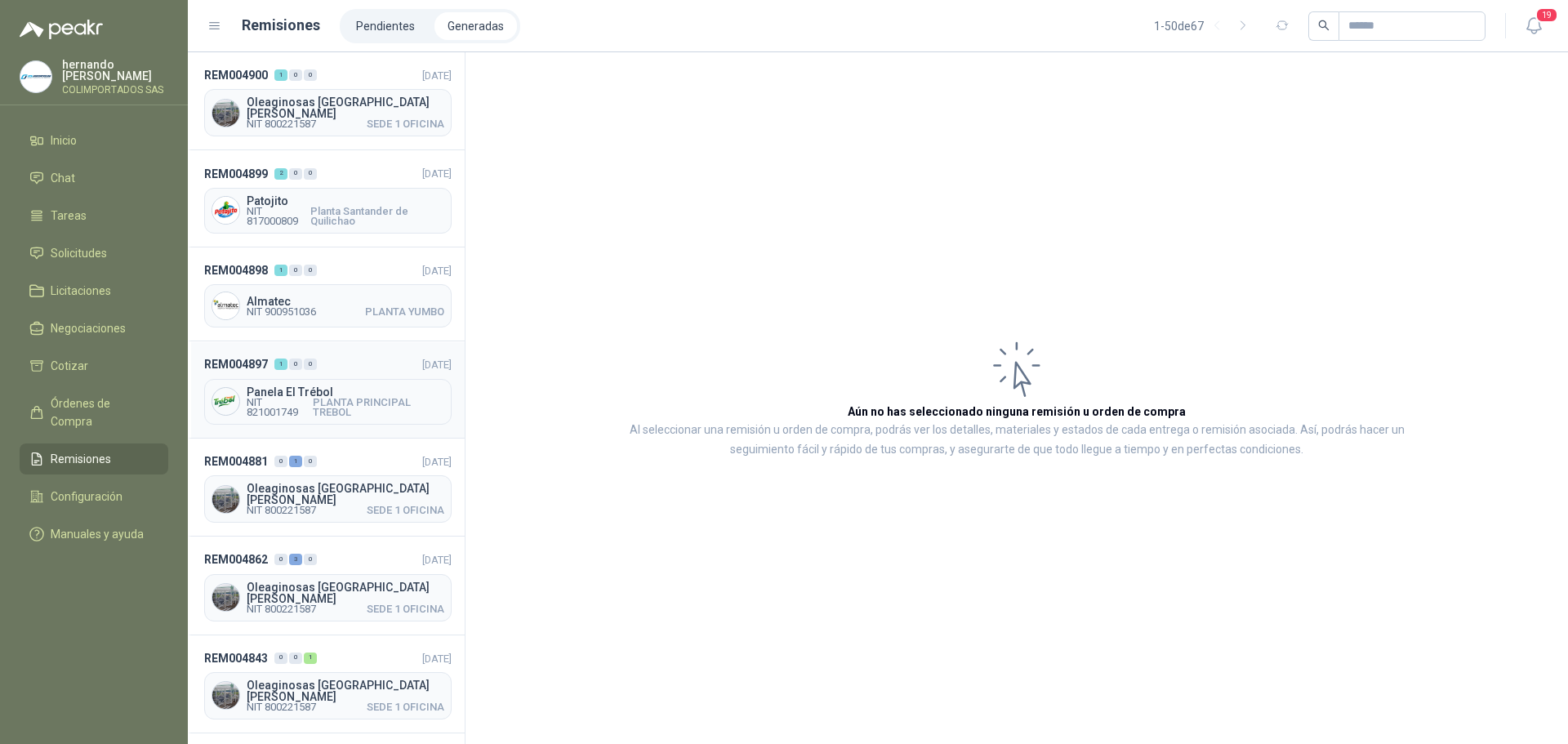
click at [369, 365] on header "REM004897 1 0 0 20/08/2025" at bounding box center [328, 364] width 248 height 18
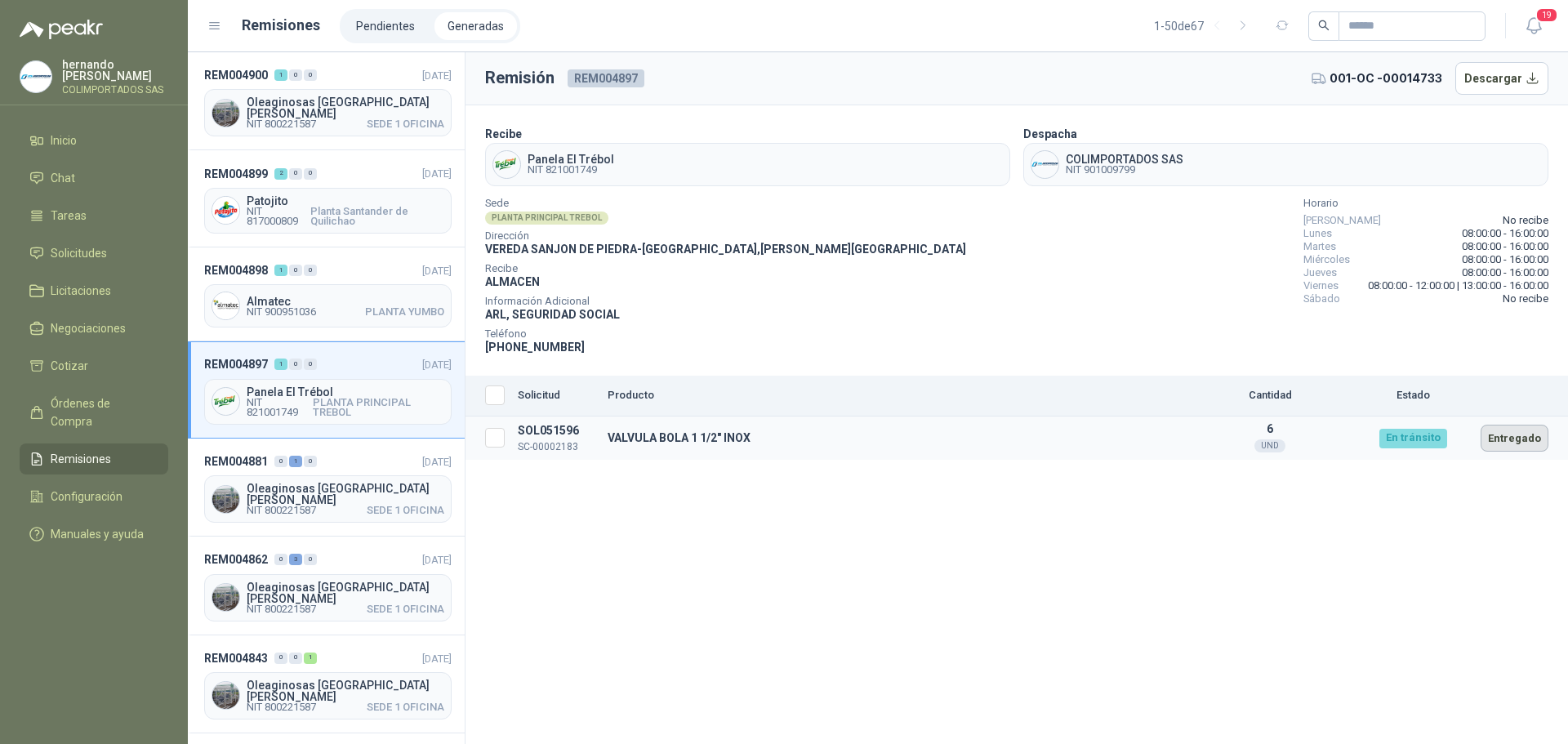
click at [1516, 442] on button "Entregado" at bounding box center [1513, 438] width 67 height 27
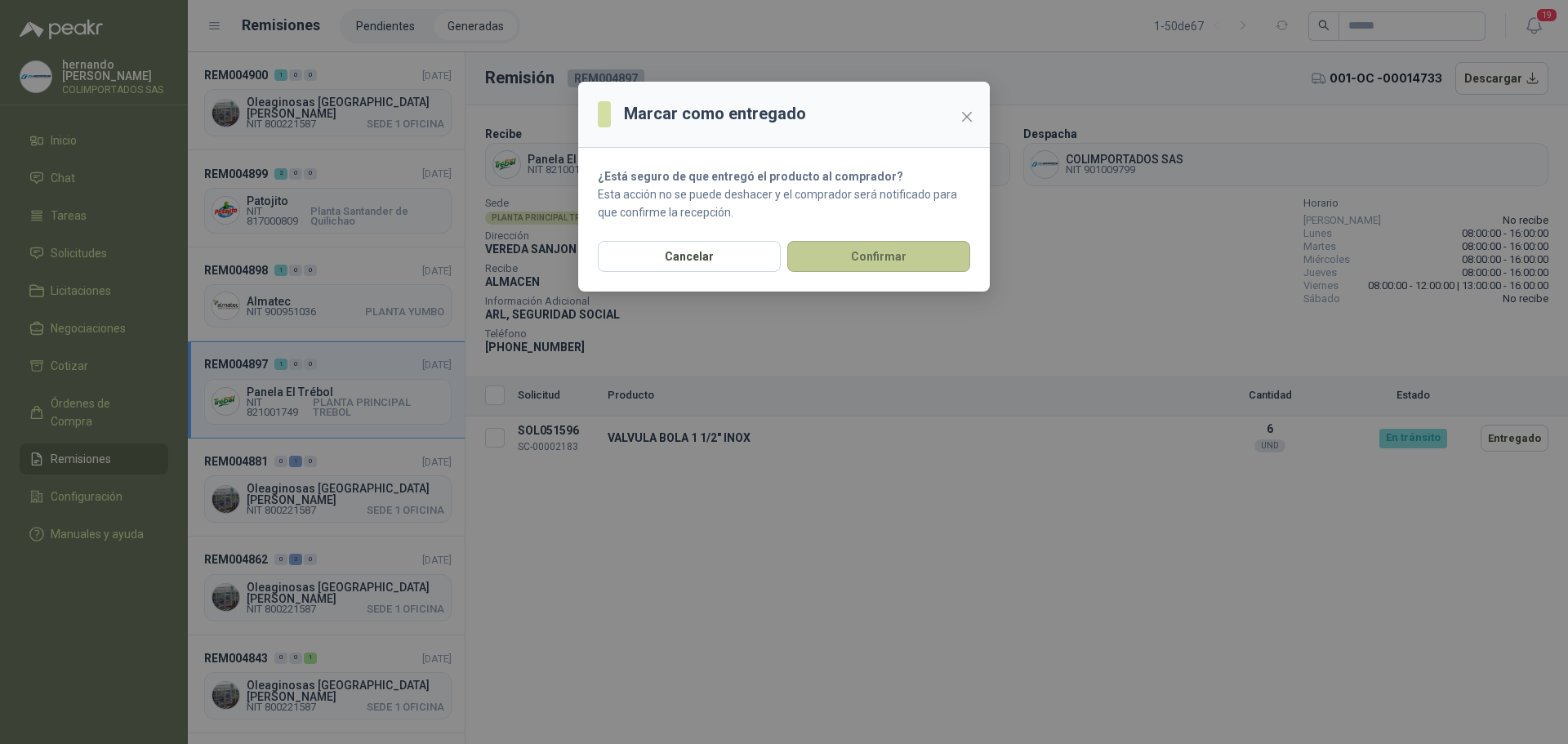
click at [886, 258] on button "Confirmar" at bounding box center [878, 257] width 182 height 31
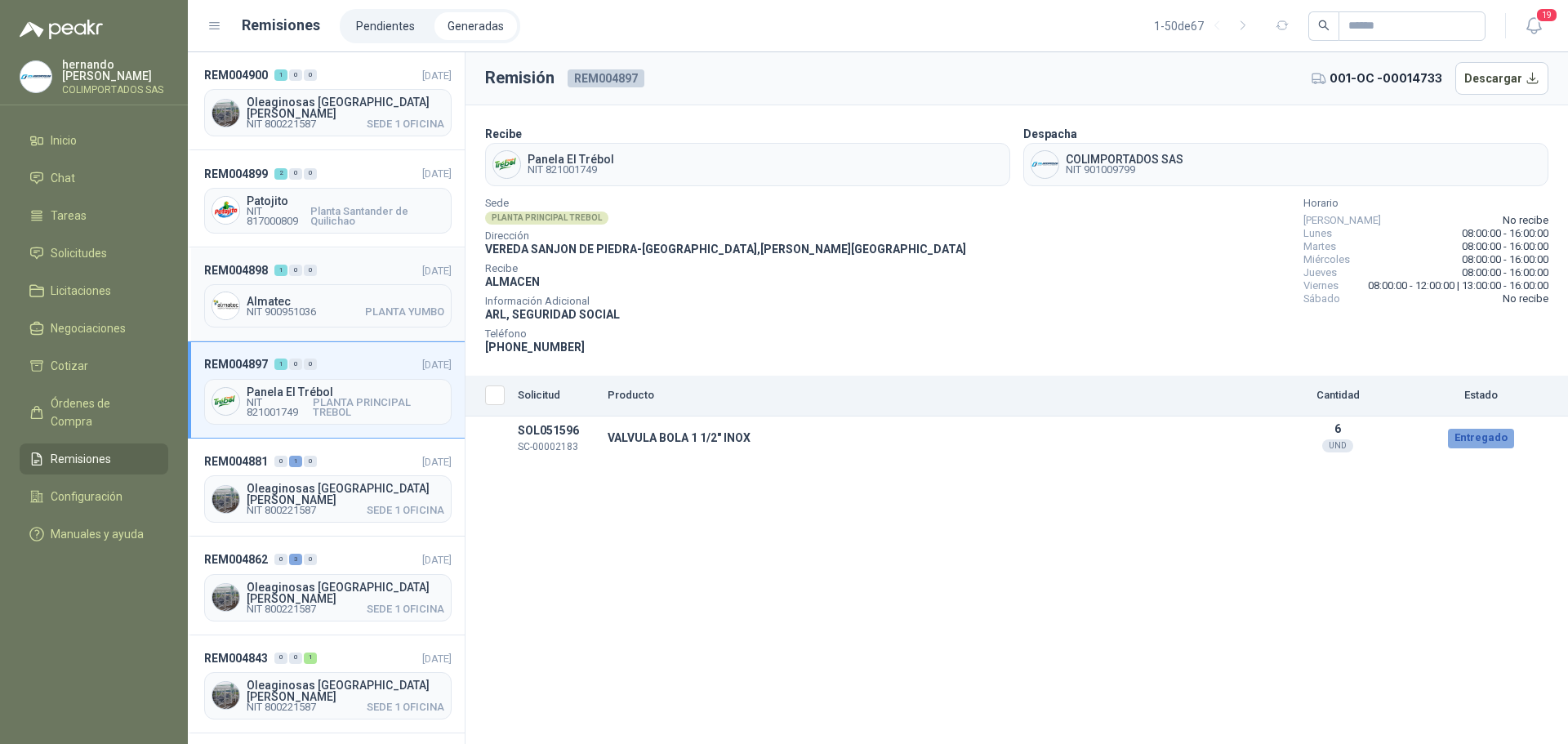
click at [342, 270] on header "REM004898 1 0 0 20/08/2025" at bounding box center [328, 270] width 248 height 18
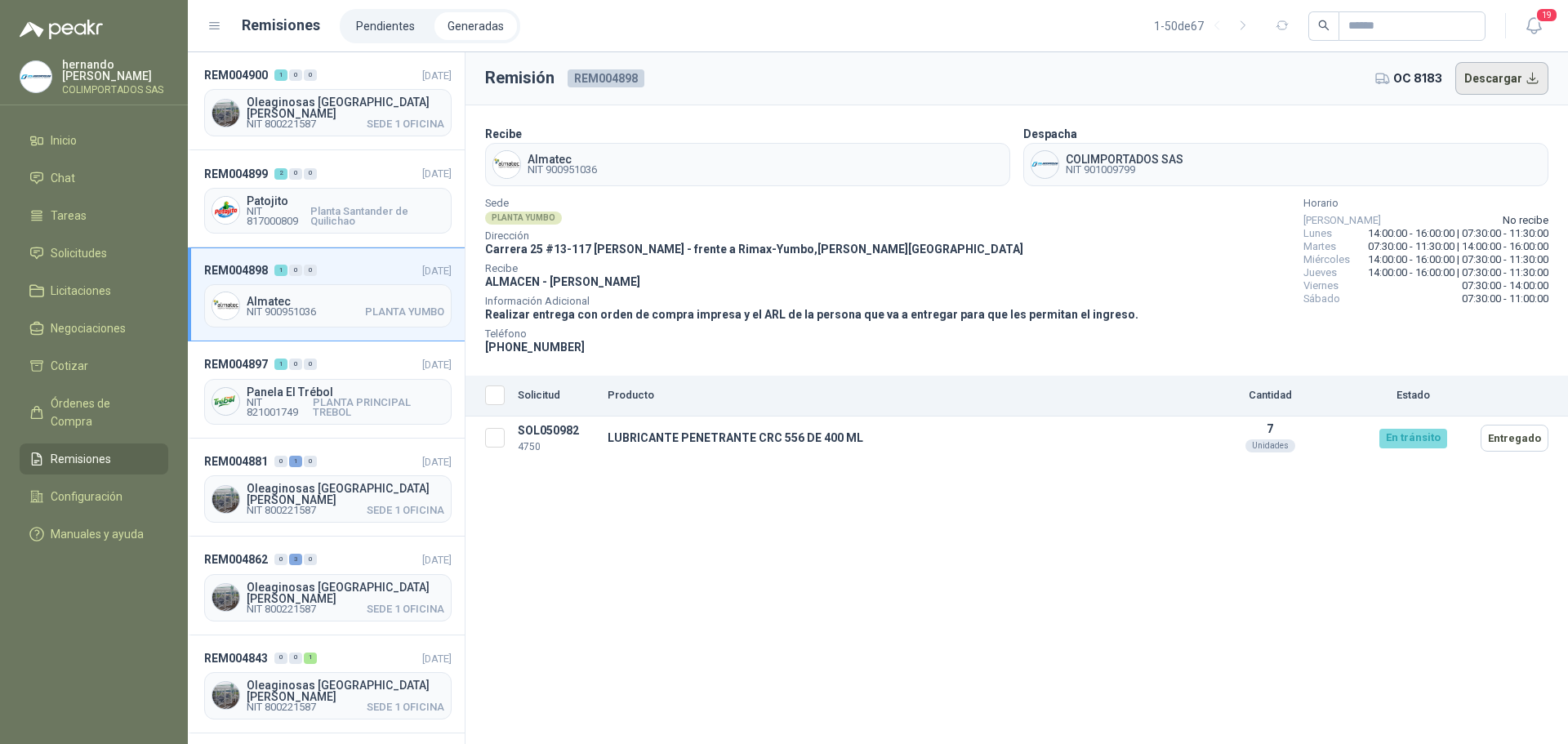
click at [1516, 69] on button "Descargar" at bounding box center [1502, 78] width 94 height 32
click at [337, 177] on header "REM004899 2 0 0 20/08/2025" at bounding box center [328, 173] width 248 height 18
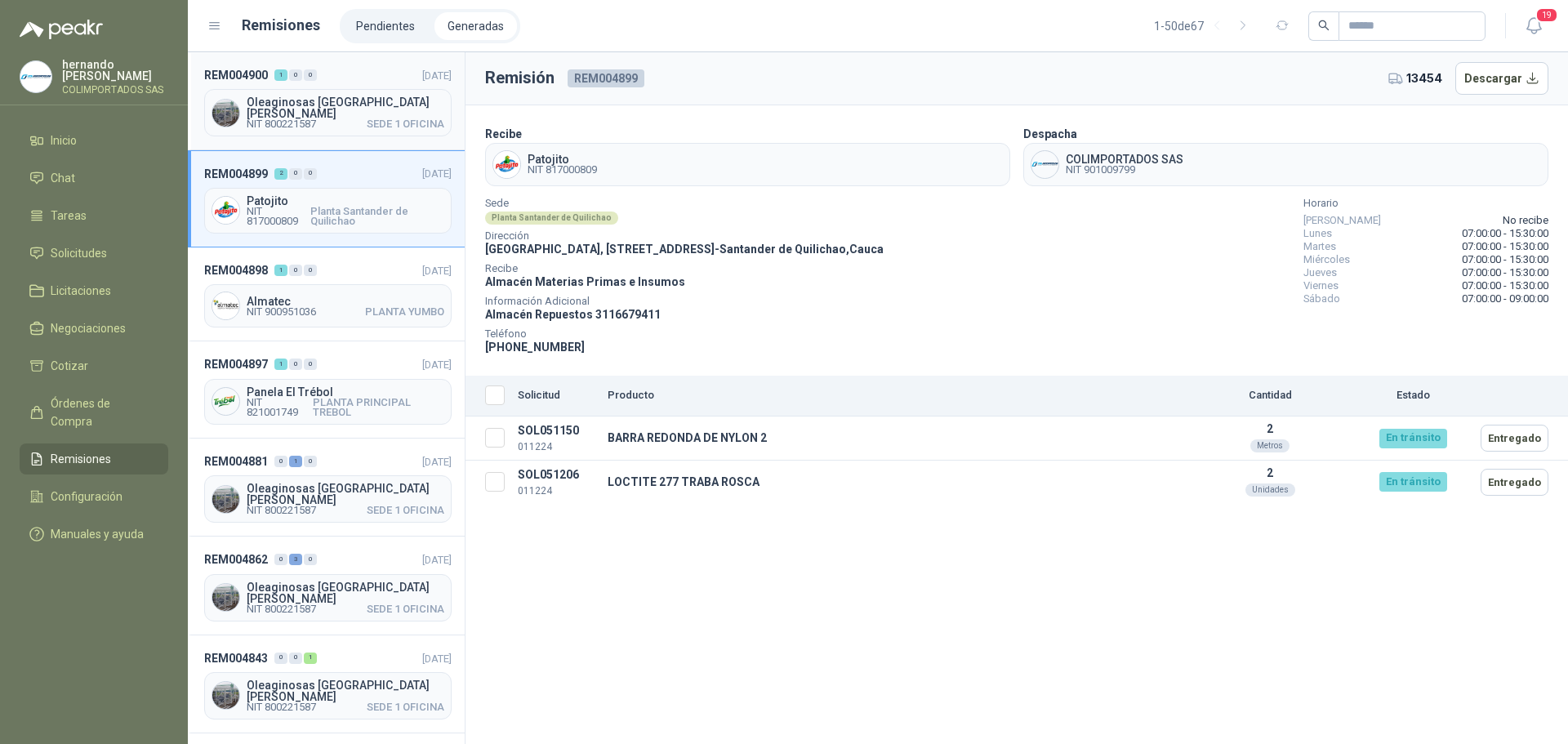
click at [333, 76] on header "REM004900 1 0 0 20/08/2025" at bounding box center [328, 75] width 248 height 18
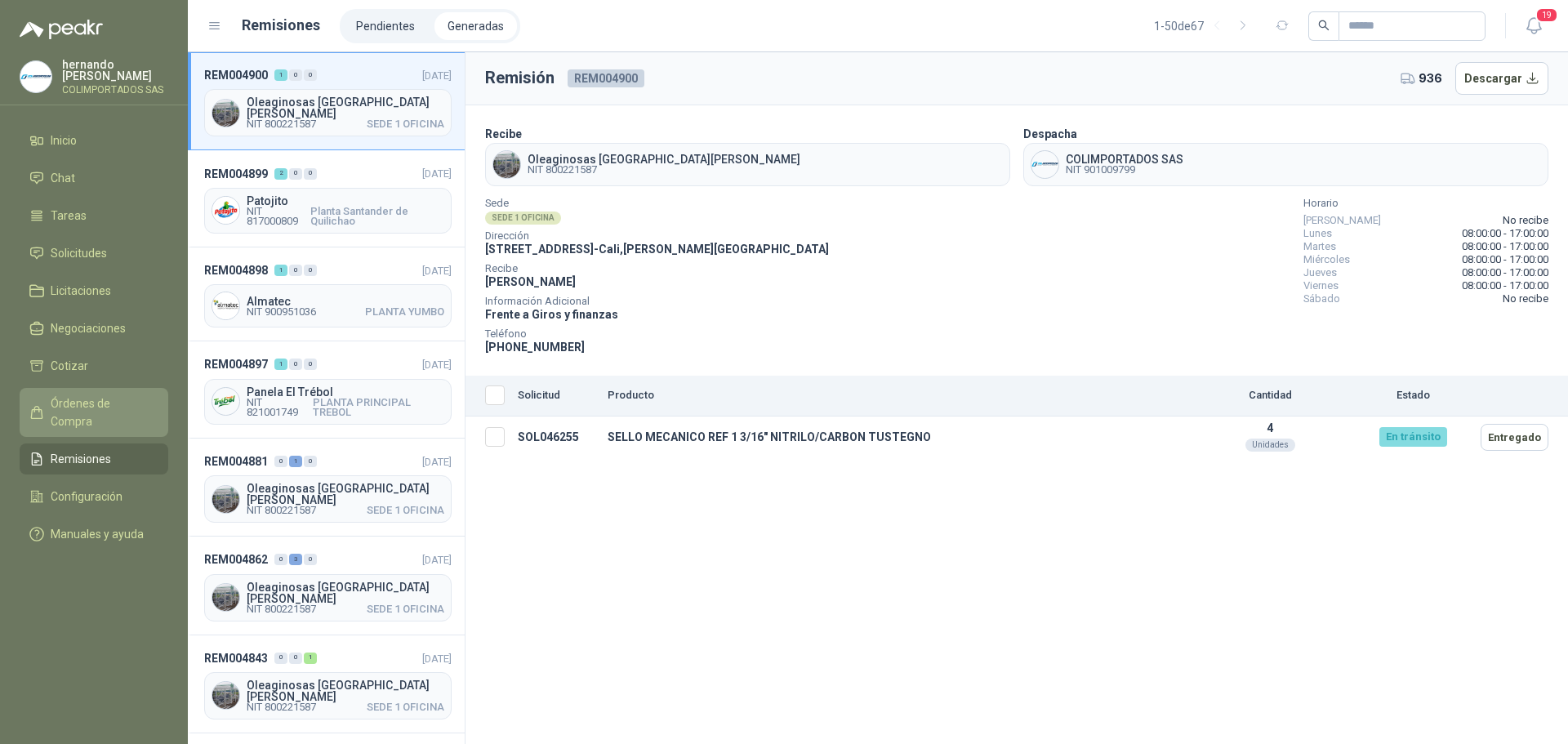
click at [98, 404] on span "Órdenes de Compra" at bounding box center [101, 412] width 102 height 36
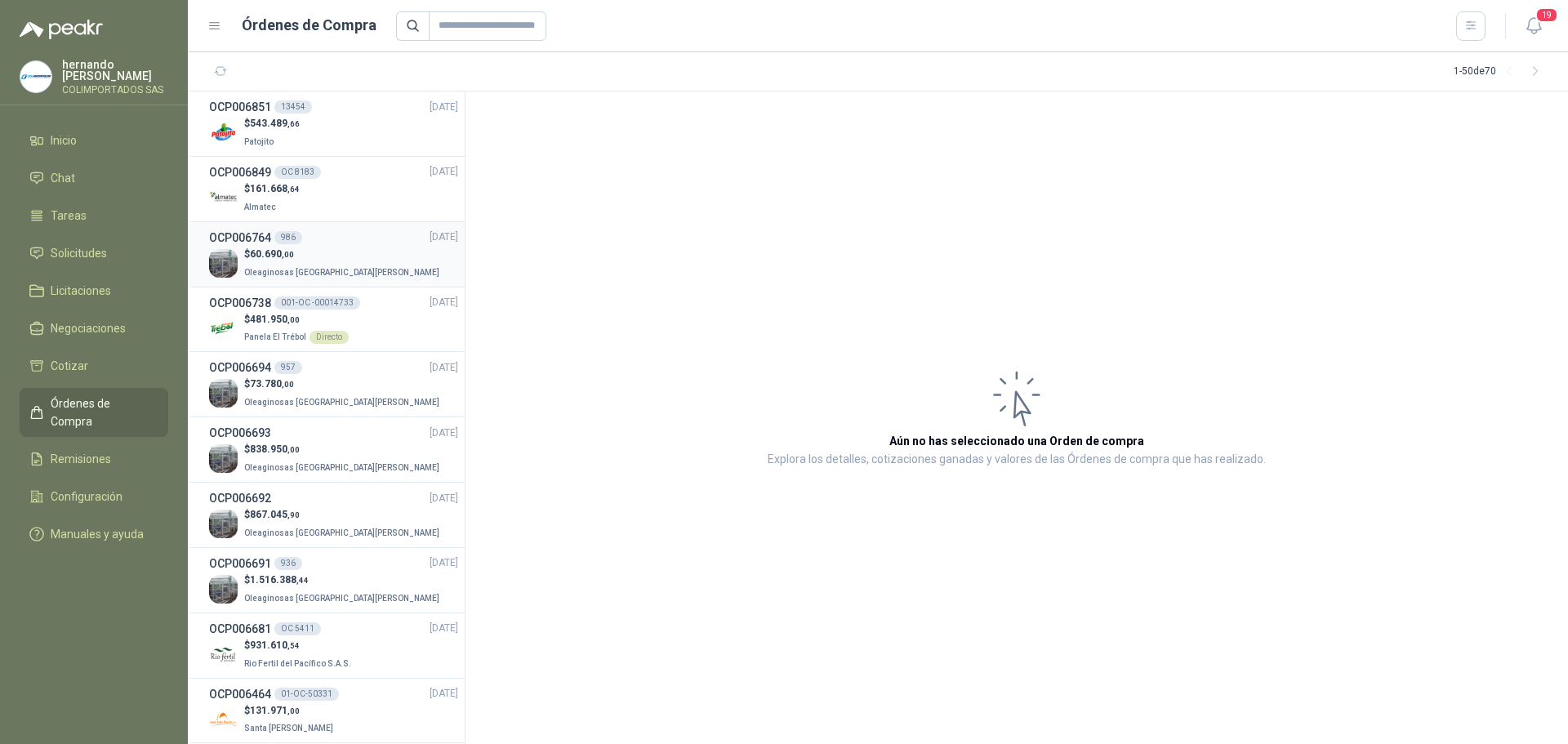
click at [380, 260] on div "$ 60.690 ,00 Oleaginosas San Fernando" at bounding box center [333, 264] width 249 height 33
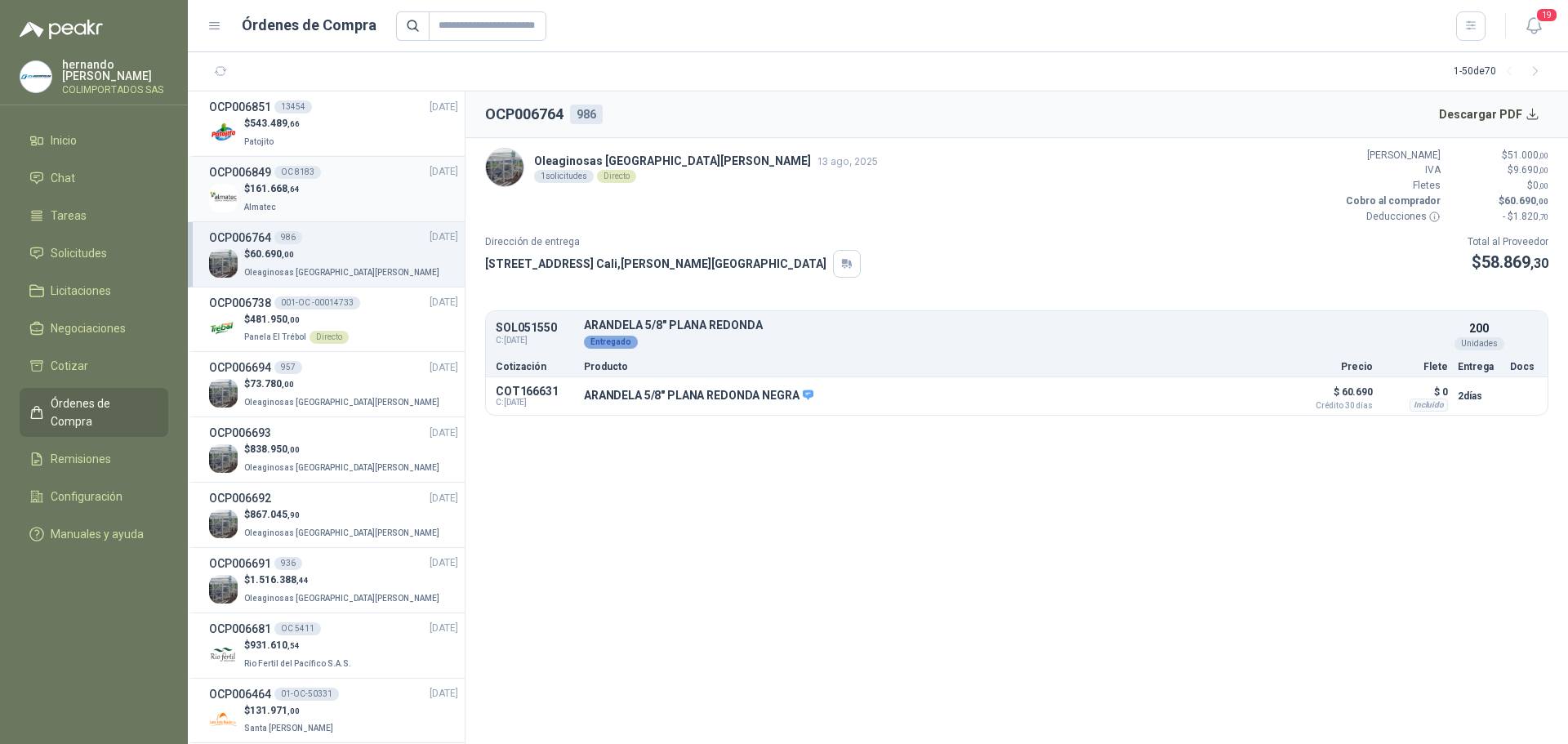
click at [353, 199] on div "$ 161.668 ,64 Almatec" at bounding box center [333, 198] width 249 height 33
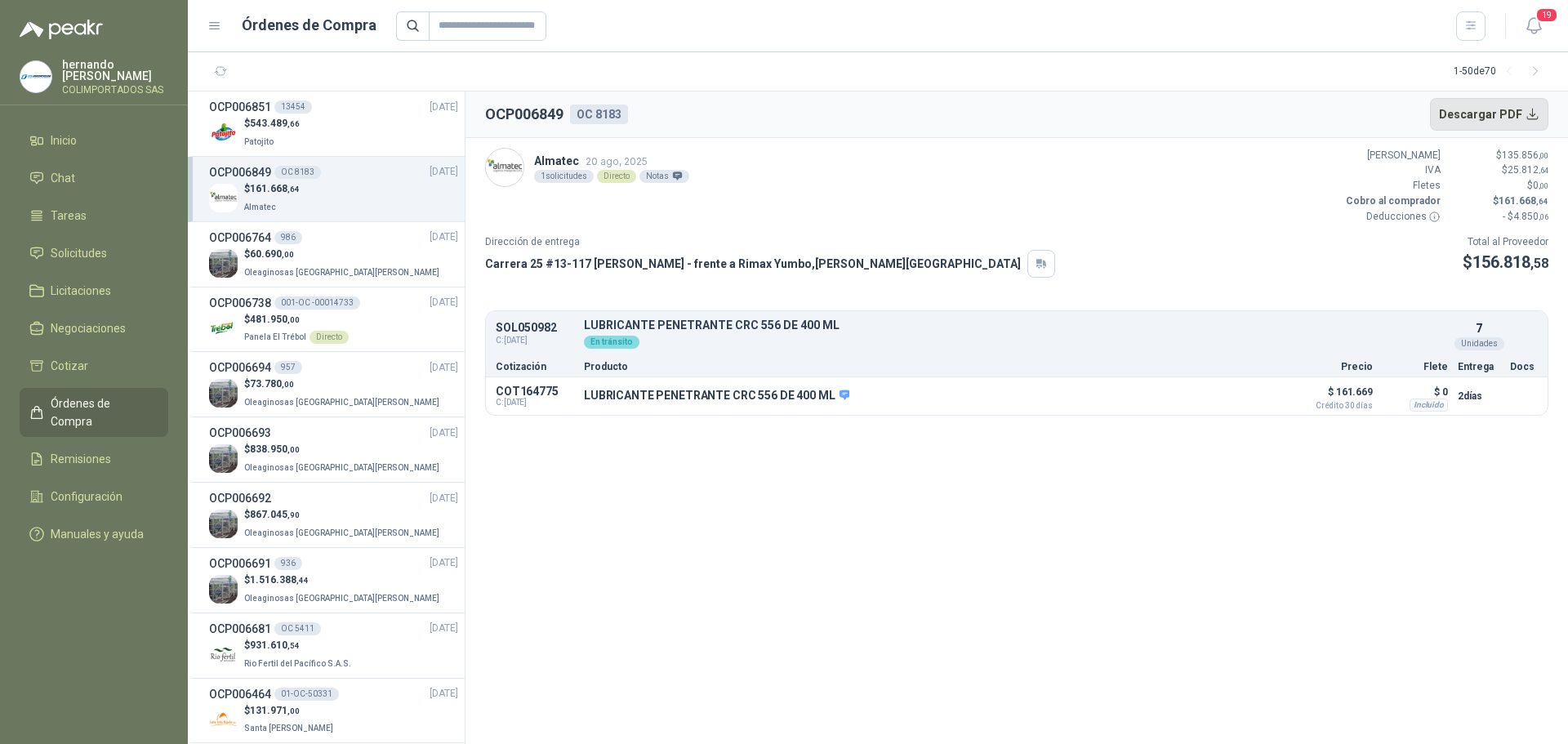
click at [1533, 114] on button "Descargar PDF" at bounding box center [1489, 113] width 119 height 32
click at [339, 133] on div "$ 543.489 ,66 Patojito" at bounding box center [333, 133] width 249 height 33
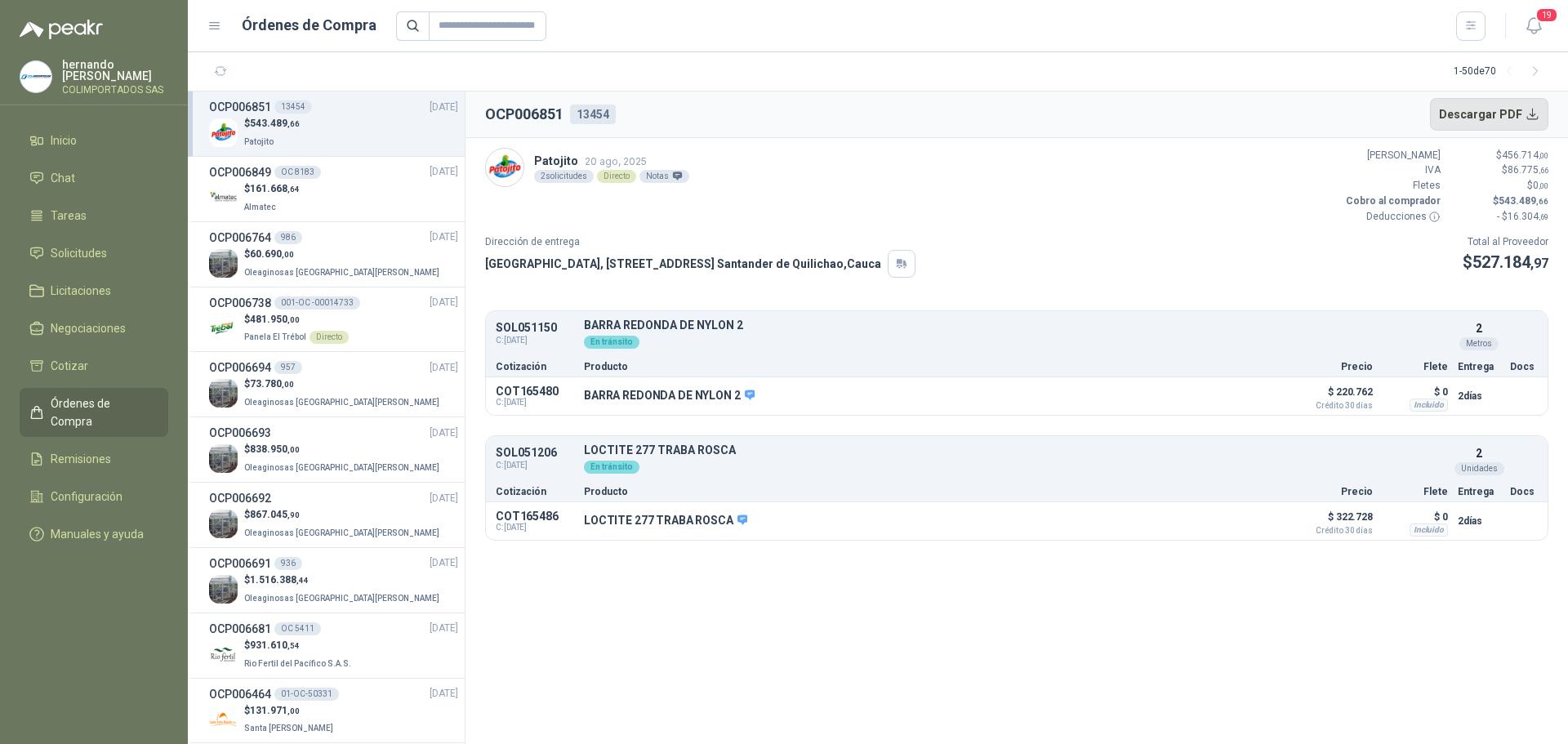
click at [1533, 112] on button "Descargar PDF" at bounding box center [1489, 113] width 119 height 32
click at [1124, 203] on div "Patojito 20 ago, 2025 2 solicitudes Directo Notas Valor Bruto $ 456.714 ,00 IVA…" at bounding box center [1017, 186] width 1064 height 77
click at [119, 450] on li "Remisiones" at bounding box center [94, 459] width 129 height 18
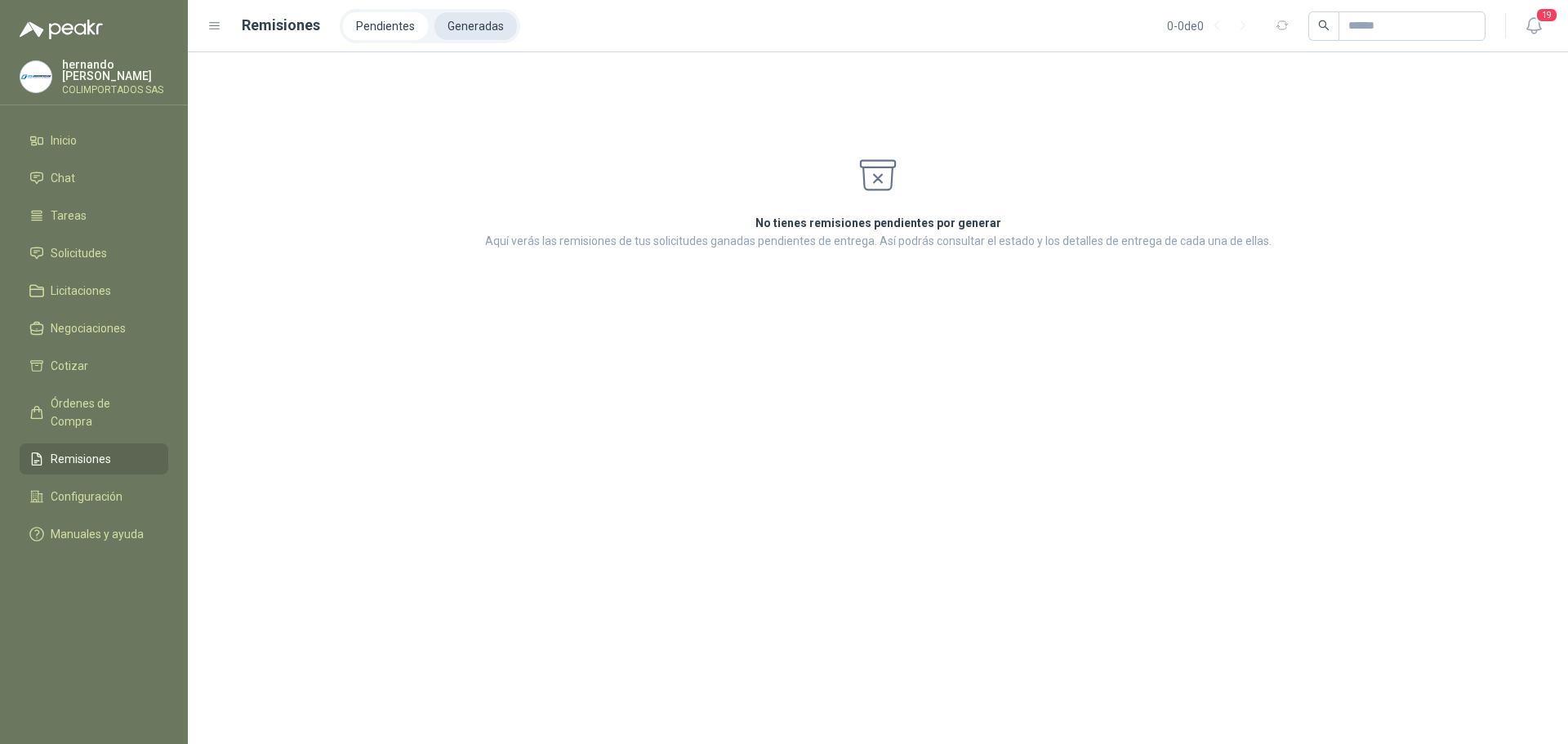
click at [474, 27] on li "Generadas" at bounding box center [475, 26] width 83 height 27
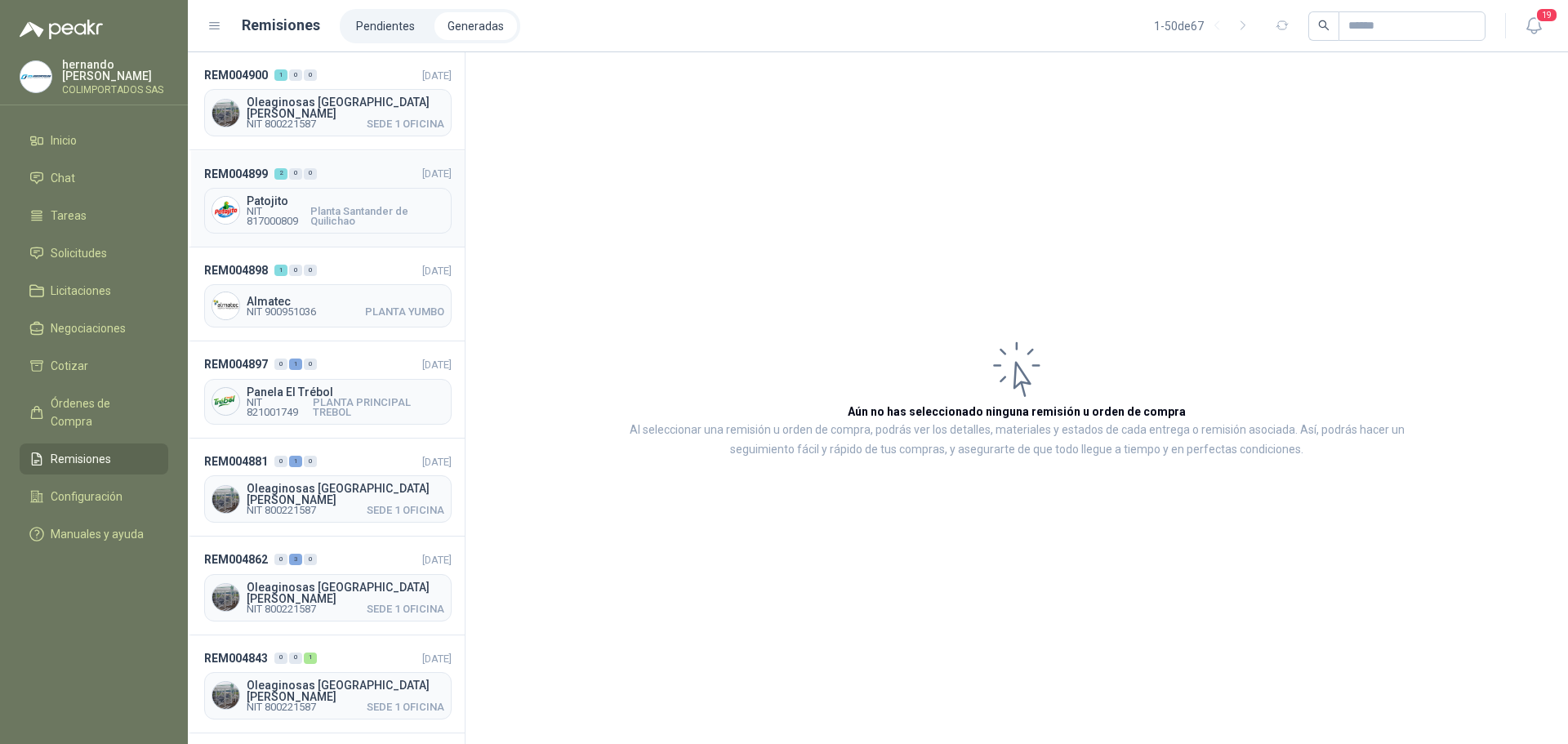
click at [363, 165] on header "REM004899 2 0 0 20/08/2025" at bounding box center [328, 173] width 248 height 18
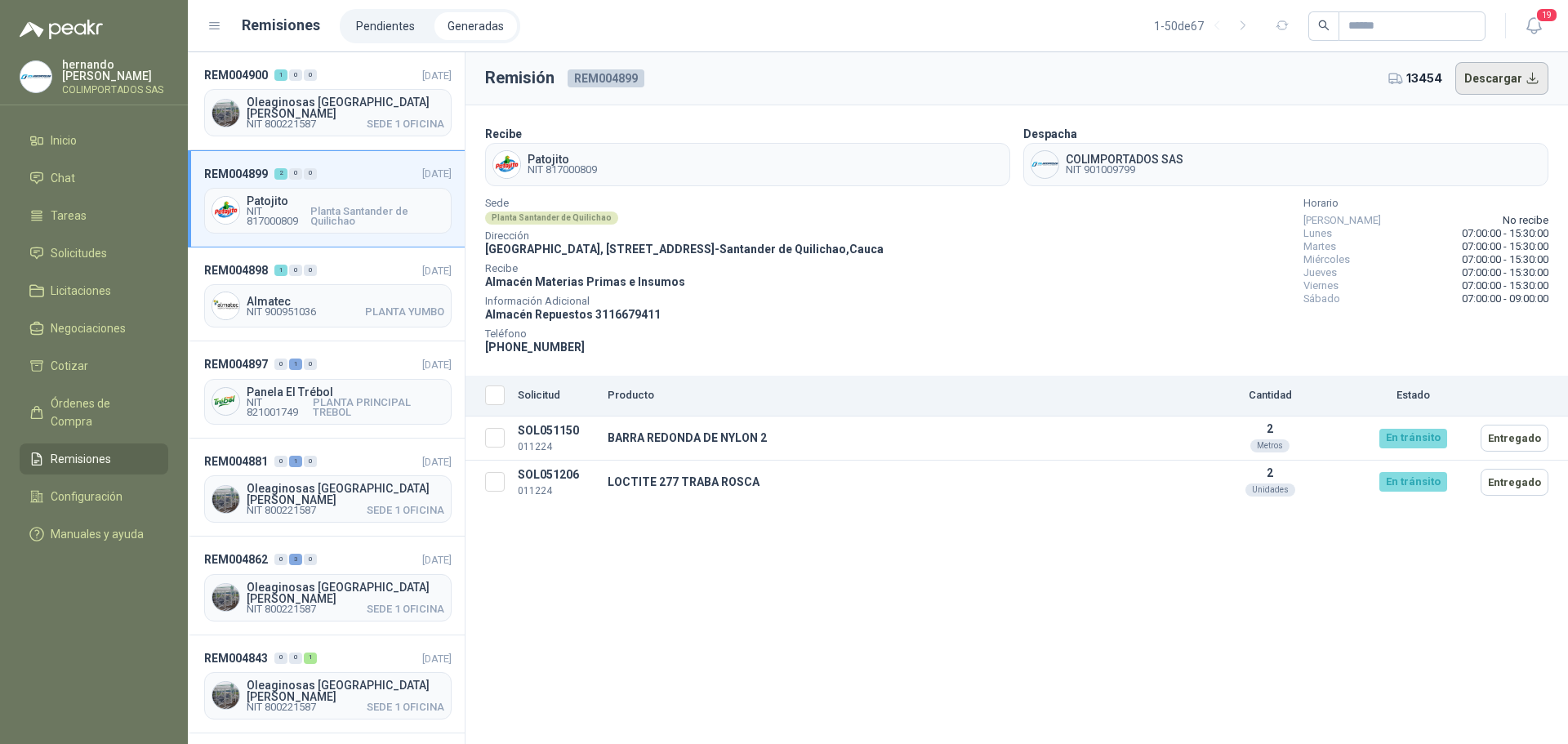
click at [1530, 76] on button "Descargar" at bounding box center [1502, 78] width 94 height 32
click at [363, 267] on header "REM004898 1 0 0 20/08/2025" at bounding box center [328, 270] width 248 height 18
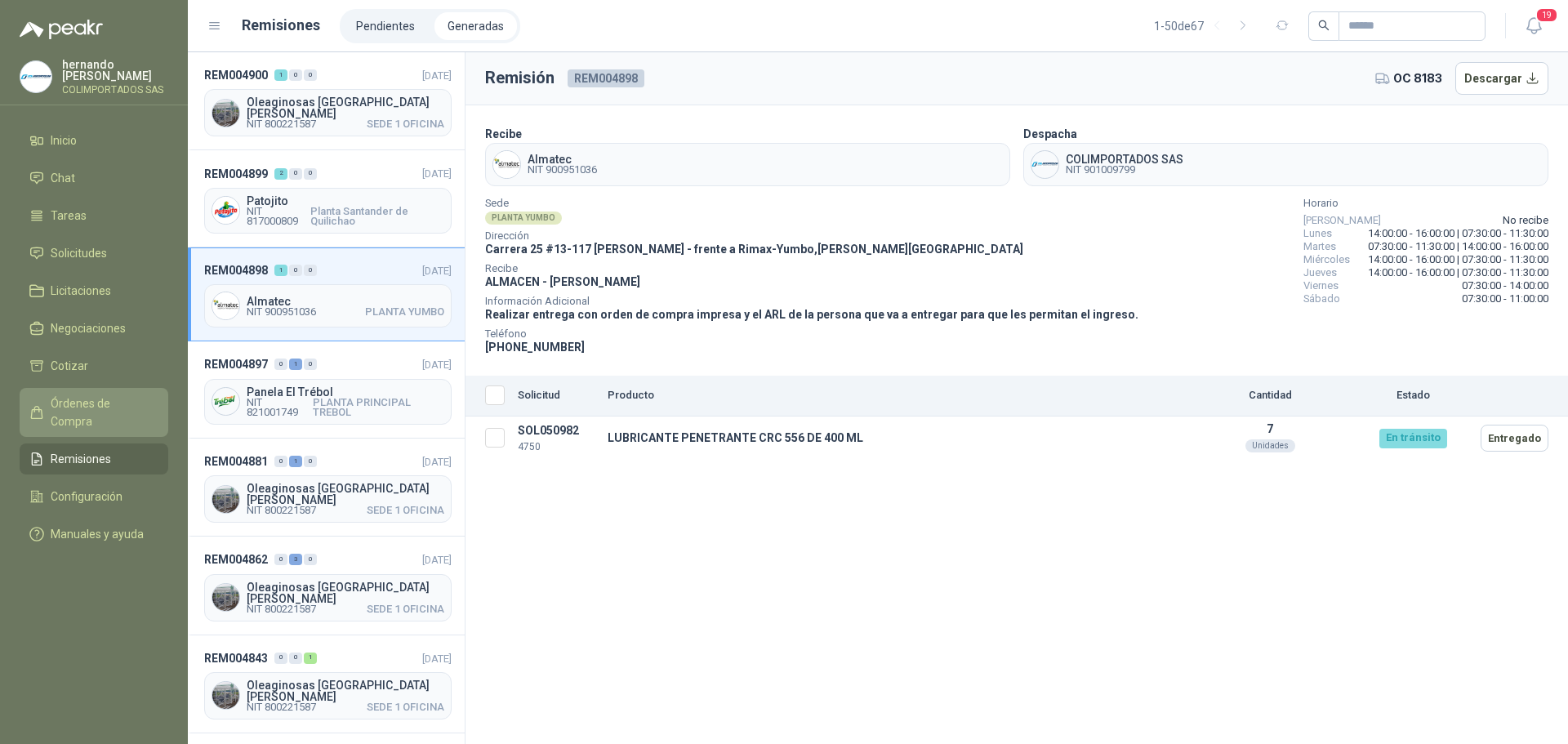
click at [93, 403] on span "Órdenes de Compra" at bounding box center [101, 412] width 102 height 36
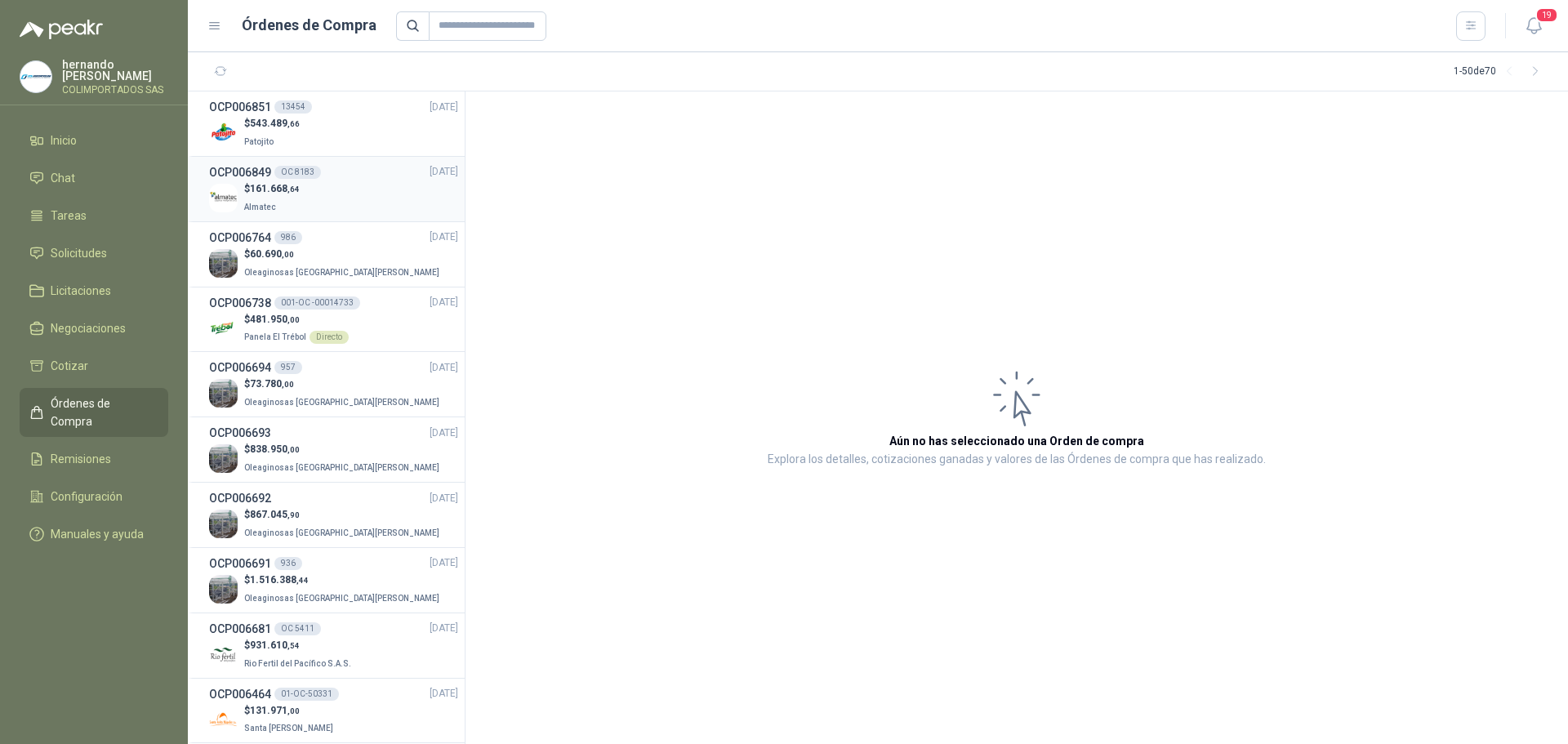
click at [364, 207] on div "$ 161.668 ,64 Almatec" at bounding box center [333, 198] width 249 height 33
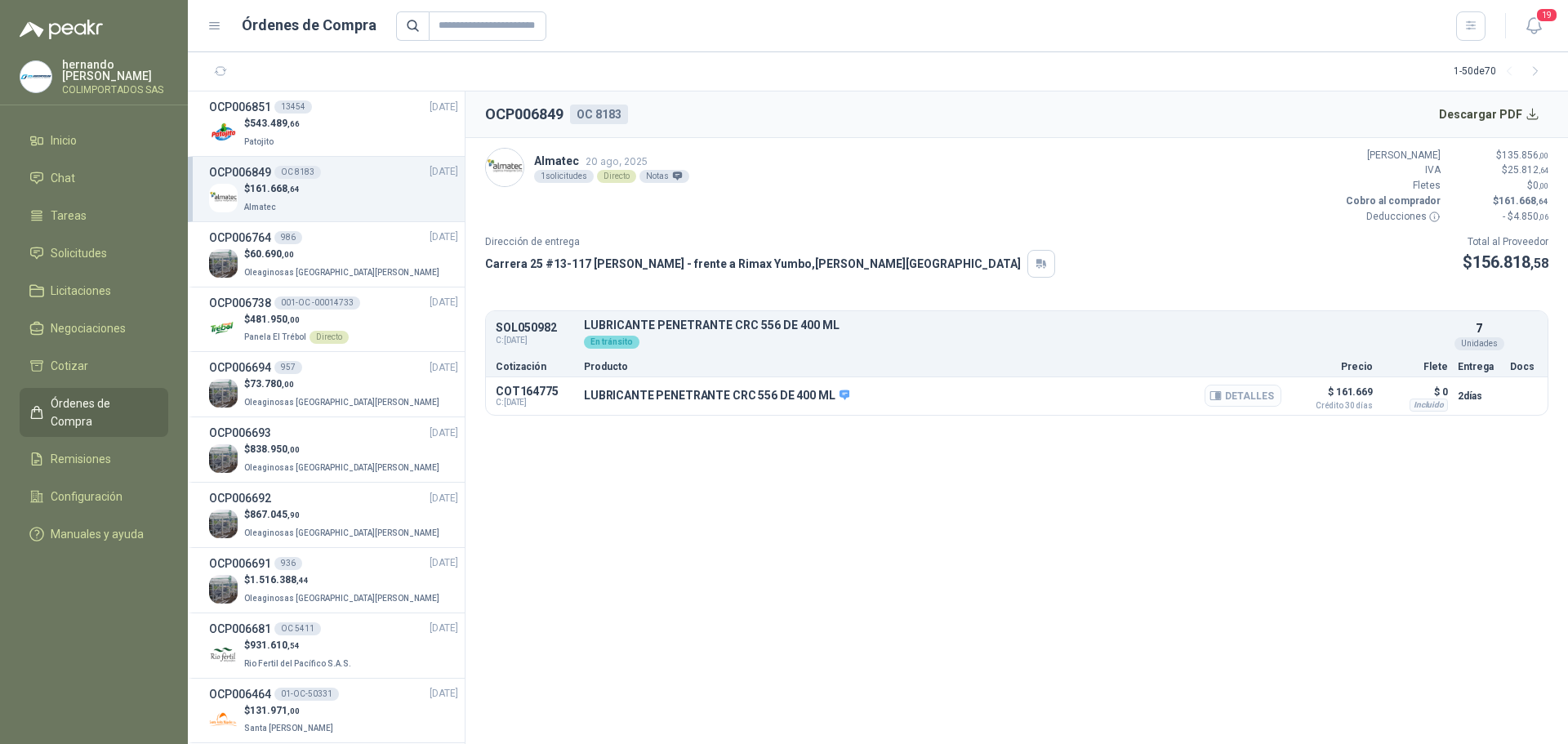
click at [1240, 396] on button "Detalles" at bounding box center [1242, 395] width 77 height 22
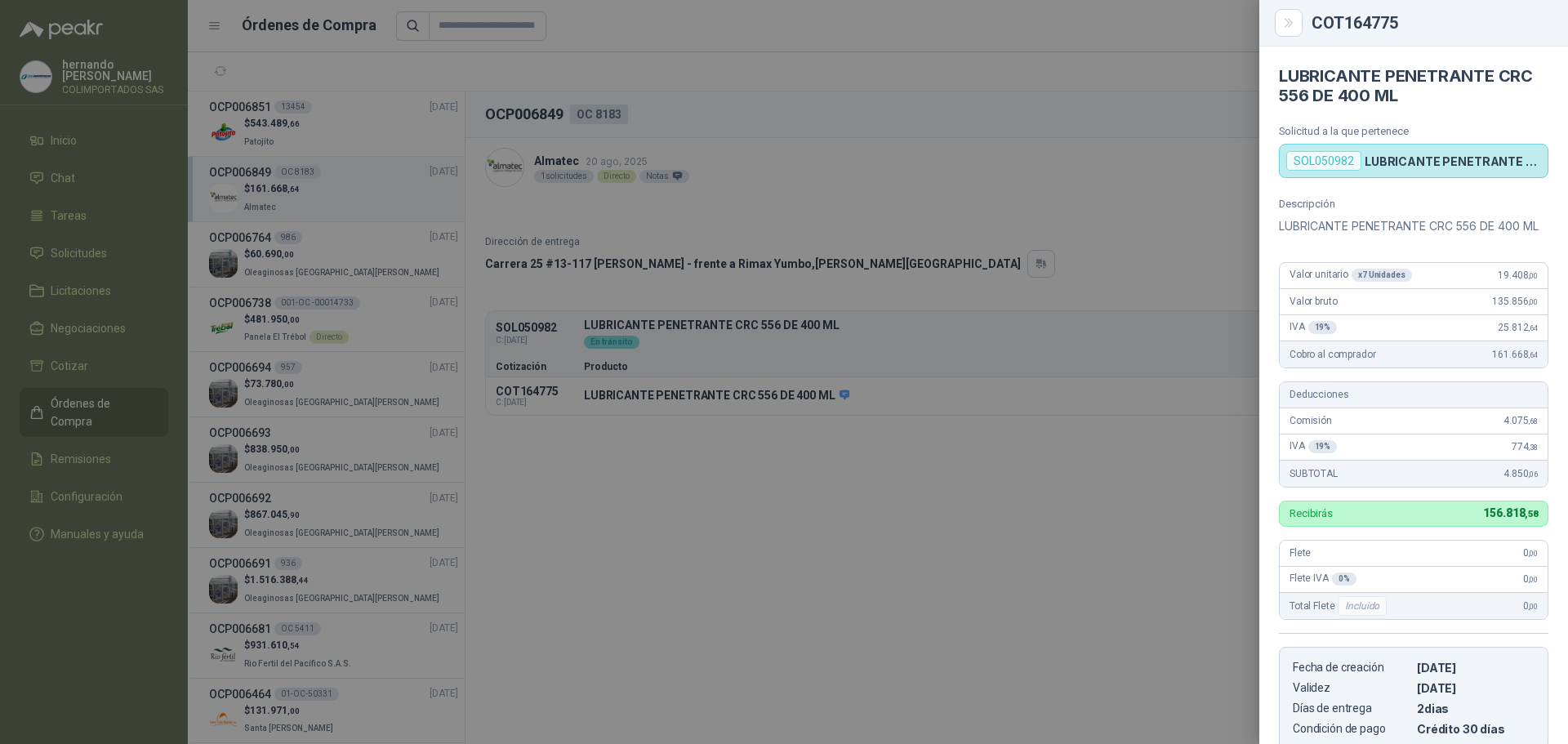
scroll to position [288, 0]
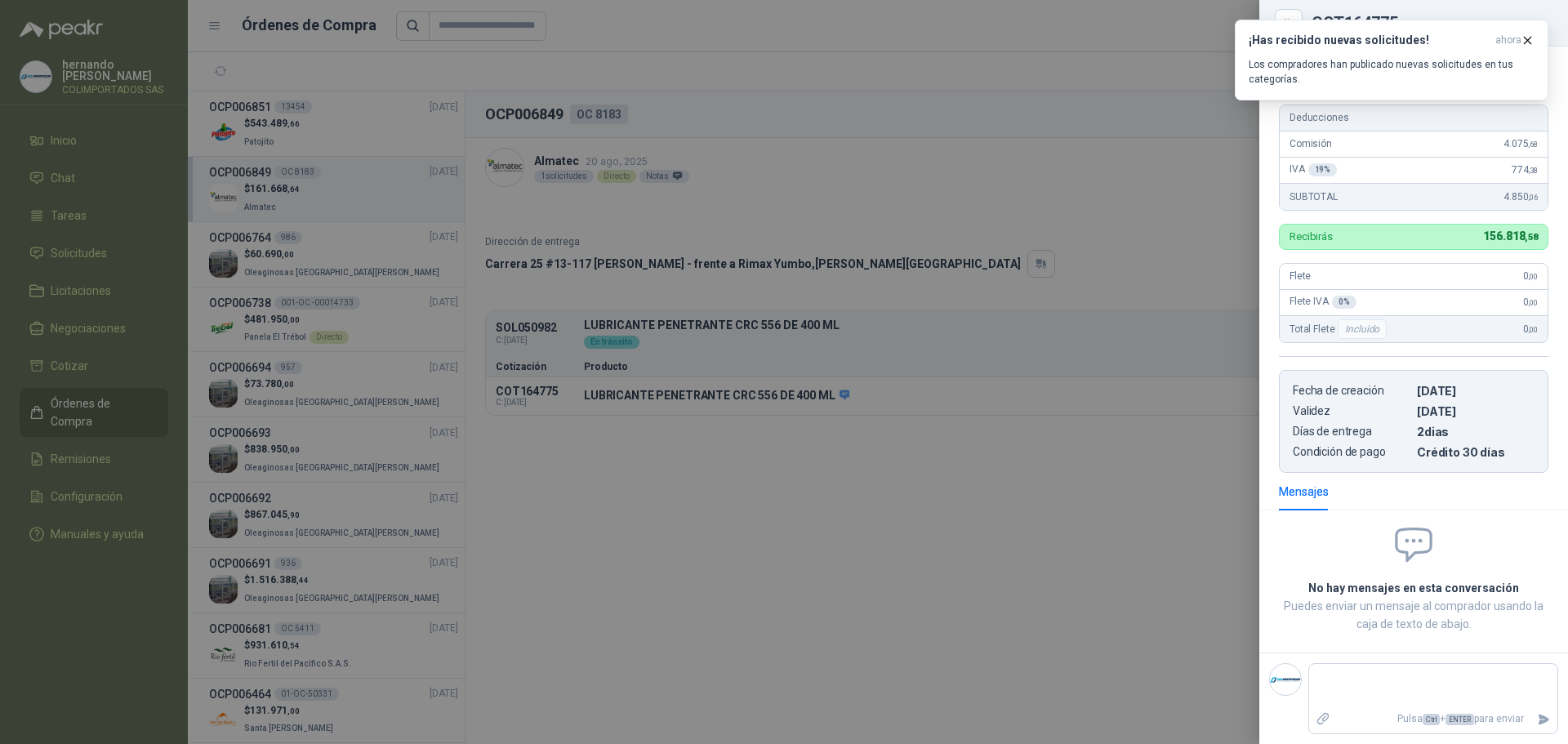
click at [707, 549] on div at bounding box center [784, 372] width 1568 height 744
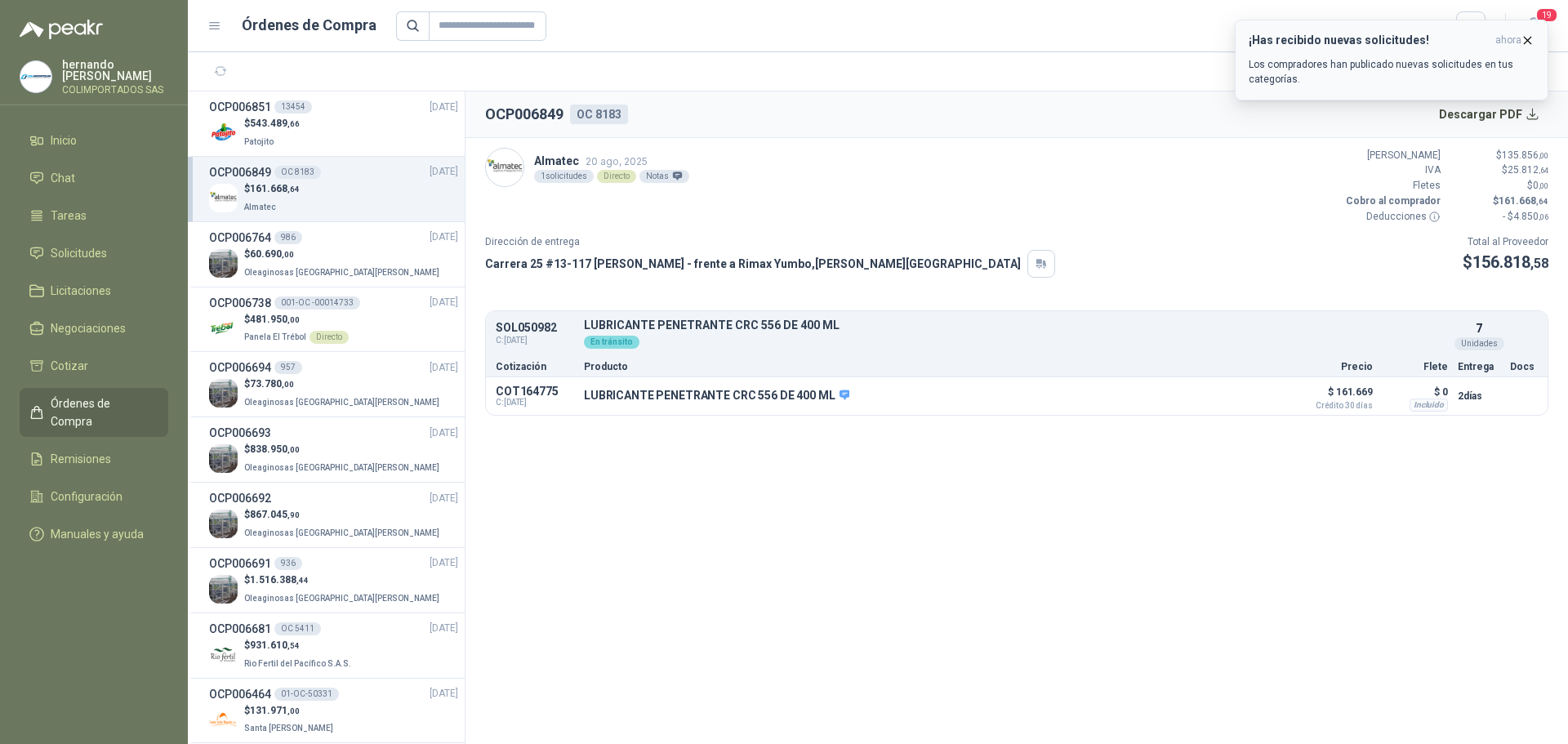
click at [1528, 40] on icon "button" at bounding box center [1528, 40] width 7 height 7
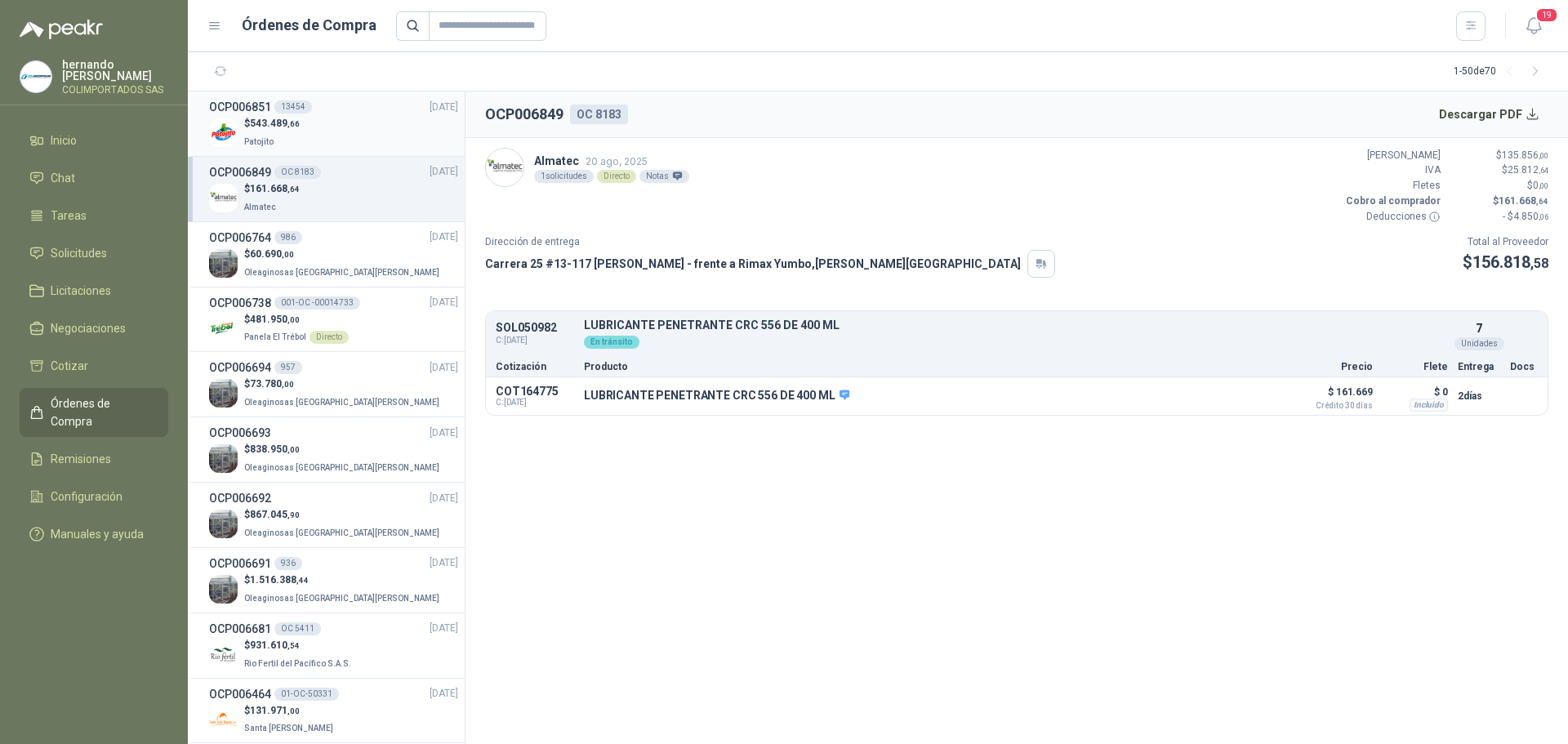
click at [346, 135] on div "$ 543.489 ,66 Patojito" at bounding box center [333, 133] width 249 height 33
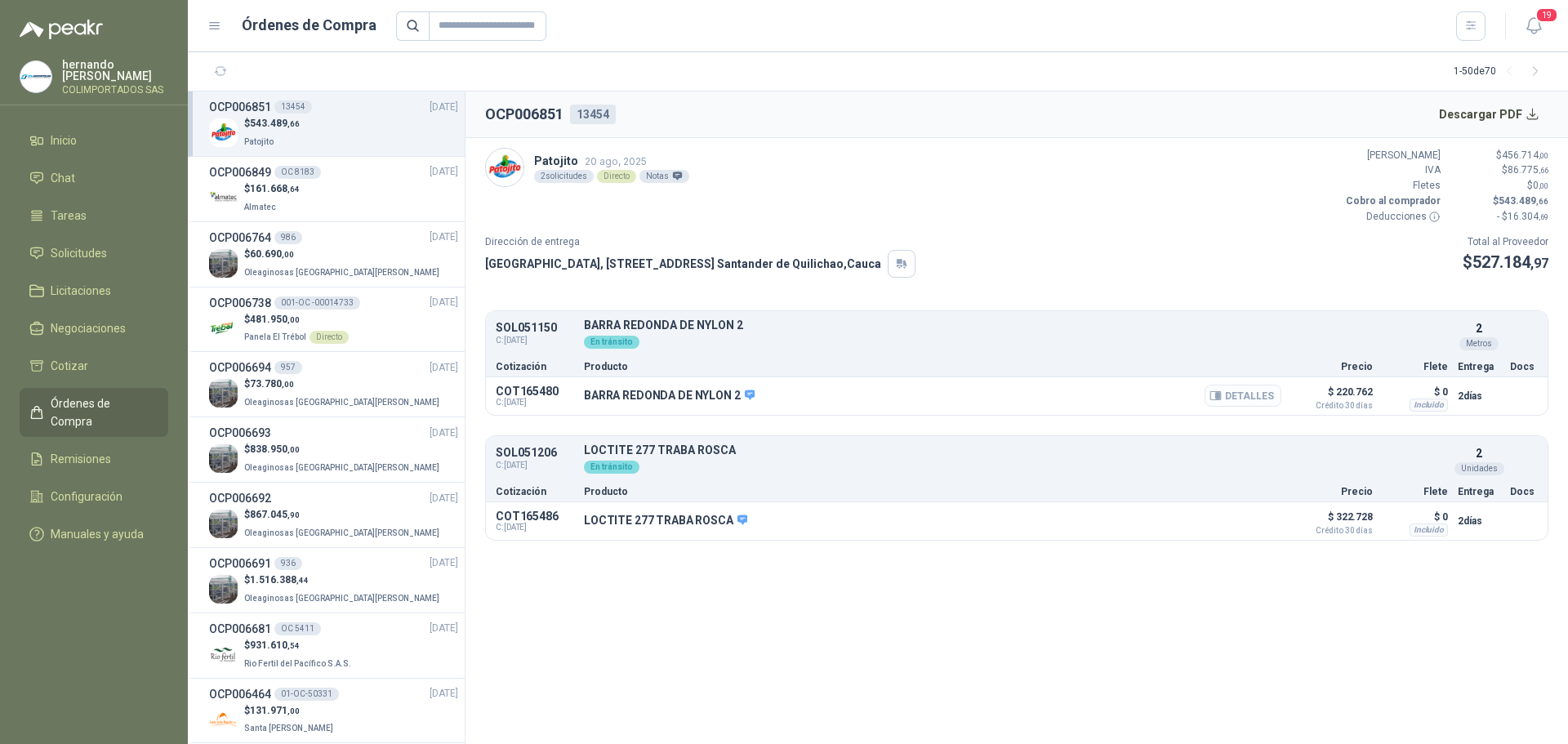
click at [1242, 398] on button "Detalles" at bounding box center [1242, 395] width 77 height 22
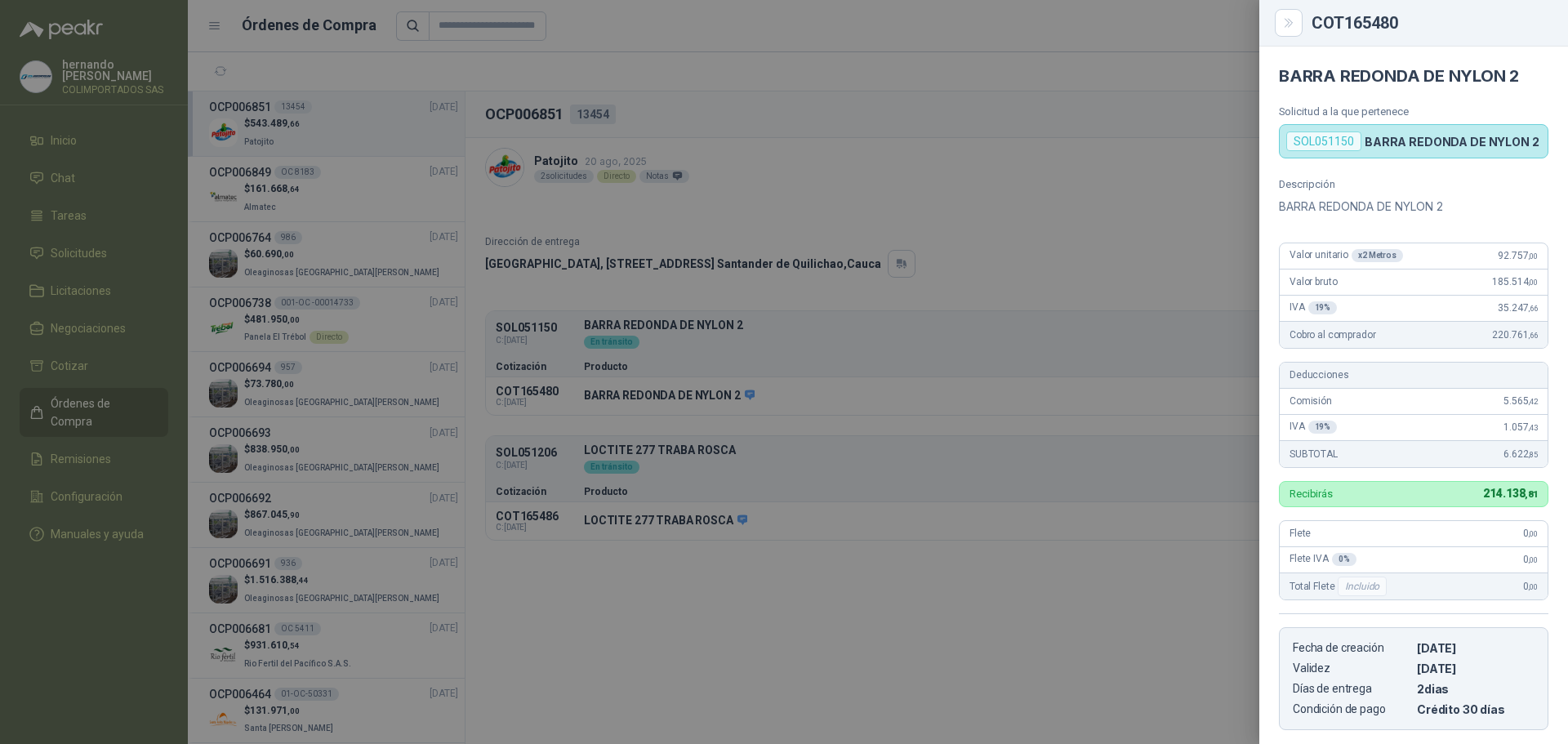
click at [880, 637] on div at bounding box center [784, 372] width 1568 height 744
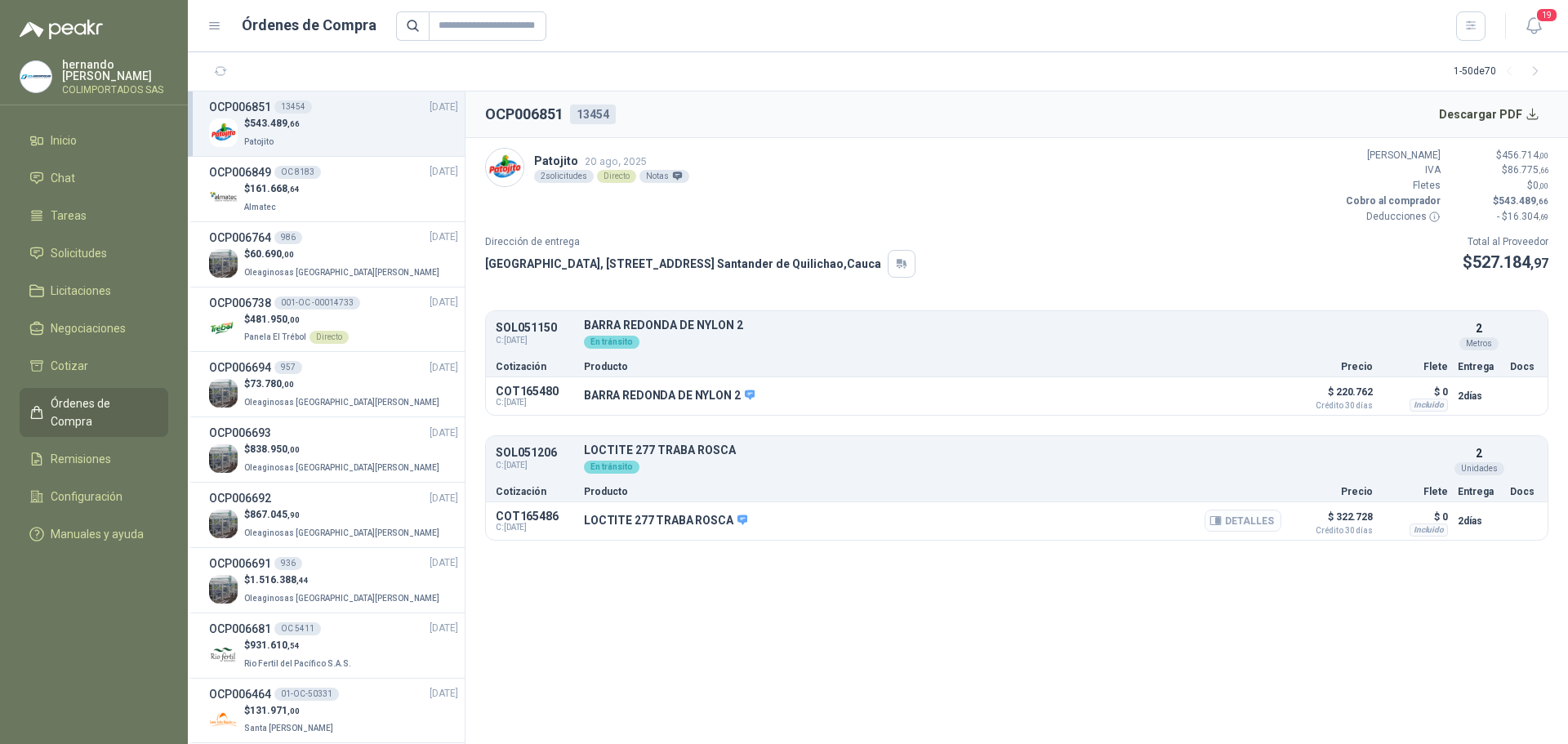
click at [1229, 518] on button "Detalles" at bounding box center [1242, 520] width 77 height 22
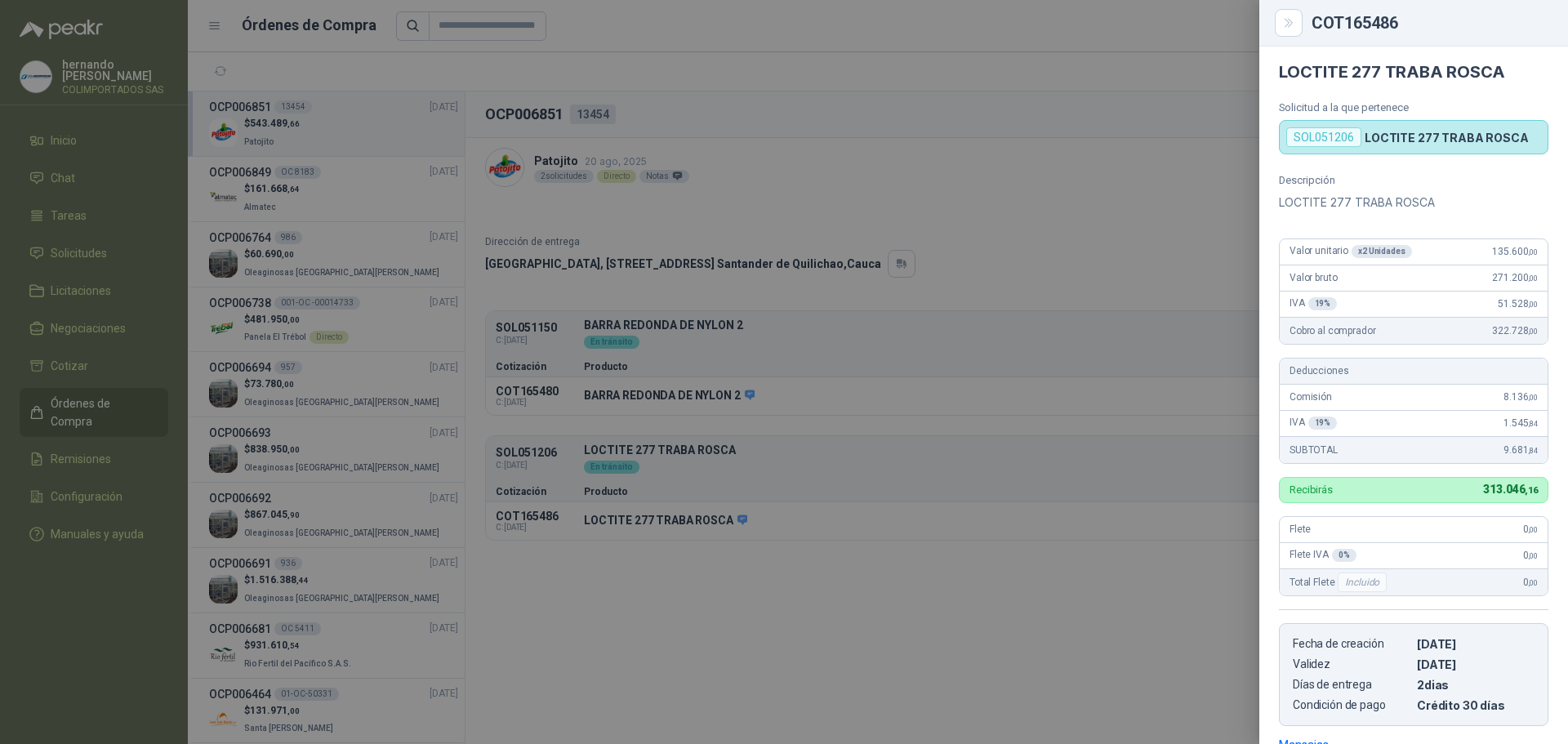
scroll to position [0, 0]
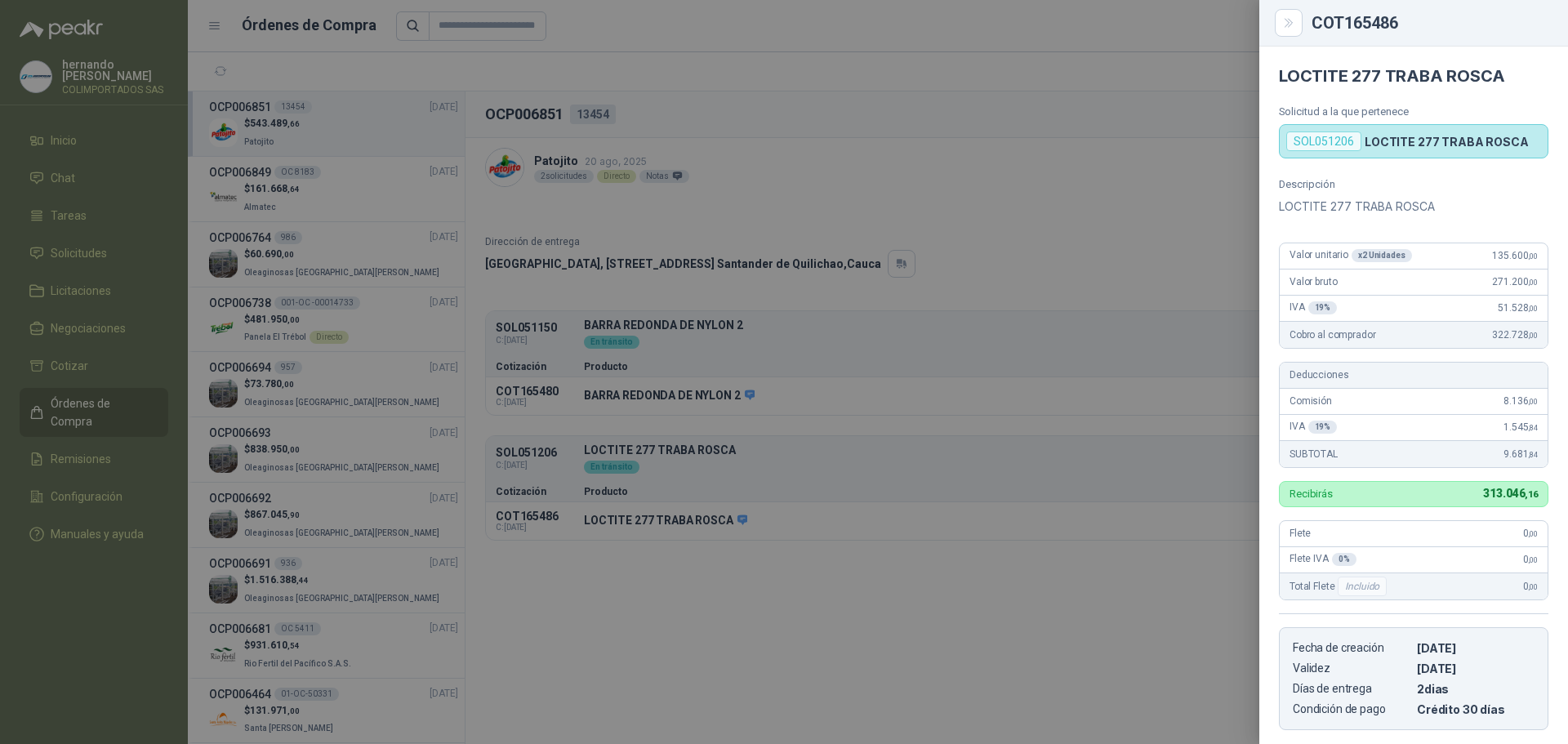
click at [570, 618] on div at bounding box center [784, 372] width 1568 height 744
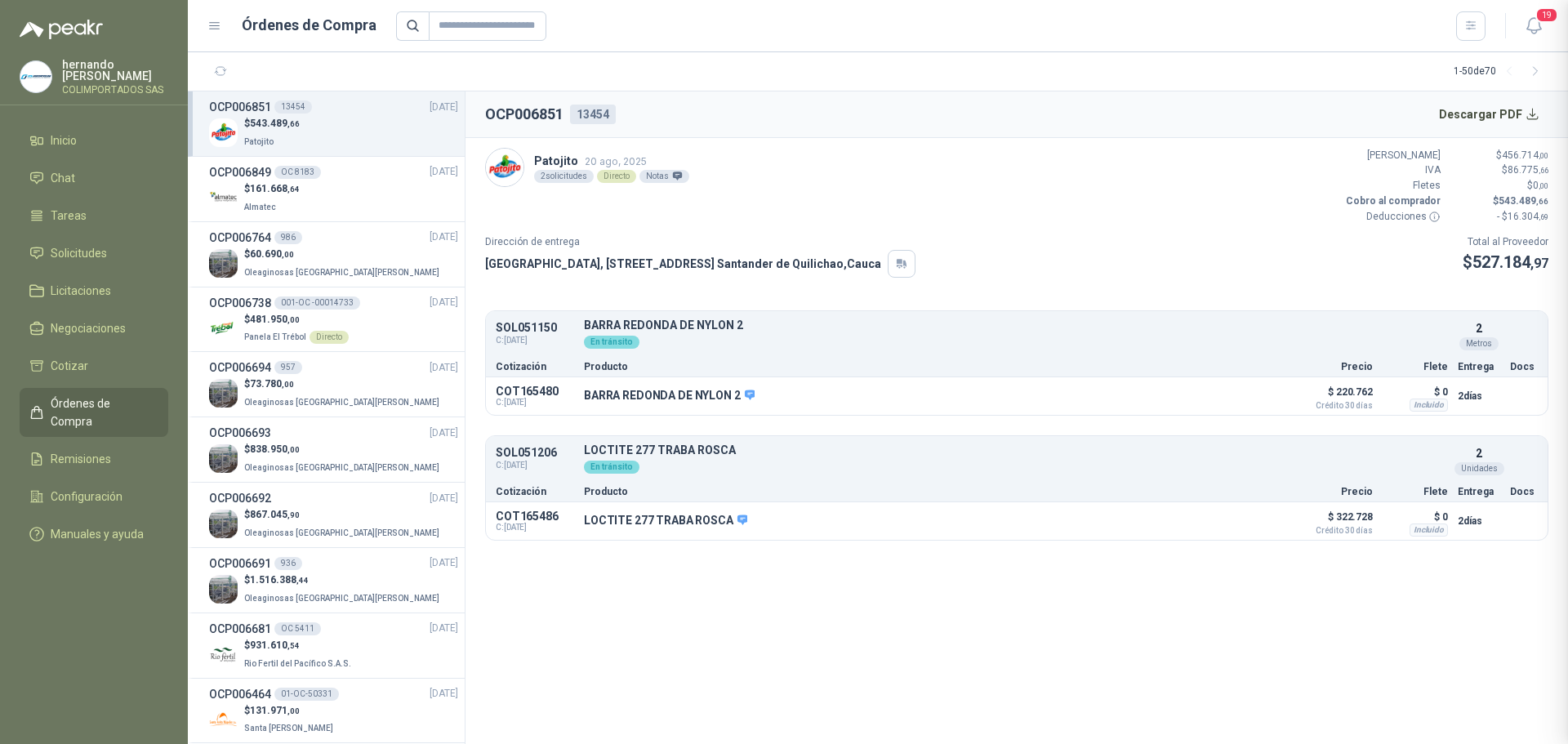
scroll to position [258, 0]
